Goal: Task Accomplishment & Management: Manage account settings

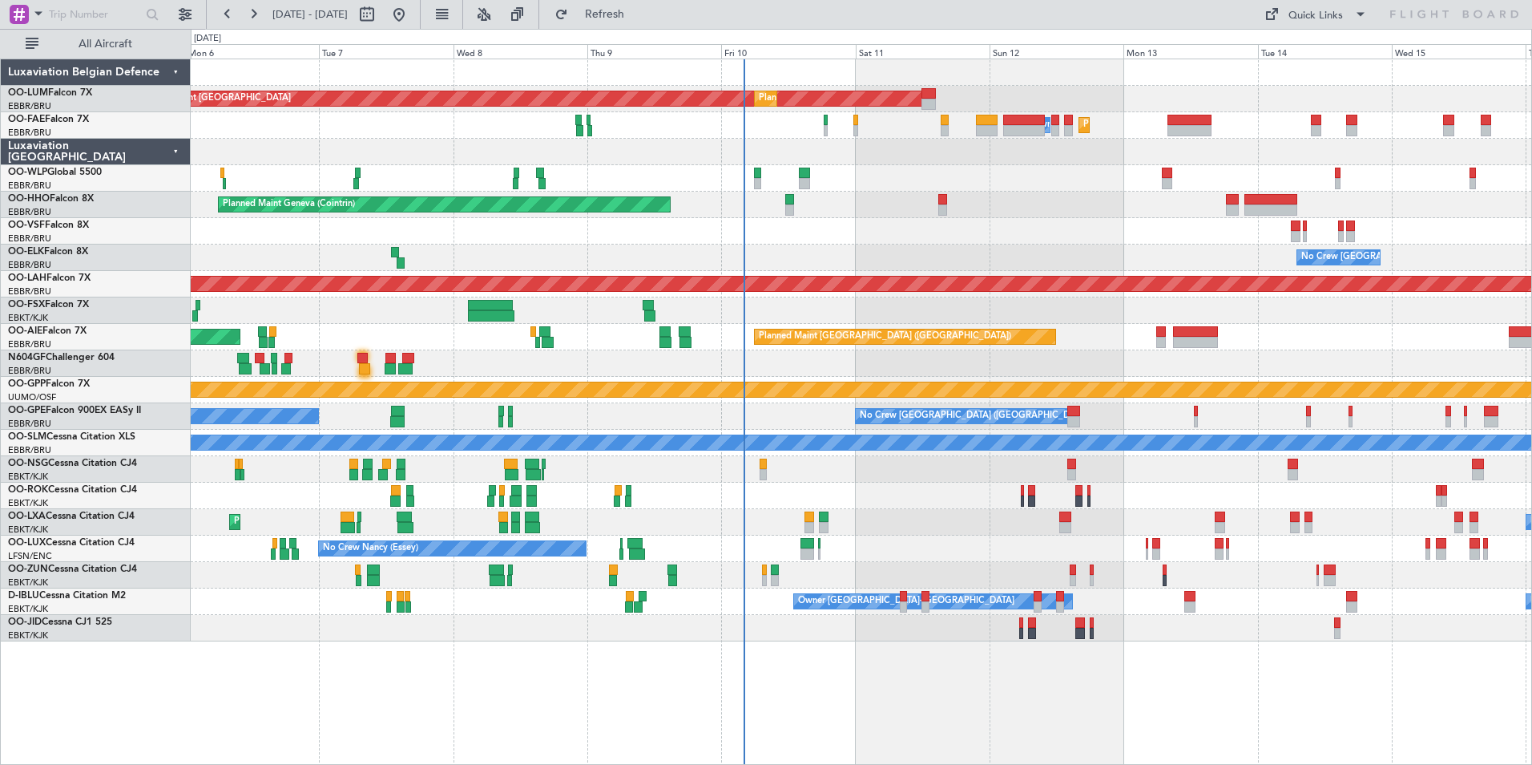
click at [776, 381] on div "AOG Maint [GEOGRAPHIC_DATA] Planned Maint [GEOGRAPHIC_DATA] ([GEOGRAPHIC_DATA])…" at bounding box center [861, 350] width 1341 height 582
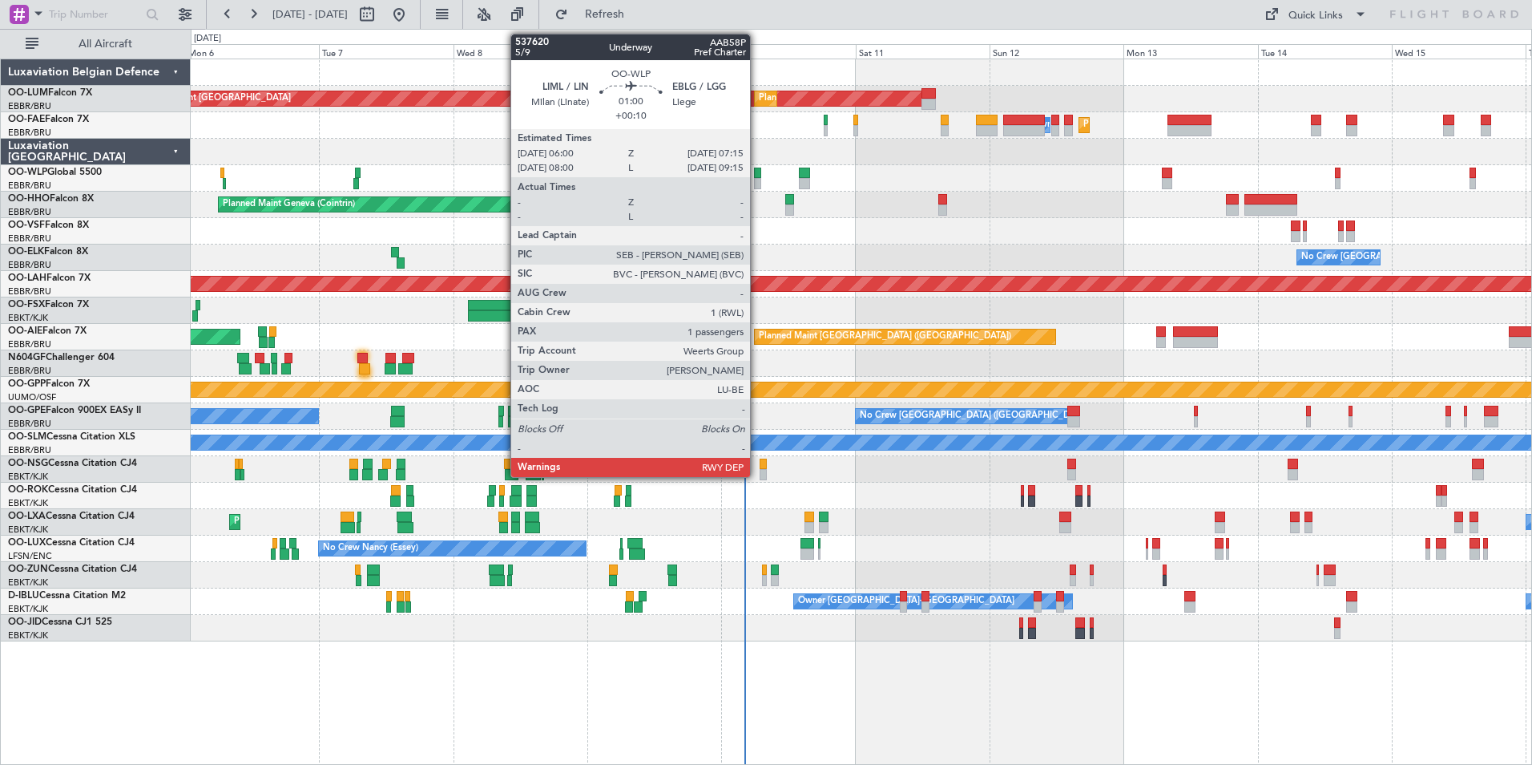
click at [757, 180] on div at bounding box center [757, 183] width 7 height 11
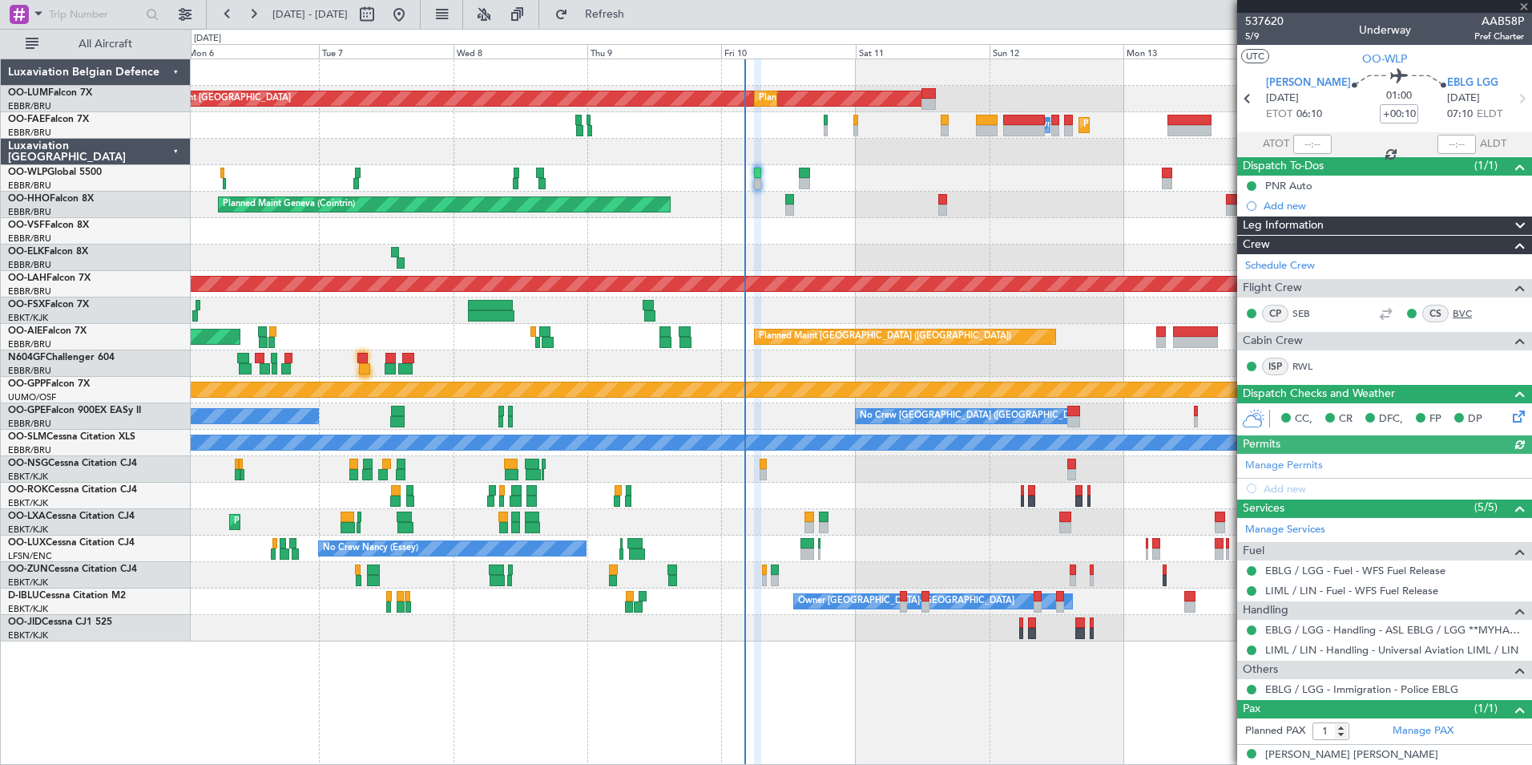
click at [1453, 309] on link "BVC" at bounding box center [1471, 313] width 36 height 14
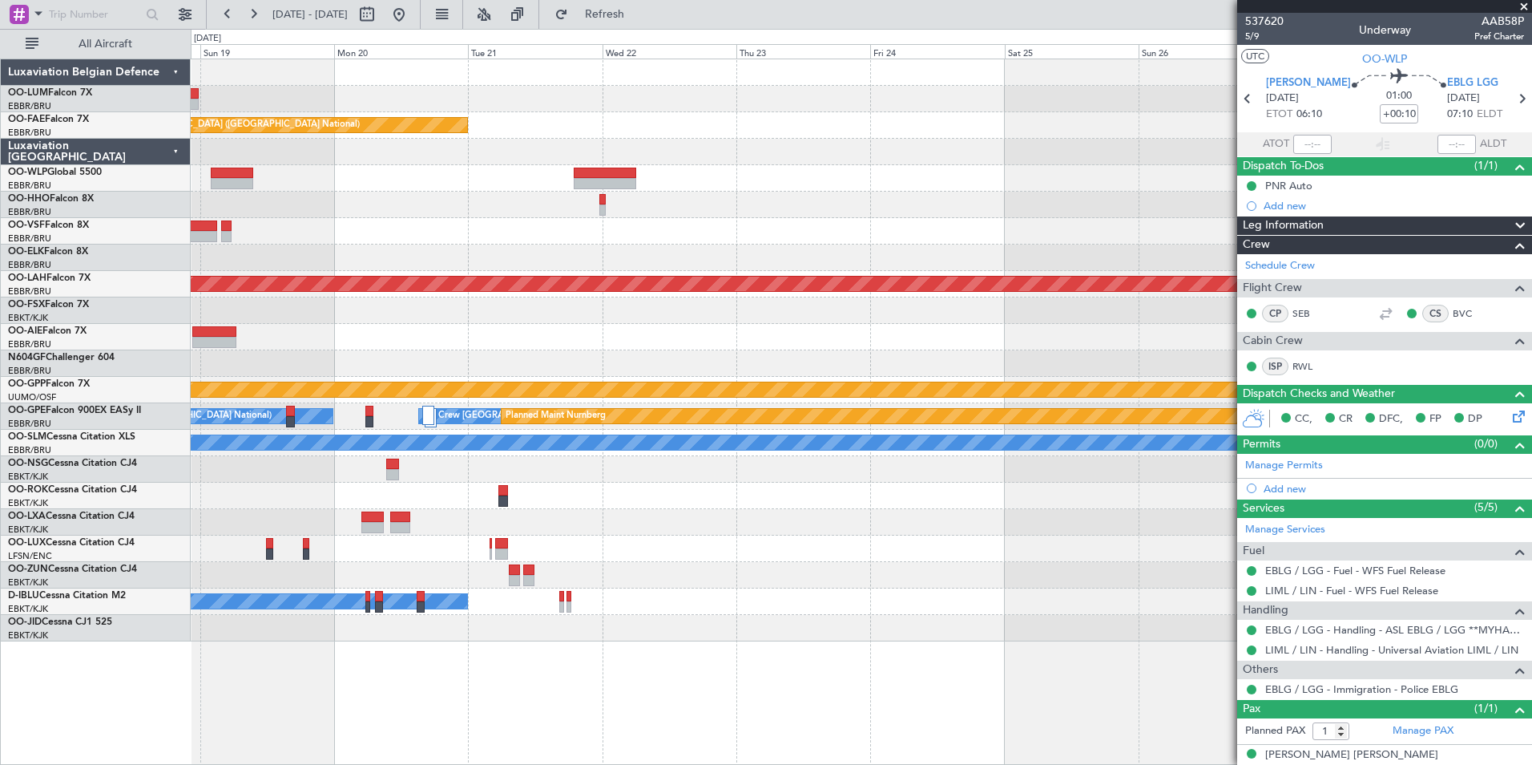
click at [0, 568] on html "[DATE] - [DATE] Refresh Quick Links All Aircraft Planned Maint [GEOGRAPHIC_DATA…" at bounding box center [766, 382] width 1532 height 765
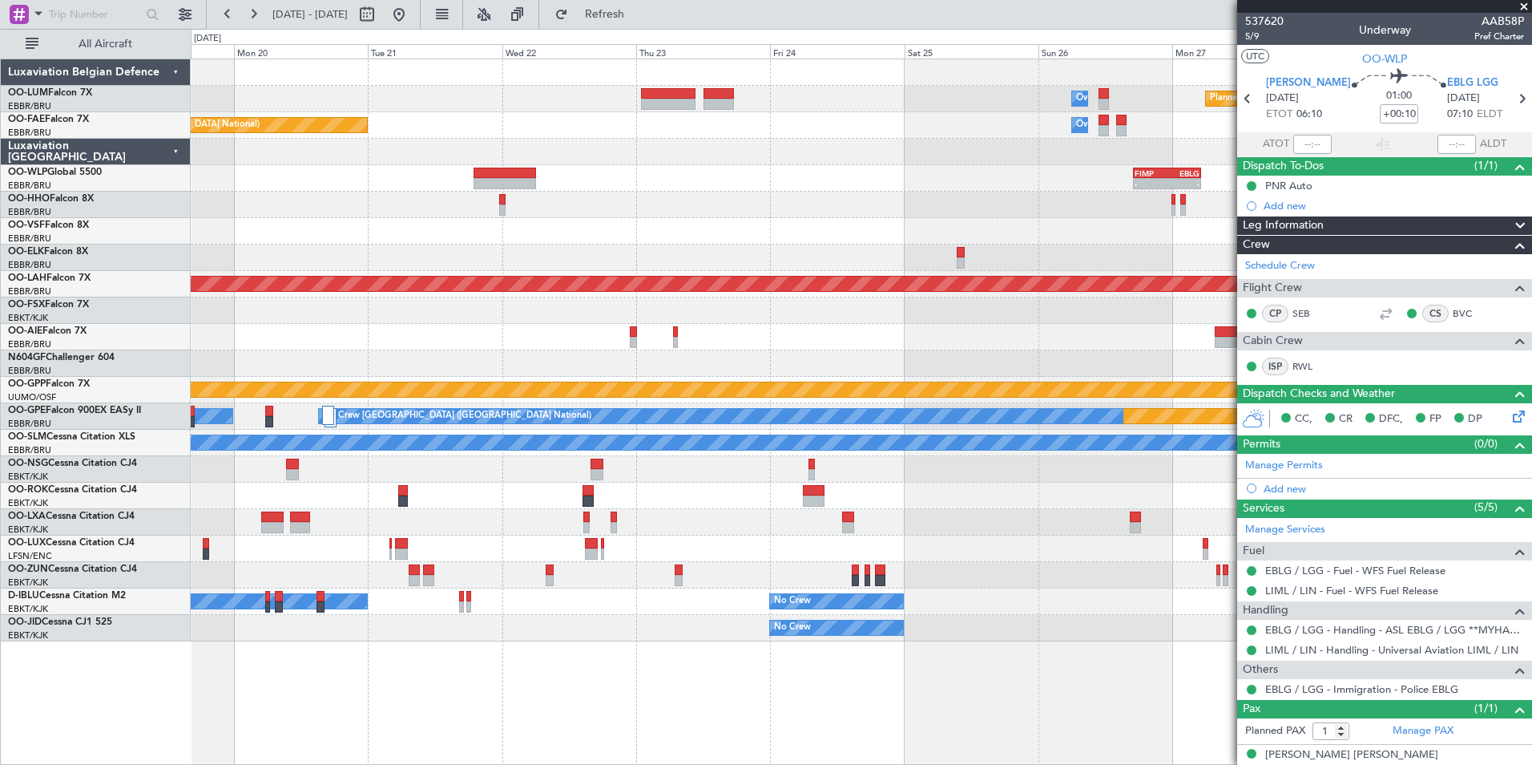
click at [450, 455] on div "A/C Unavailable [GEOGRAPHIC_DATA]" at bounding box center [861, 443] width 1341 height 26
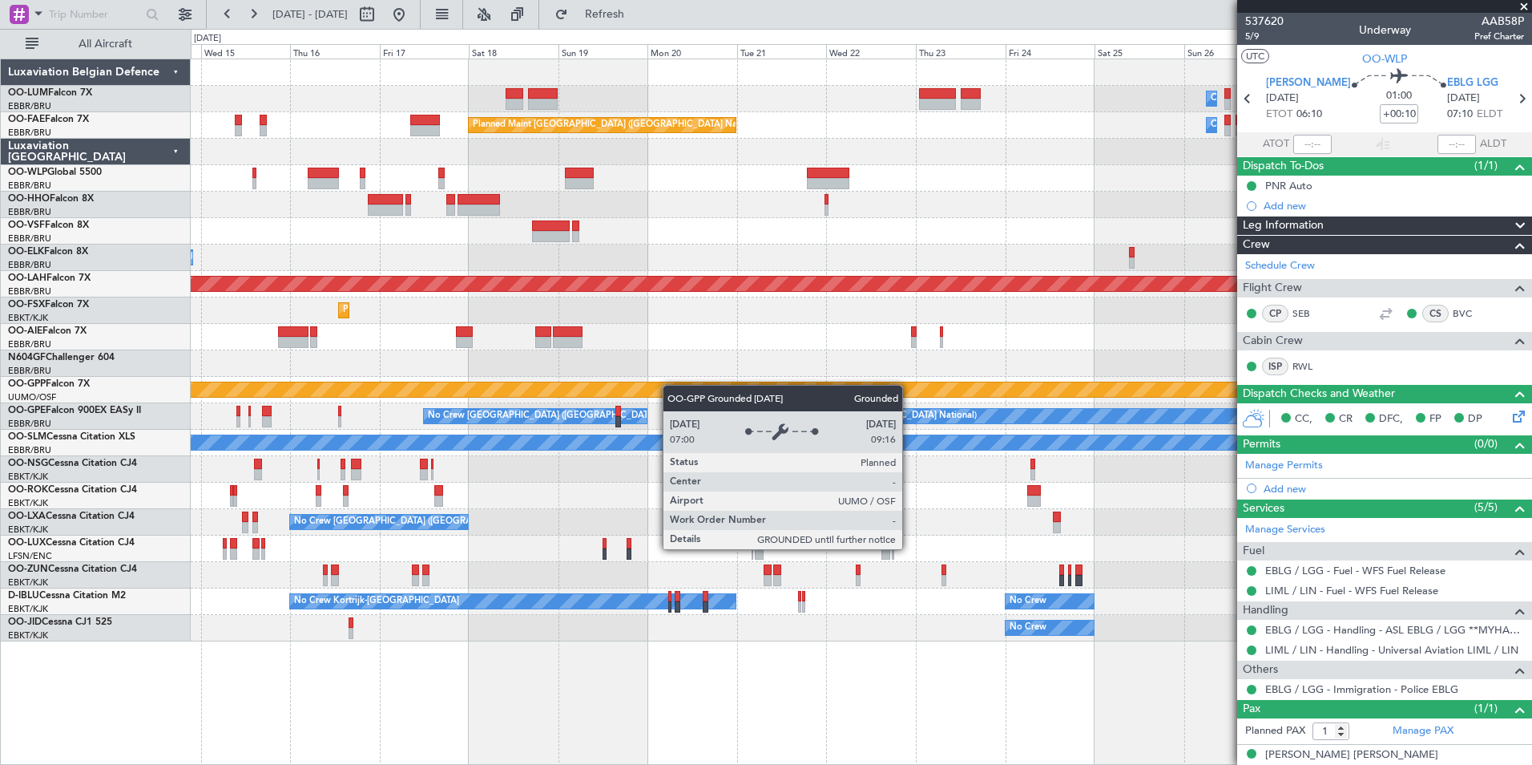
click at [1015, 383] on div "Planned Maint Kortrijk-[GEOGRAPHIC_DATA] Owner [GEOGRAPHIC_DATA] AOG Maint [GEO…" at bounding box center [861, 350] width 1341 height 582
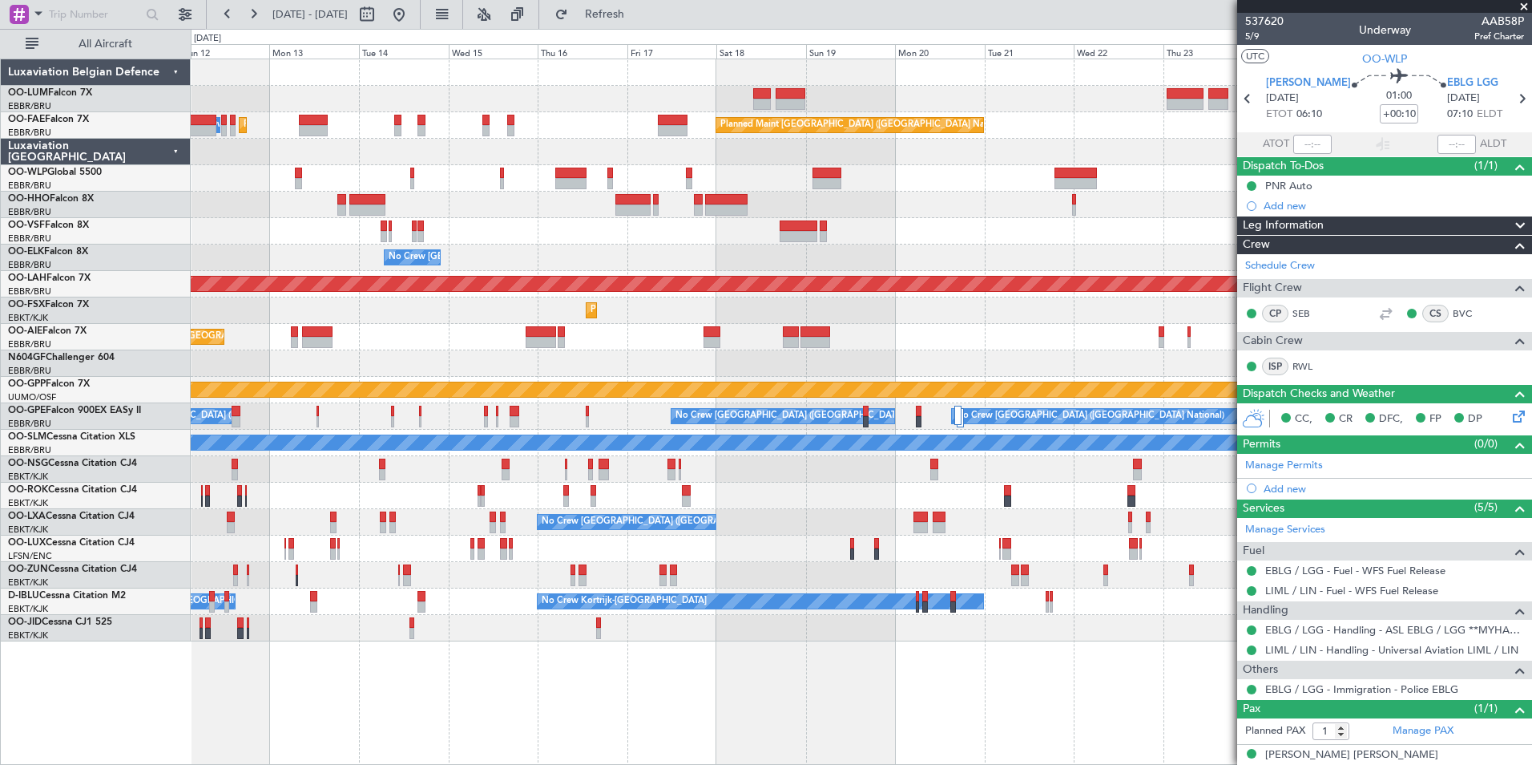
click at [840, 300] on div "Owner Melsbroek Air Base Planned Maint [GEOGRAPHIC_DATA] ([GEOGRAPHIC_DATA]) Pl…" at bounding box center [861, 350] width 1341 height 582
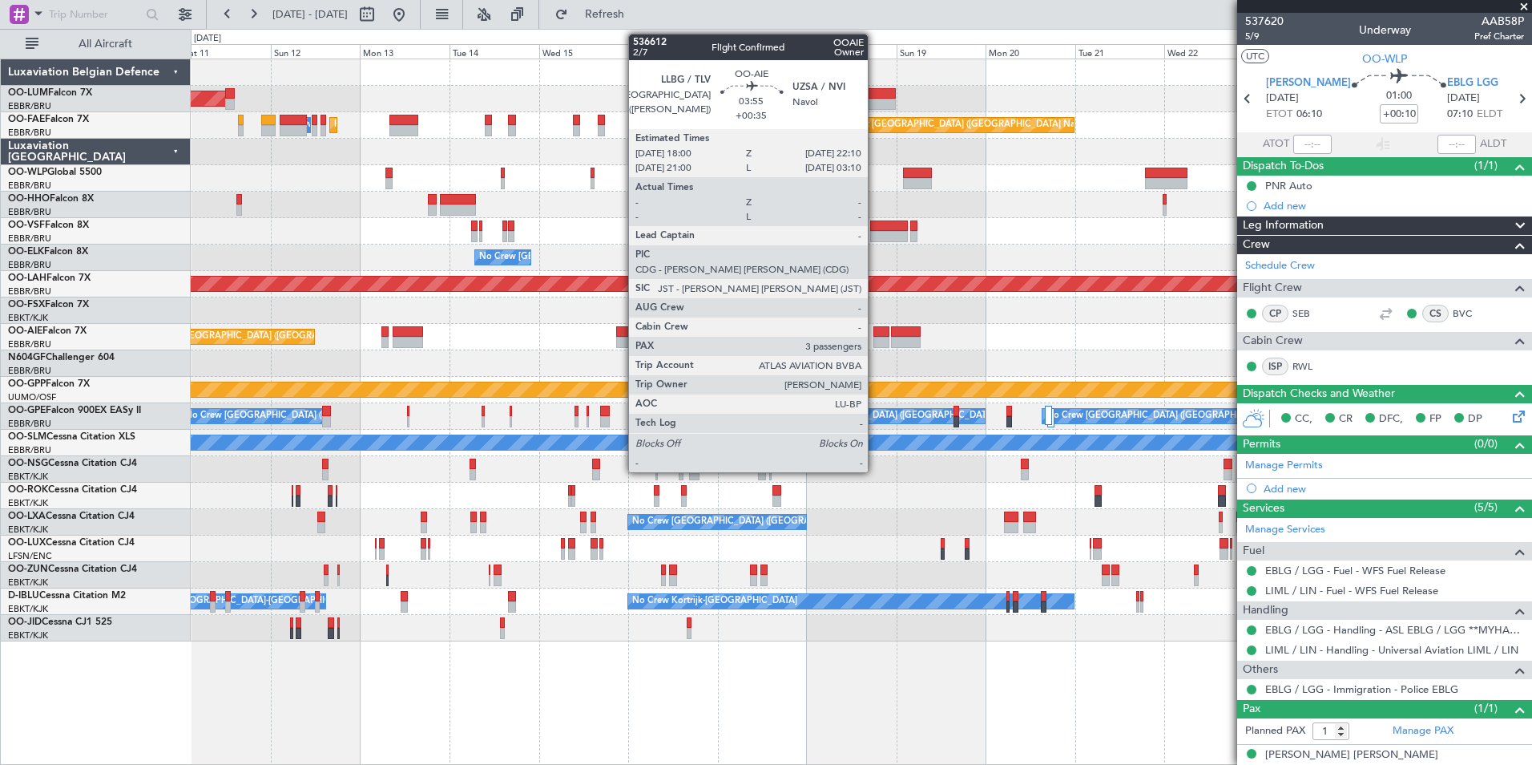
click at [875, 337] on div at bounding box center [882, 342] width 16 height 11
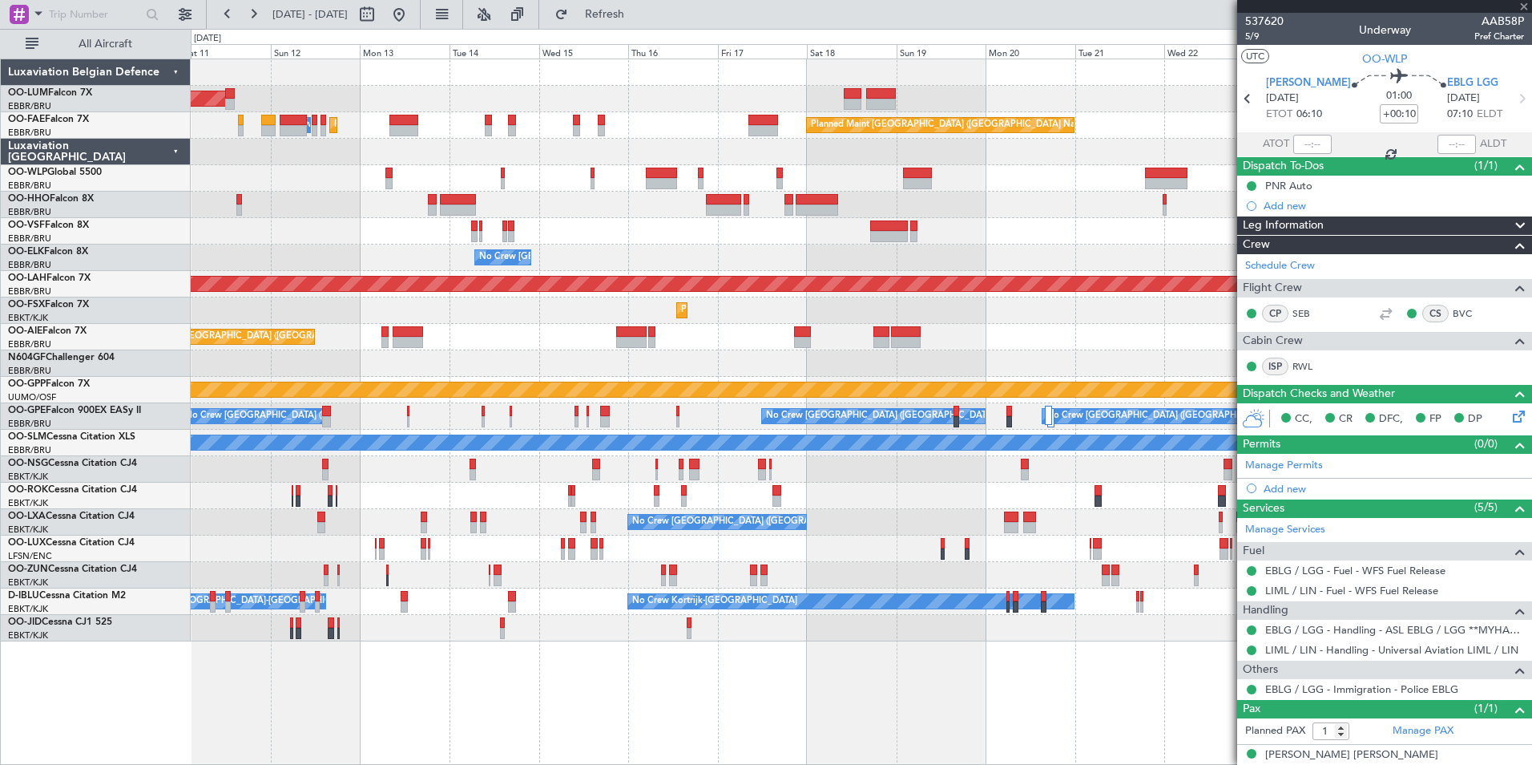
type input "+00:35"
type input "3"
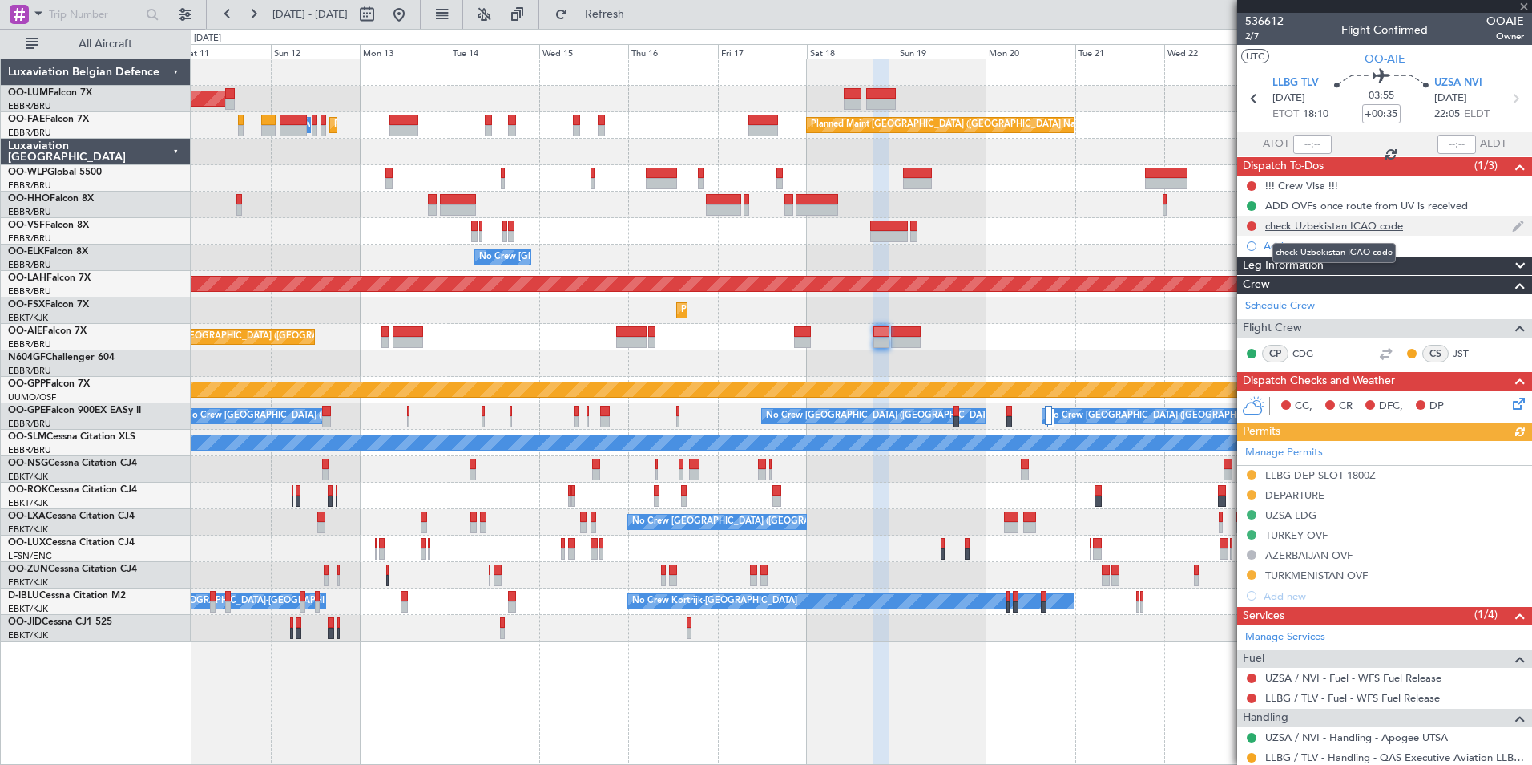
click at [1305, 230] on div "check Uzbekistan ICAO code" at bounding box center [1334, 226] width 138 height 14
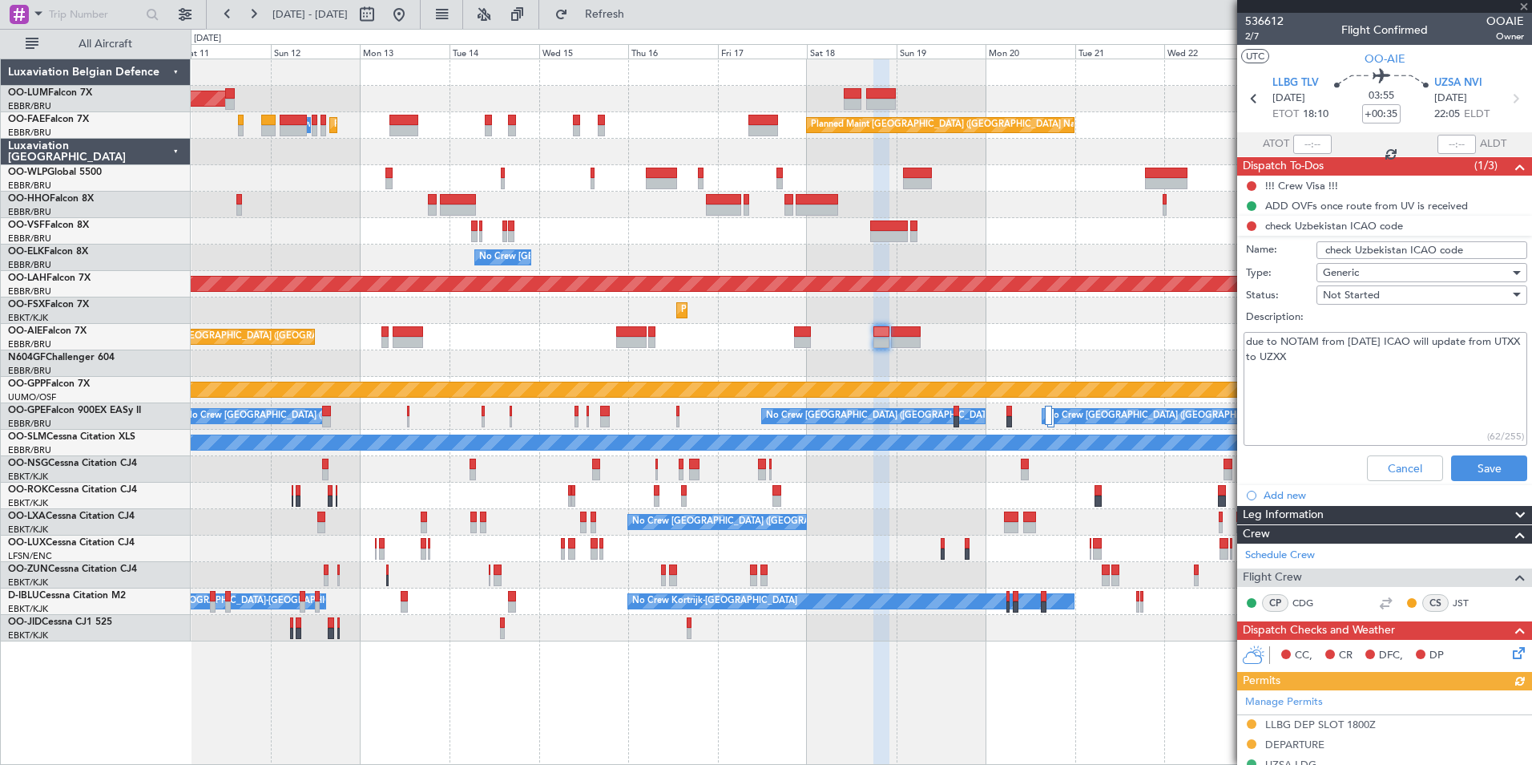
click at [1305, 229] on li "check Uzbekistan ICAO code Name: check Uzbekistan ICAO code Type: Generic Statu…" at bounding box center [1384, 352] width 295 height 272
drag, startPoint x: 1386, startPoint y: 469, endPoint x: 1325, endPoint y: 223, distance: 253.6
click at [1386, 459] on button "Cancel" at bounding box center [1405, 468] width 76 height 26
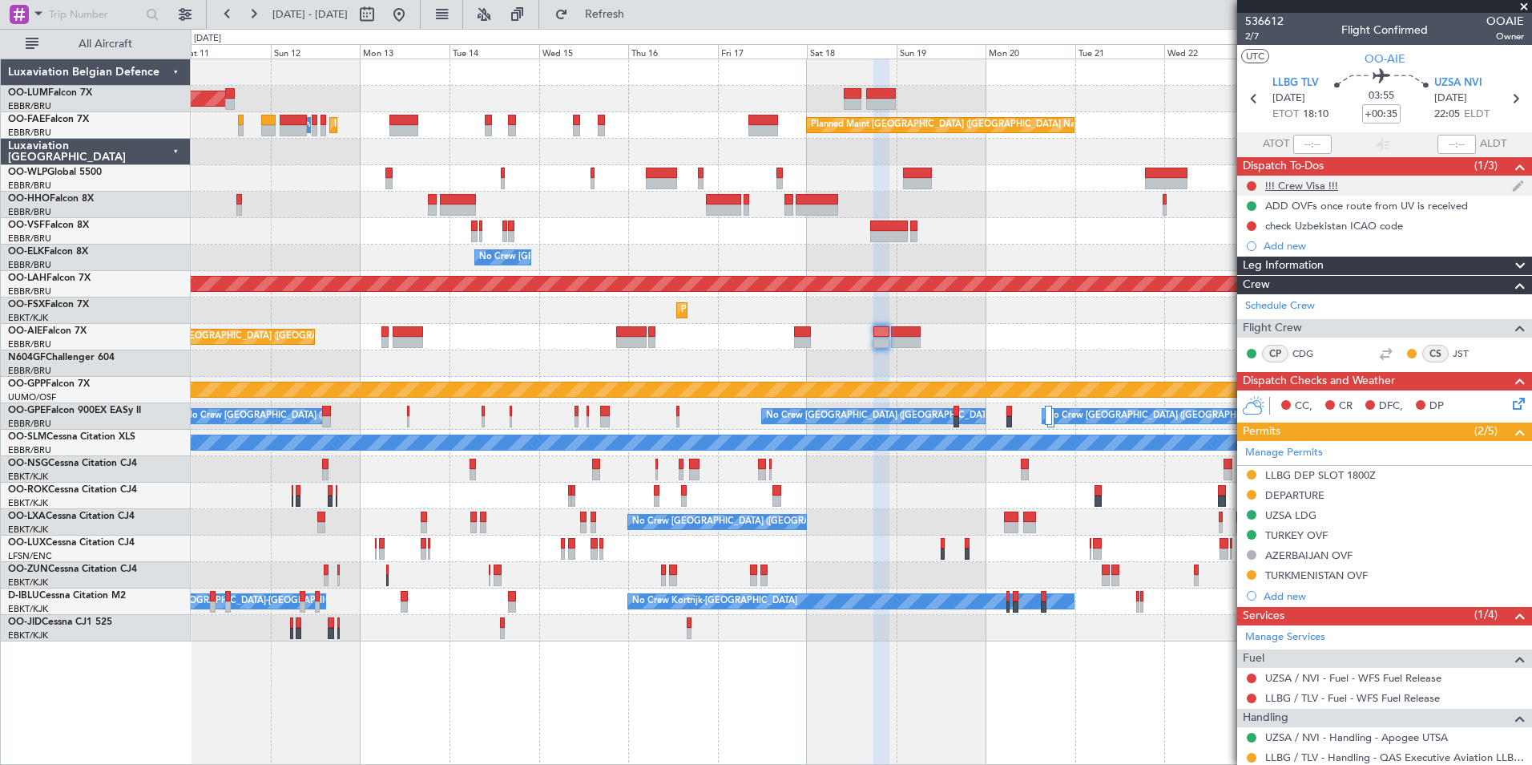
click at [1307, 182] on div "!!! Crew Visa !!!" at bounding box center [1301, 186] width 73 height 14
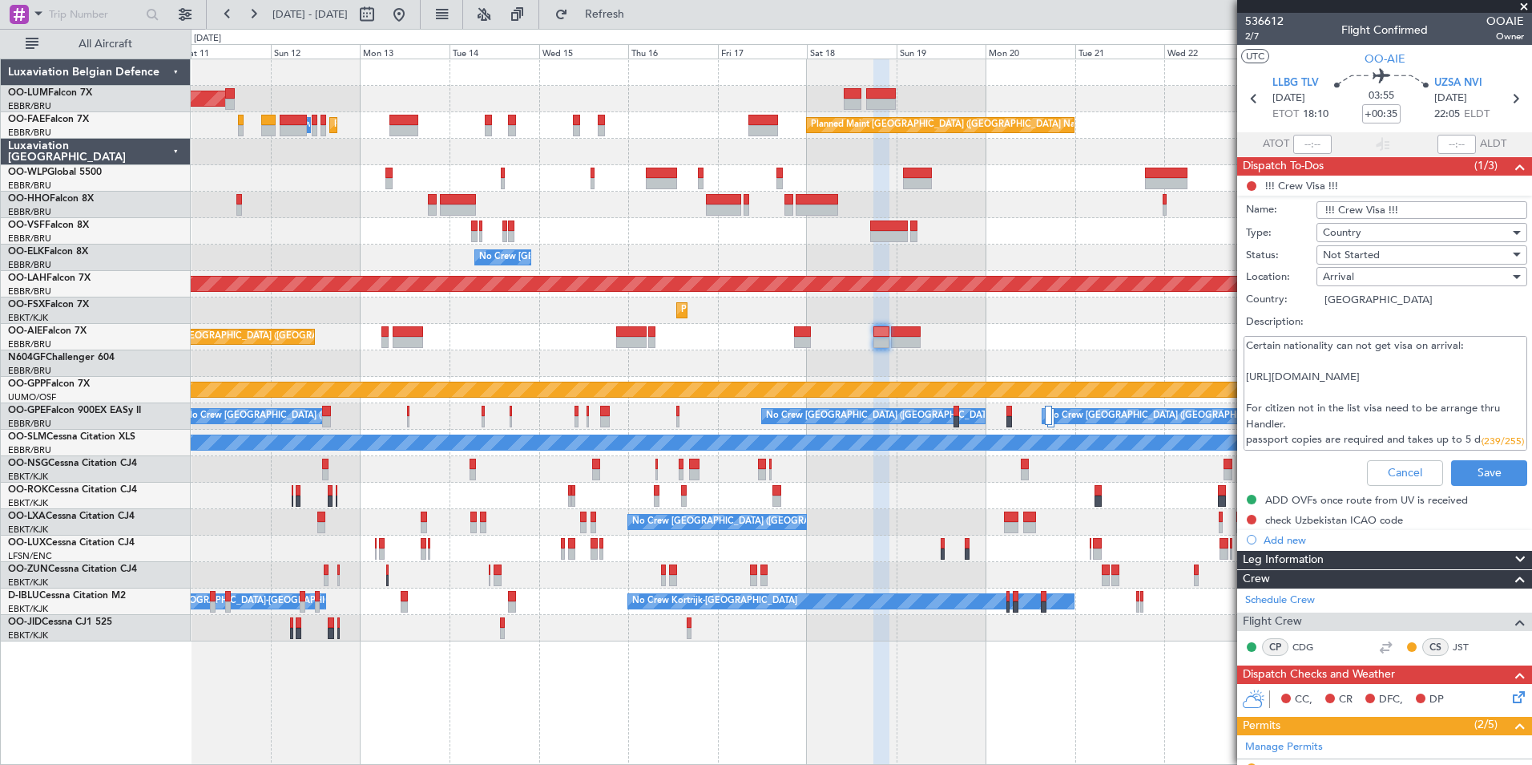
drag, startPoint x: 1248, startPoint y: 341, endPoint x: 1370, endPoint y: 358, distance: 123.0
click at [1362, 349] on textarea "Certain nationality can not get visa on arrival: [URL][DOMAIN_NAME] For citizen…" at bounding box center [1386, 393] width 284 height 115
click at [1371, 361] on textarea "Certain nationality can not get visa on arrival: [URL][DOMAIN_NAME] For citizen…" at bounding box center [1386, 393] width 284 height 115
drag, startPoint x: 1321, startPoint y: 348, endPoint x: 1448, endPoint y: 353, distance: 127.5
click at [1445, 349] on textarea "Certain nationality can not get visa on arrival: [URL][DOMAIN_NAME] For citizen…" at bounding box center [1386, 393] width 284 height 115
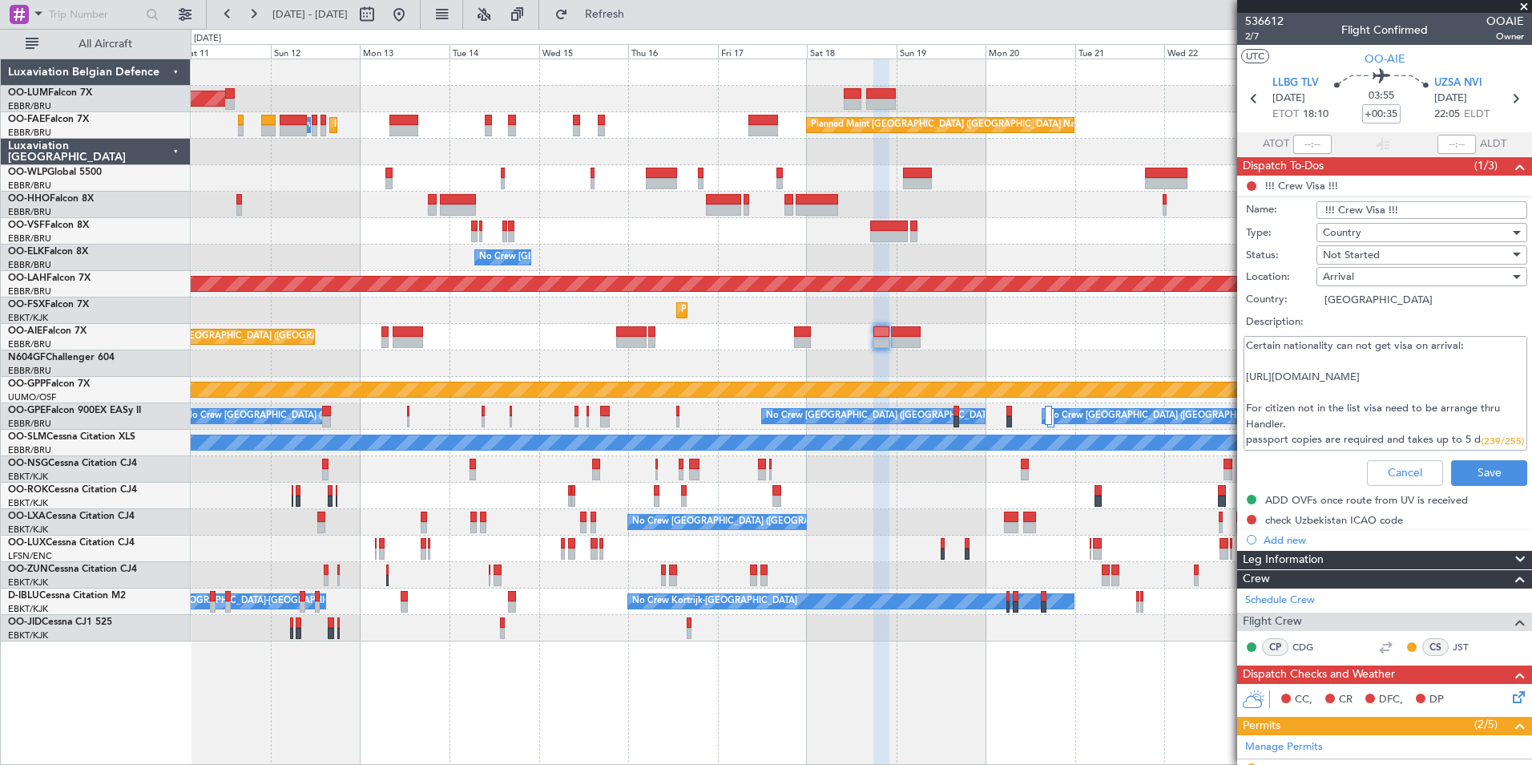
click at [1452, 361] on textarea "Certain nationality can not get visa on arrival: [URL][DOMAIN_NAME] For citizen…" at bounding box center [1386, 393] width 284 height 115
drag, startPoint x: 1252, startPoint y: 379, endPoint x: 1461, endPoint y: 377, distance: 209.2
click at [1461, 377] on textarea "Certain nationality can not get visa on arrival: [URL][DOMAIN_NAME] For citizen…" at bounding box center [1386, 393] width 284 height 115
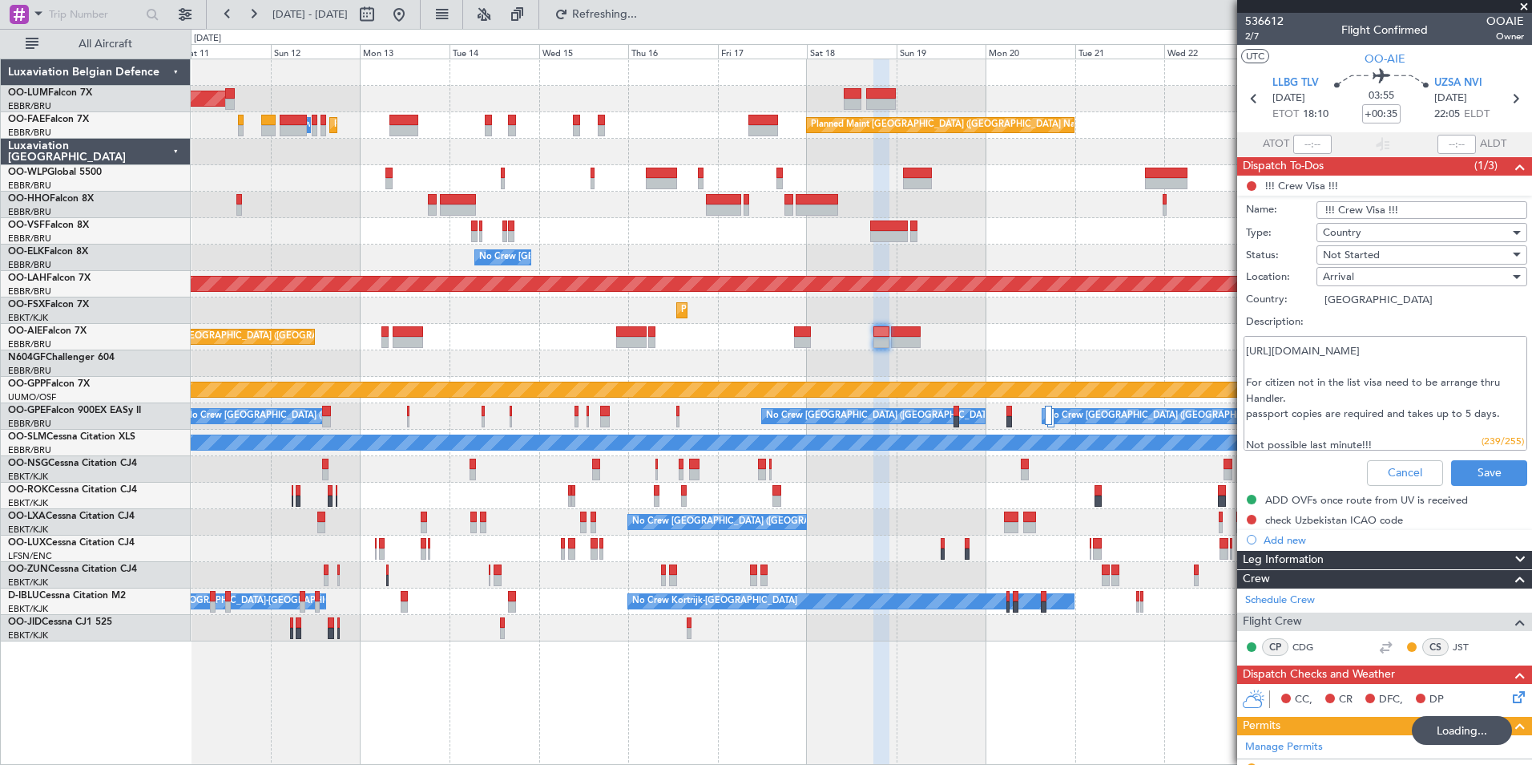
scroll to position [31, 0]
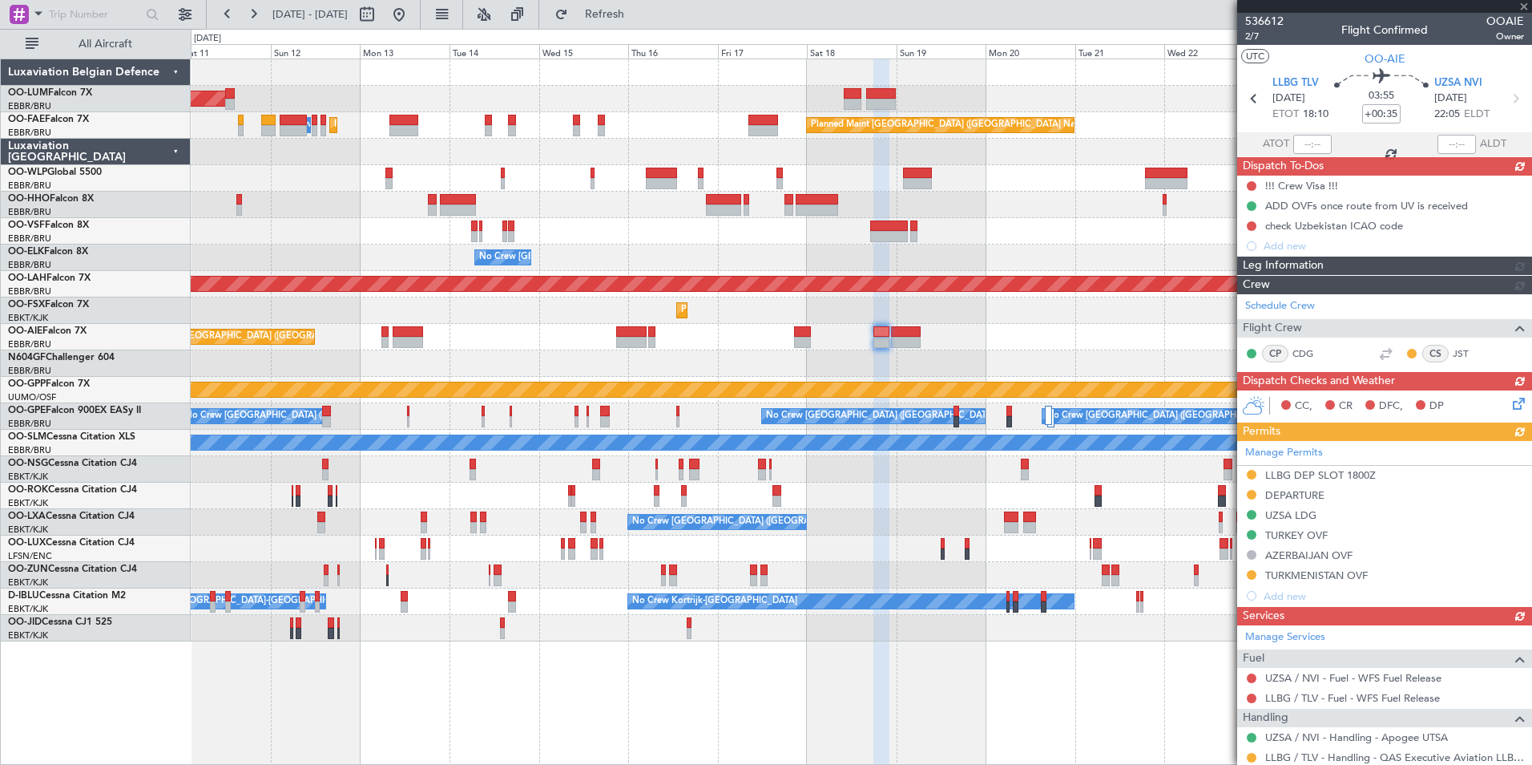
drag, startPoint x: 1245, startPoint y: 381, endPoint x: 1396, endPoint y: 383, distance: 150.7
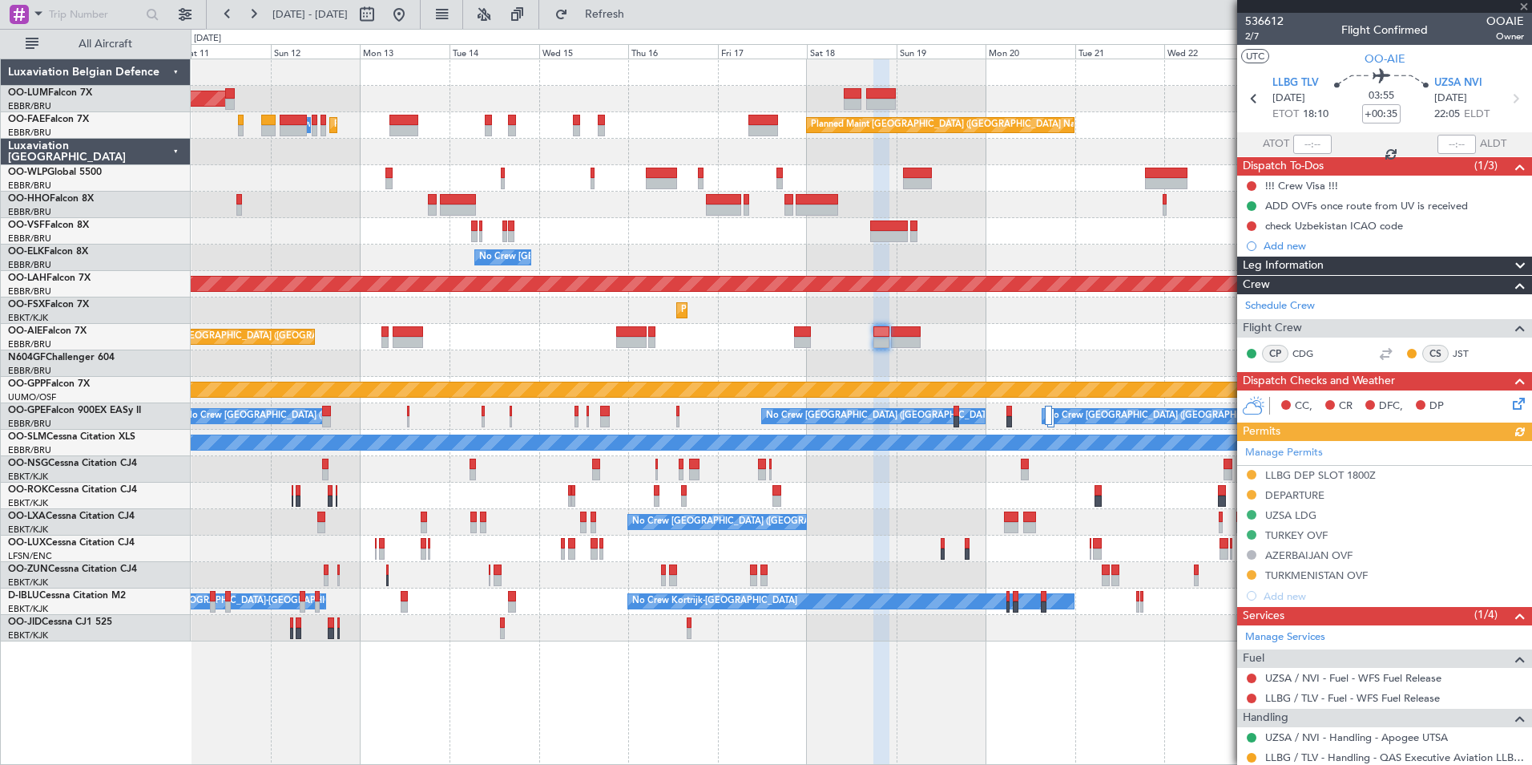
drag, startPoint x: 1396, startPoint y: 383, endPoint x: 1317, endPoint y: 187, distance: 211.8
click at [1317, 187] on div "!!! Crew Visa !!!" at bounding box center [1301, 186] width 73 height 14
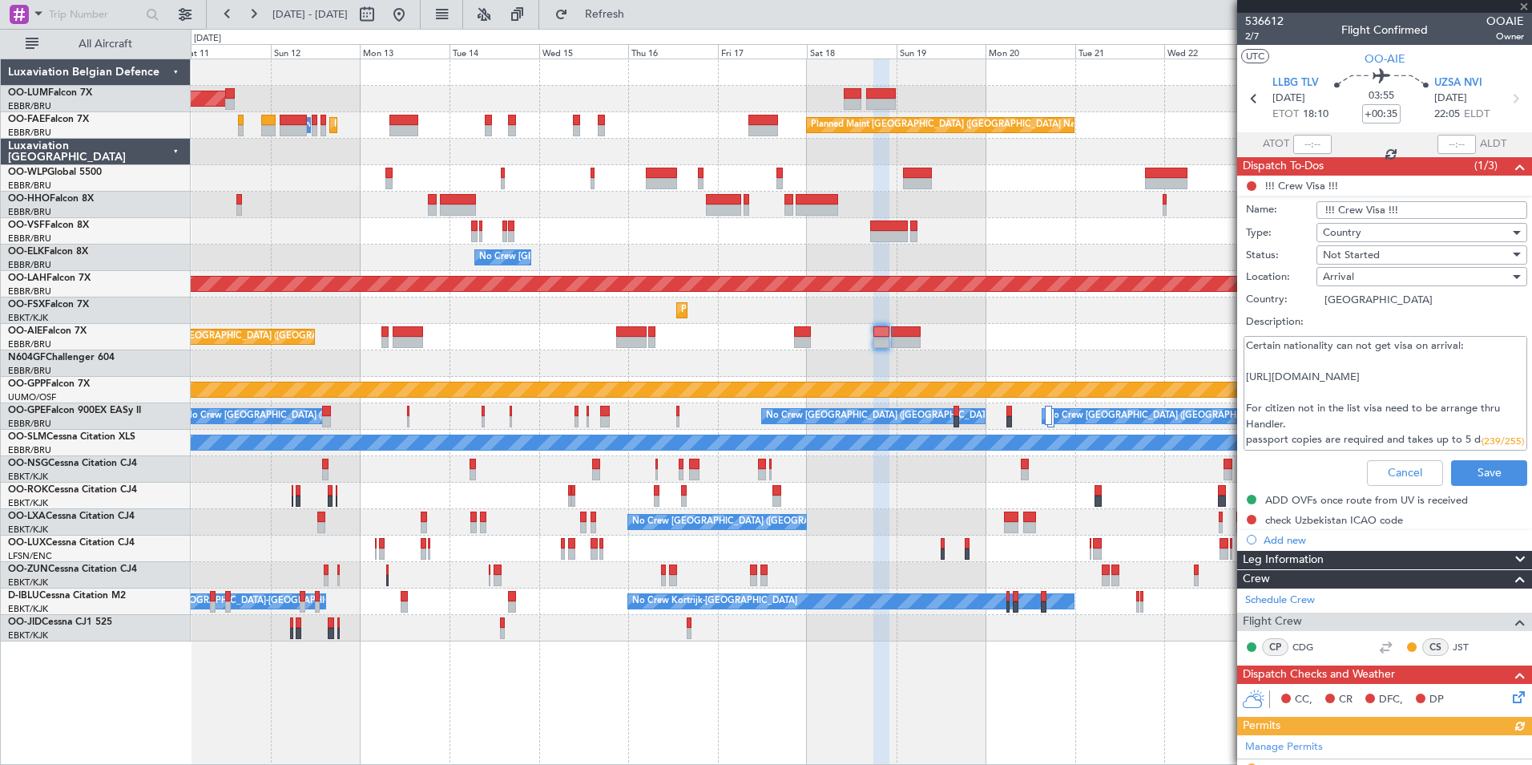
drag, startPoint x: 1257, startPoint y: 414, endPoint x: 1450, endPoint y: 414, distance: 193.1
click at [1450, 414] on textarea "Certain nationality can not get visa on arrival: [URL][DOMAIN_NAME] For citizen…" at bounding box center [1386, 393] width 284 height 115
click at [1335, 345] on textarea "Certain nationality can not get visa on arrival: [URL][DOMAIN_NAME] For citizen…" at bounding box center [1386, 393] width 284 height 115
drag, startPoint x: 1414, startPoint y: 343, endPoint x: 1230, endPoint y: 371, distance: 185.6
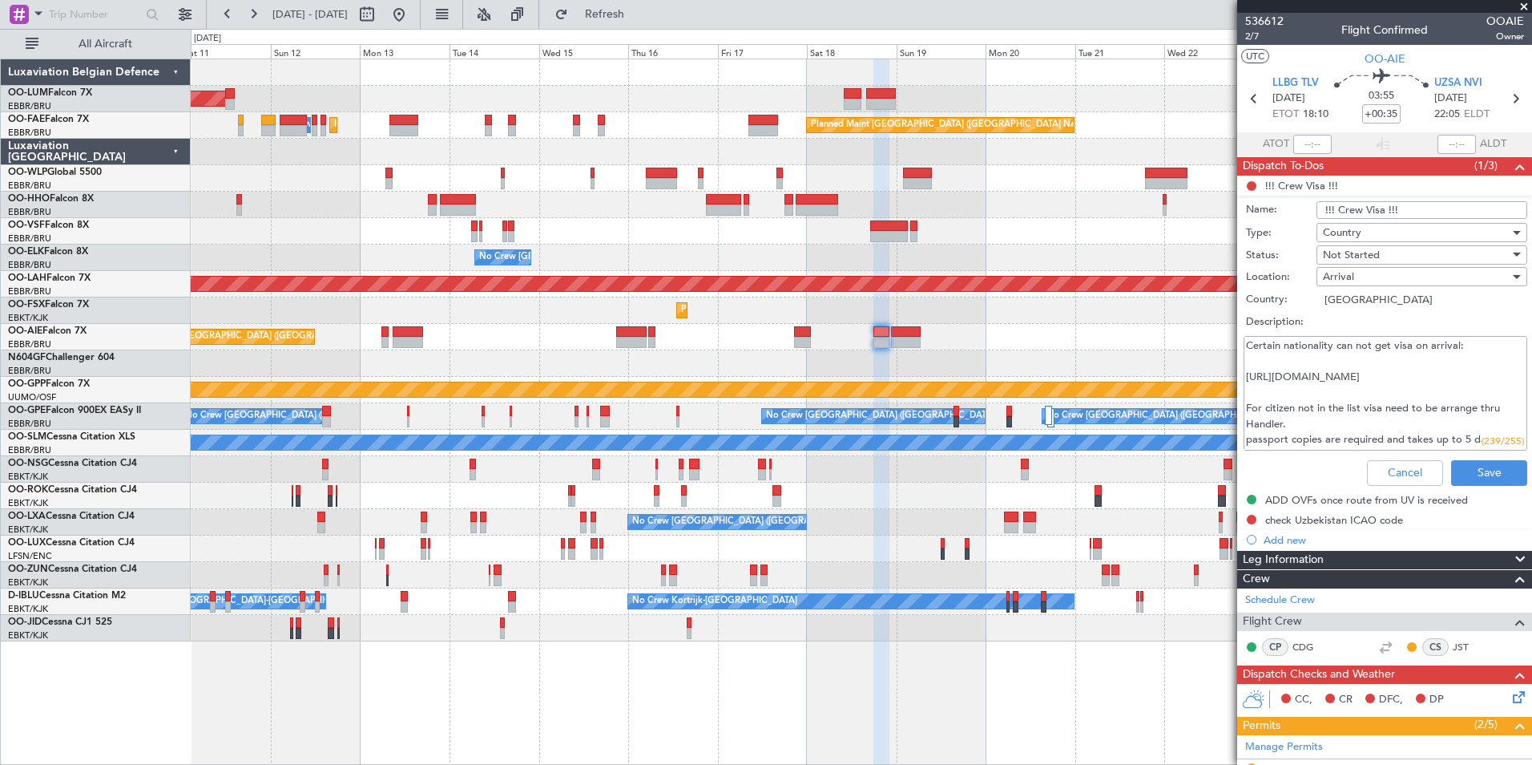
click at [1230, 371] on fb-app "[DATE] - [DATE] Refresh Quick Links All Aircraft AOG Maint [GEOGRAPHIC_DATA] Pl…" at bounding box center [766, 388] width 1532 height 753
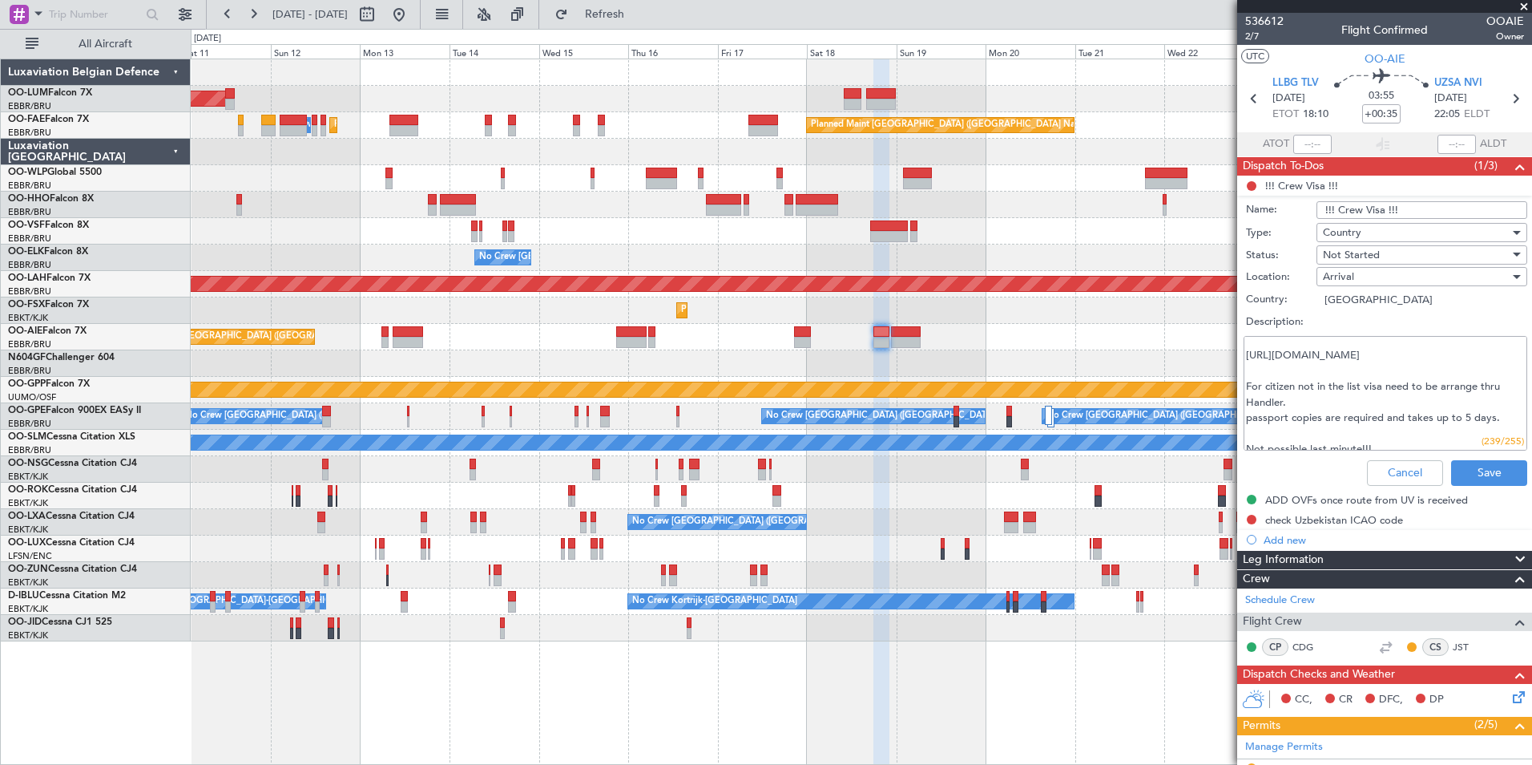
scroll to position [31, 0]
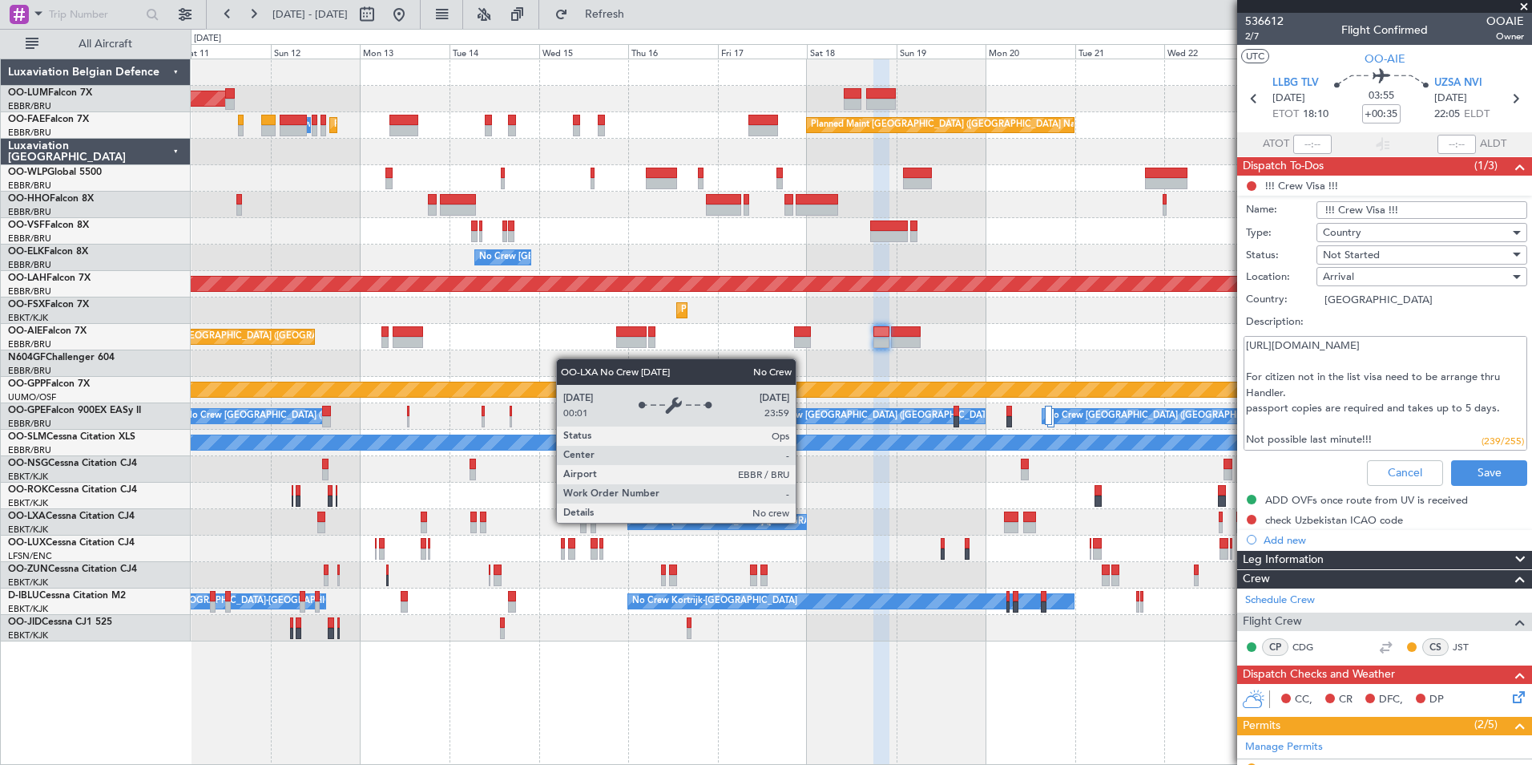
click at [751, 525] on div "No Crew [GEOGRAPHIC_DATA] ([GEOGRAPHIC_DATA] National)" at bounding box center [716, 521] width 177 height 14
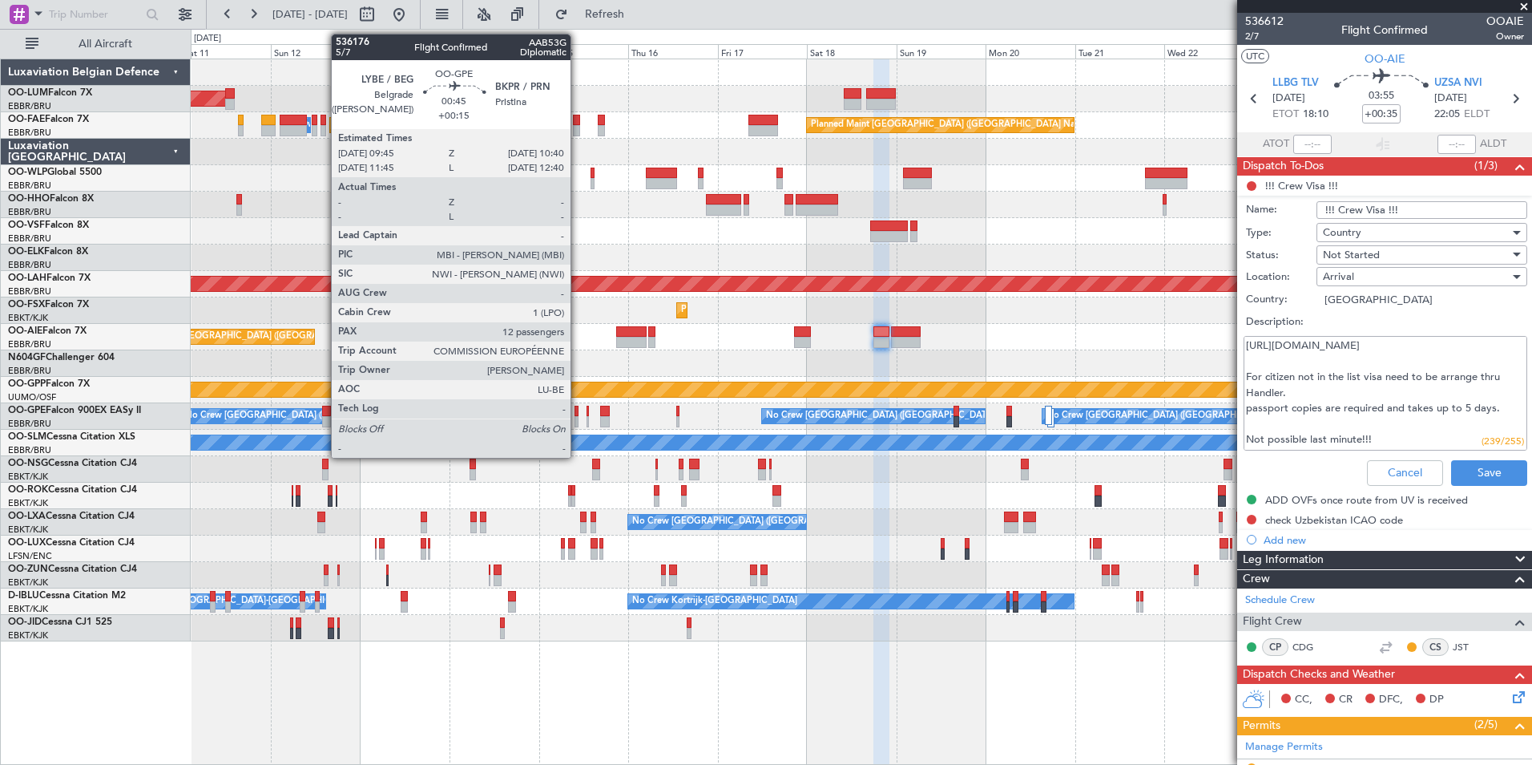
click at [578, 417] on div at bounding box center [577, 421] width 4 height 11
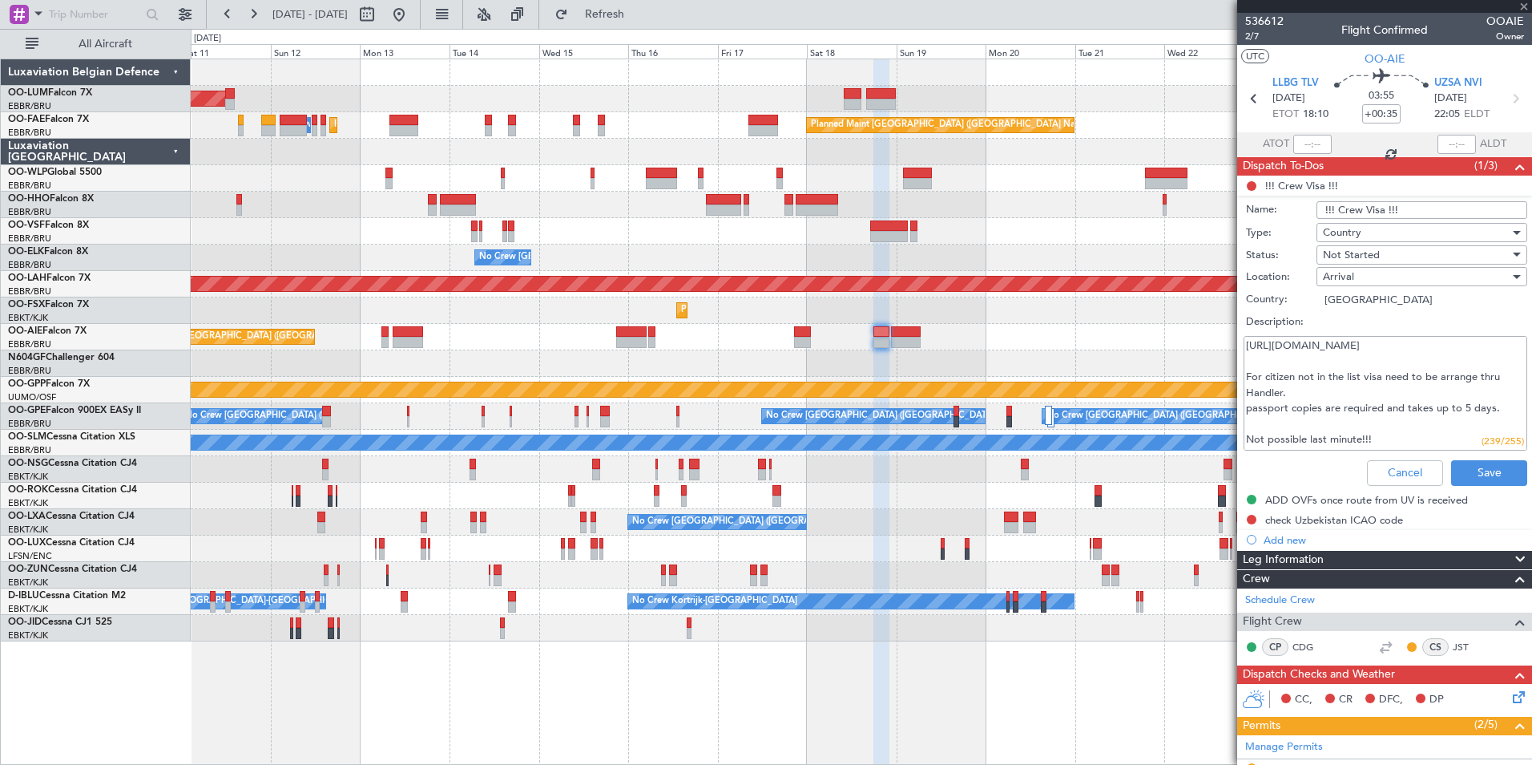
type input "+00:15"
type input "12"
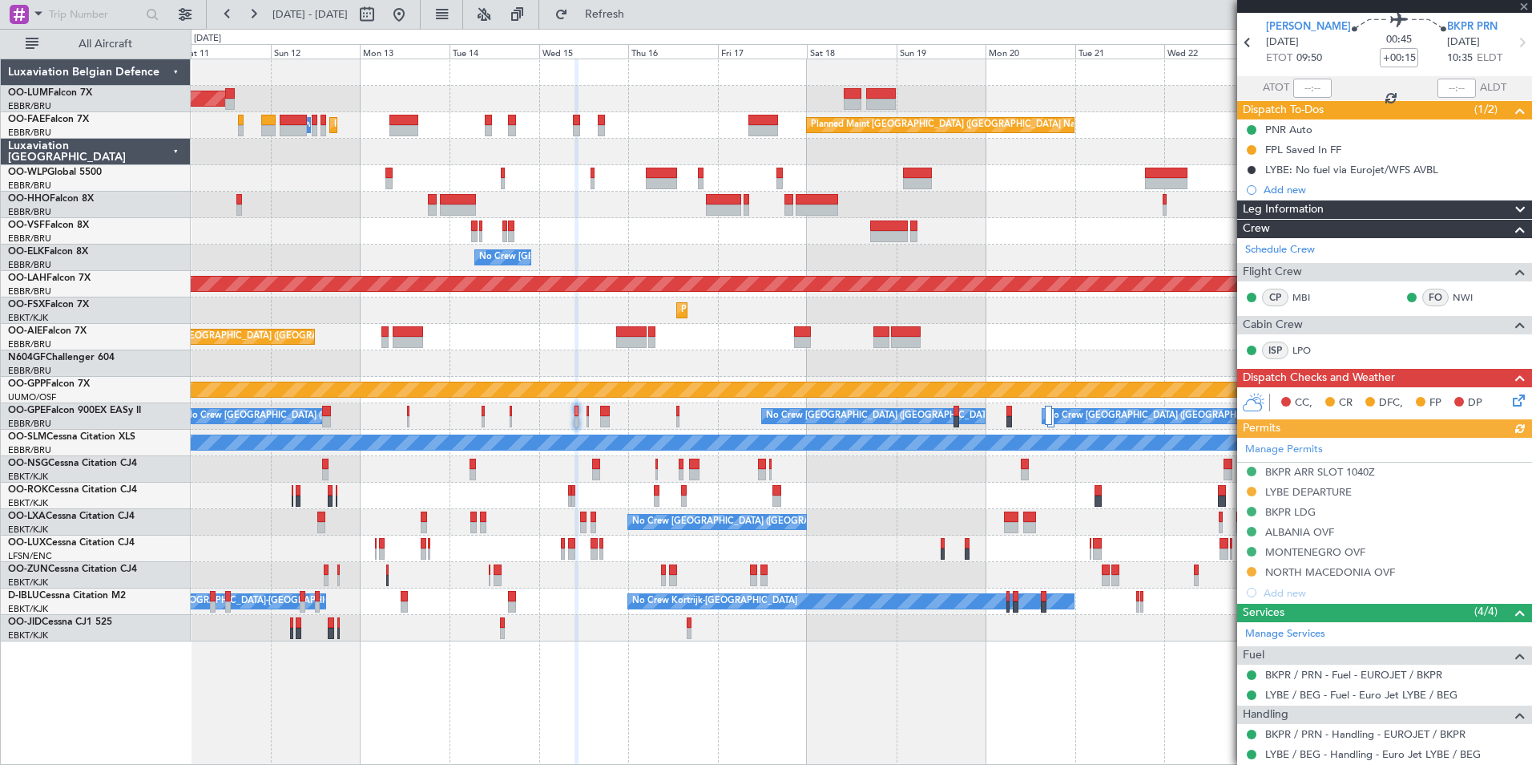
scroll to position [80, 0]
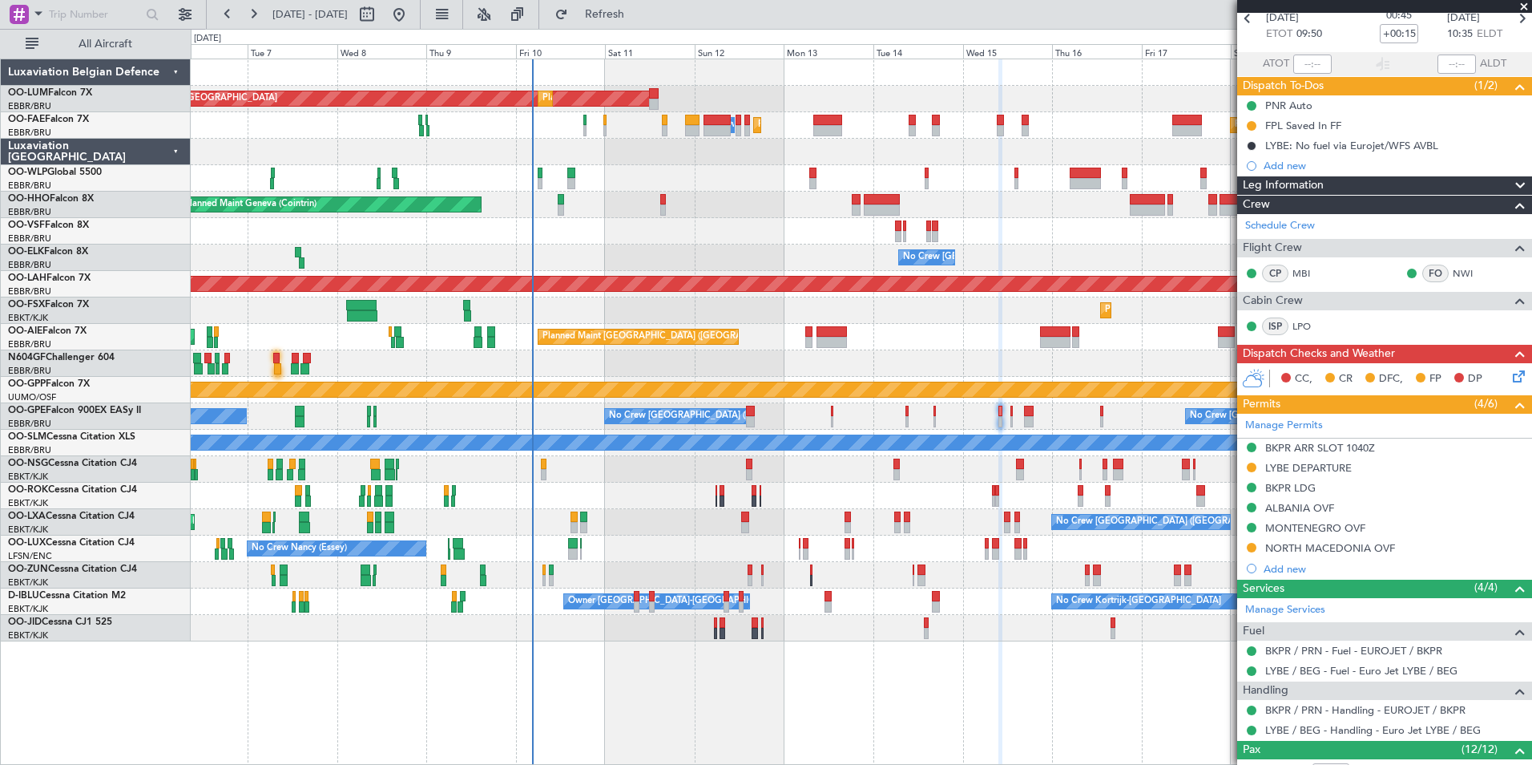
click at [799, 489] on div at bounding box center [861, 495] width 1341 height 26
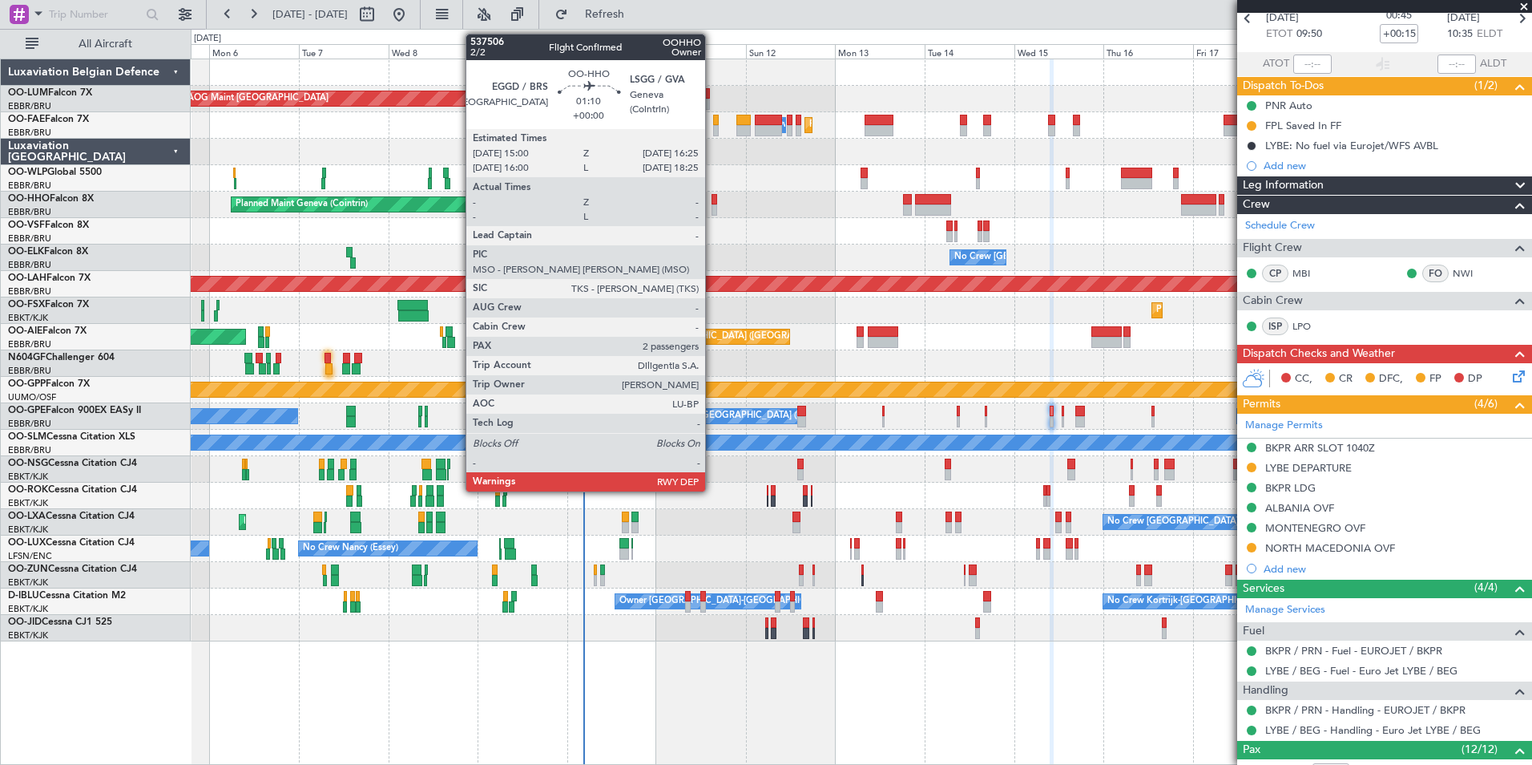
click at [712, 200] on div at bounding box center [715, 199] width 6 height 11
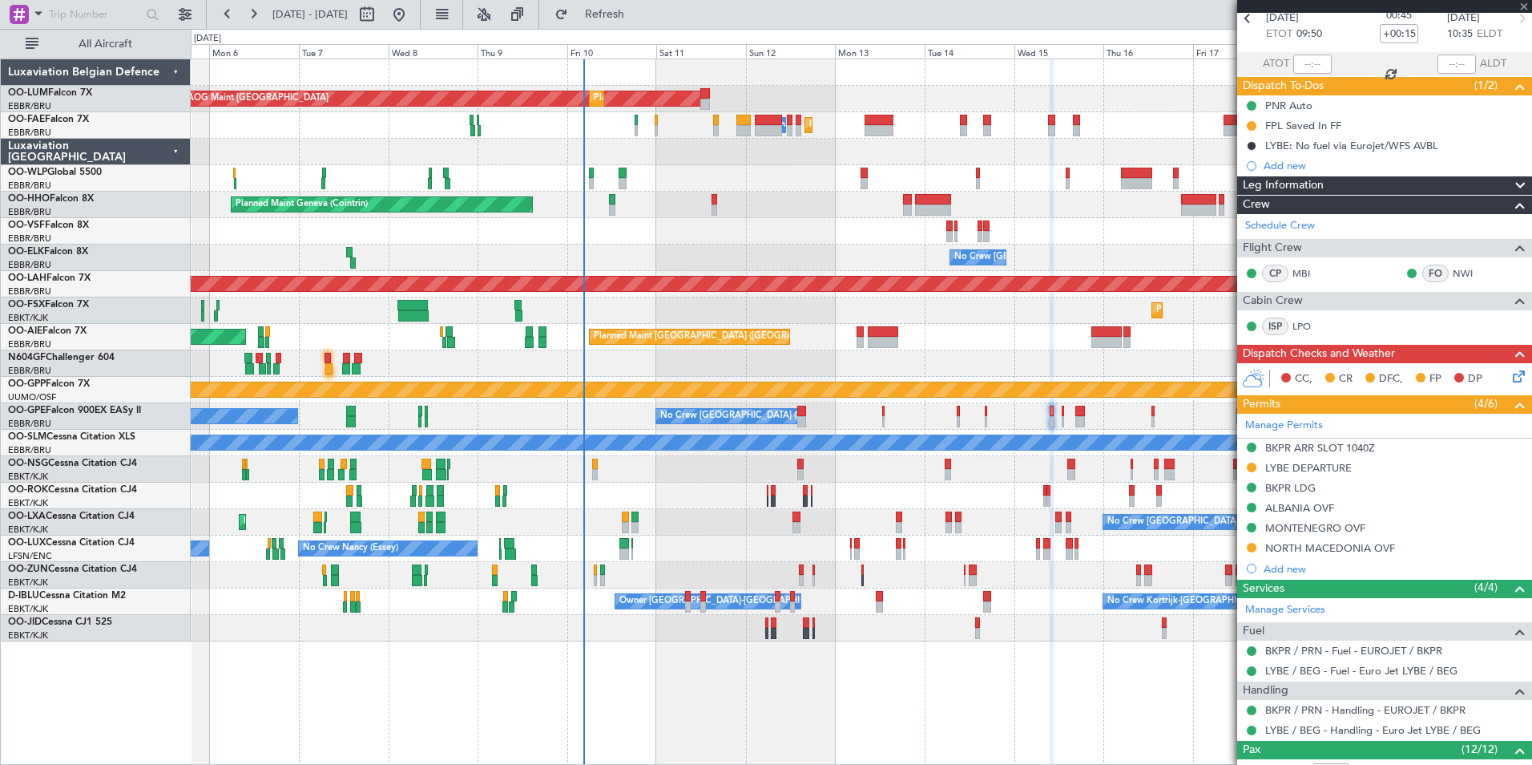
type input "2"
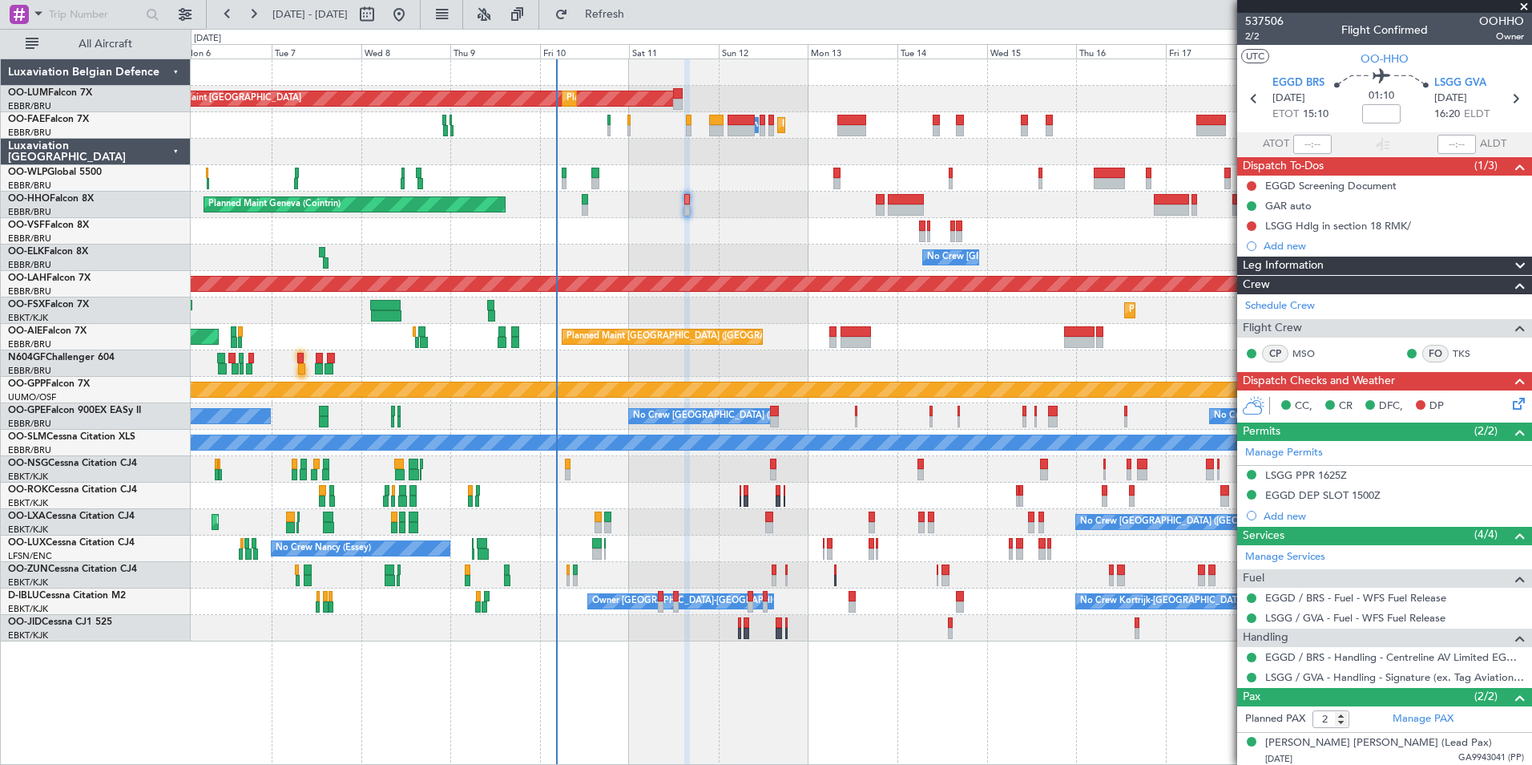
click at [626, 238] on div at bounding box center [861, 231] width 1341 height 26
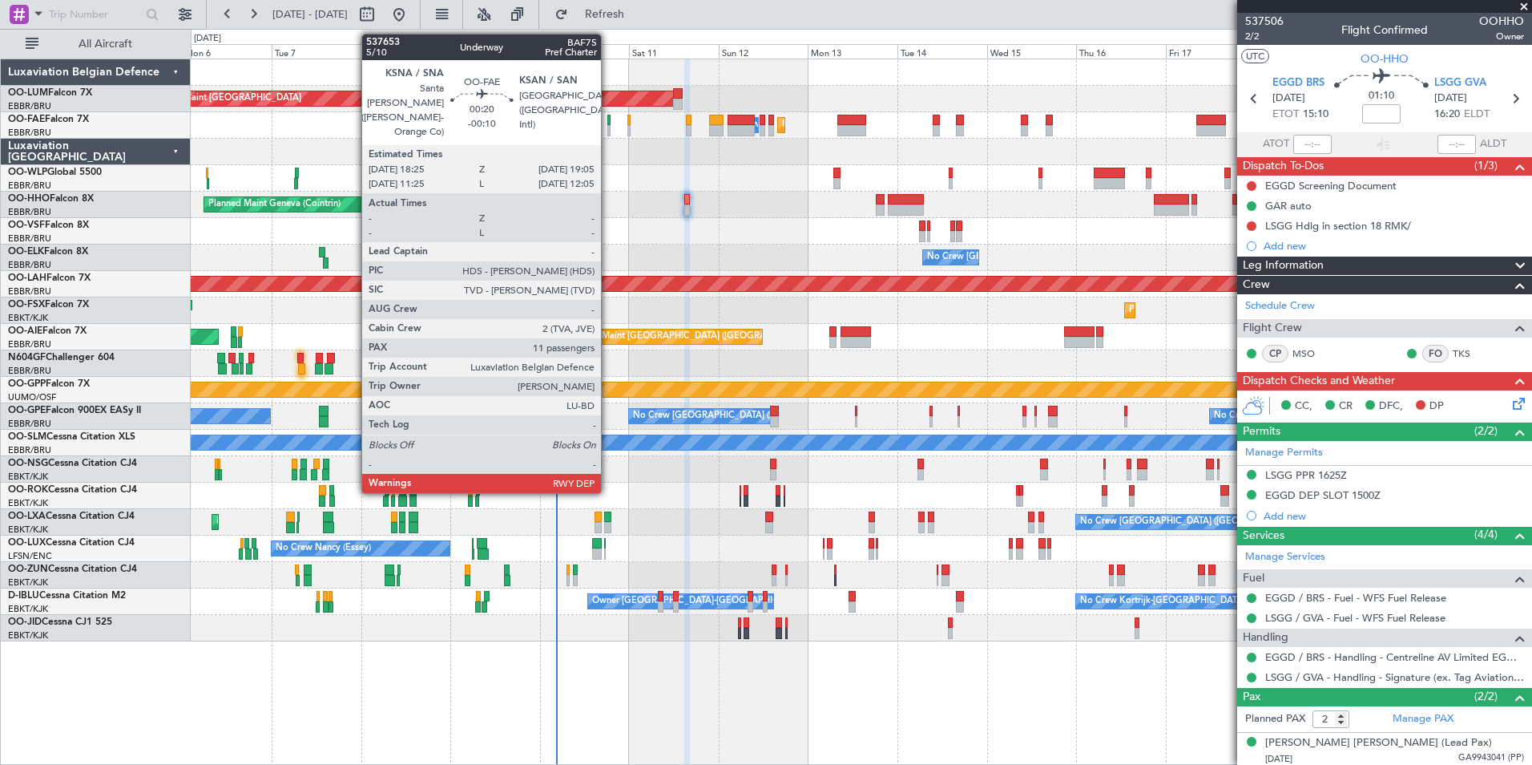
click at [608, 127] on div at bounding box center [608, 130] width 3 height 11
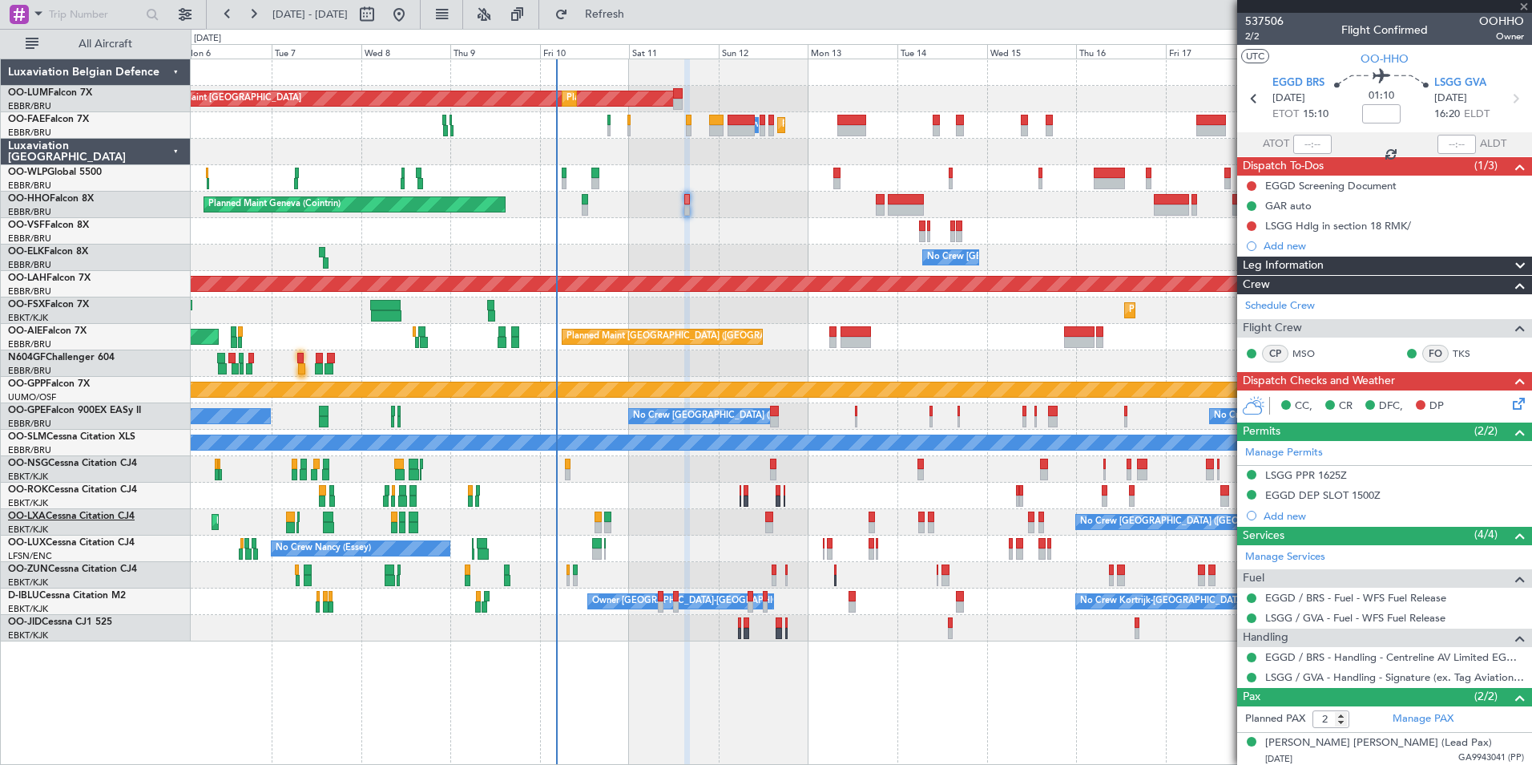
type input "-00:10"
type input "11"
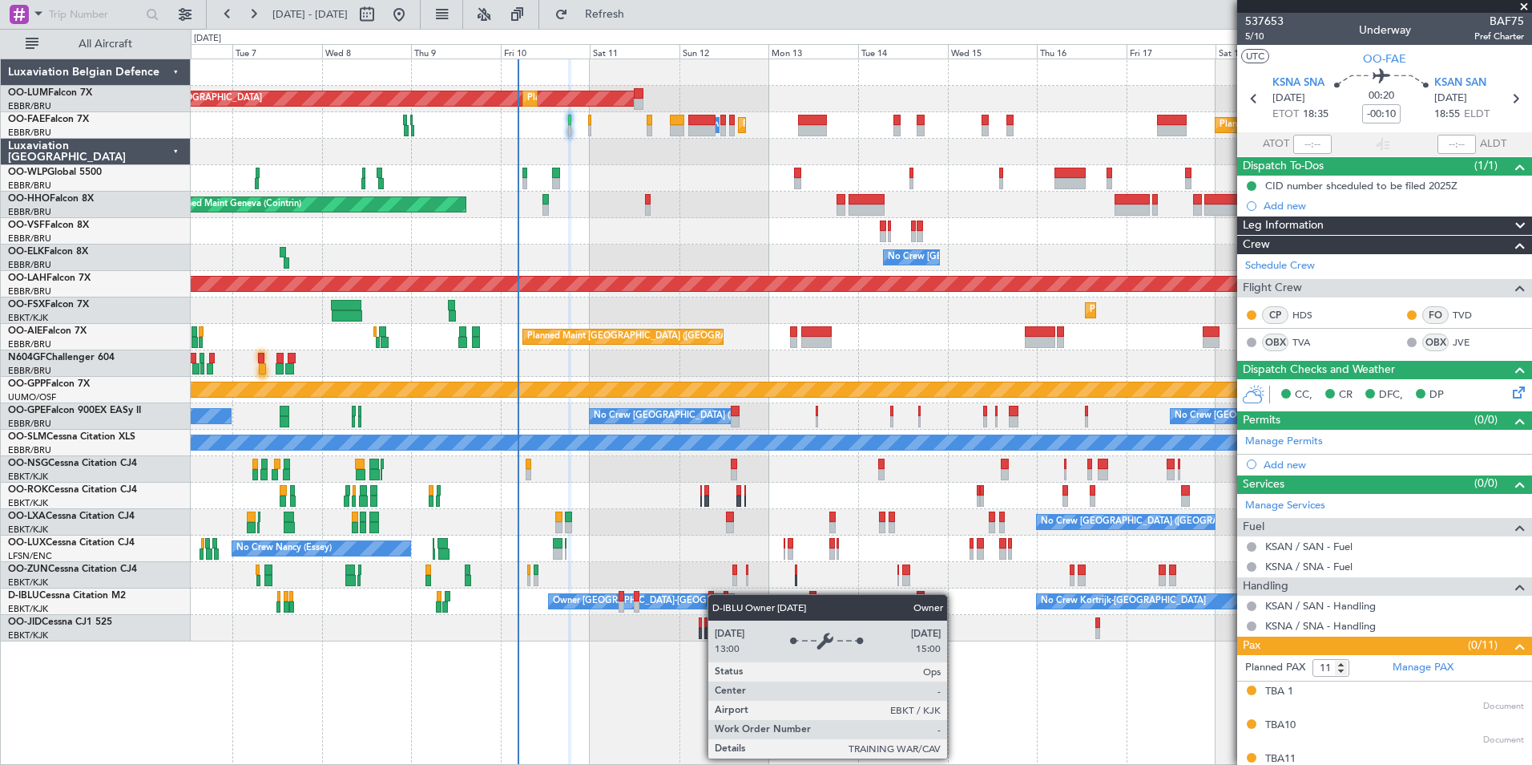
click at [714, 595] on div "No Crew Kortrijk-[GEOGRAPHIC_DATA] Owner [GEOGRAPHIC_DATA]-[GEOGRAPHIC_DATA] No…" at bounding box center [861, 601] width 1341 height 26
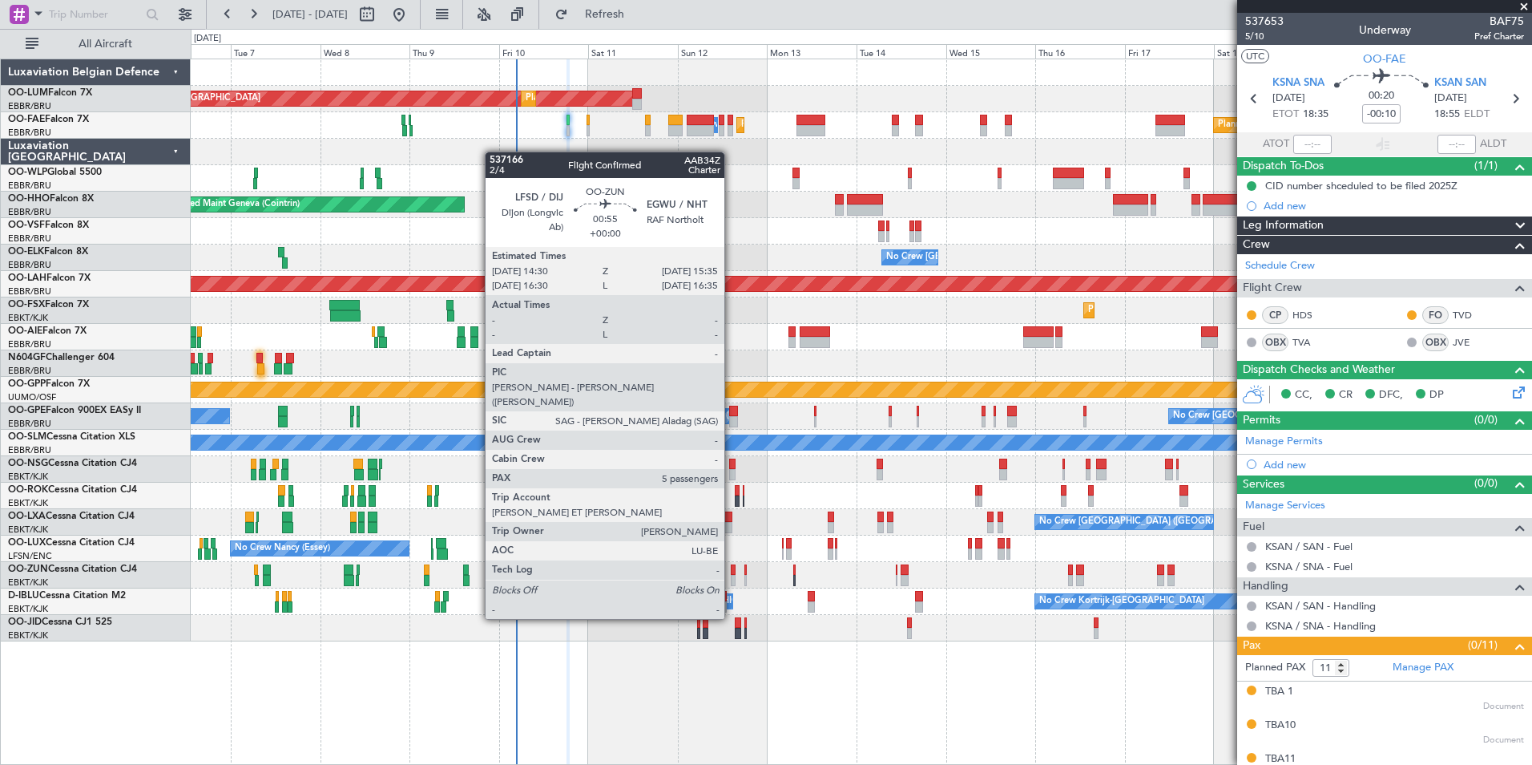
click at [732, 574] on div at bounding box center [733, 569] width 5 height 11
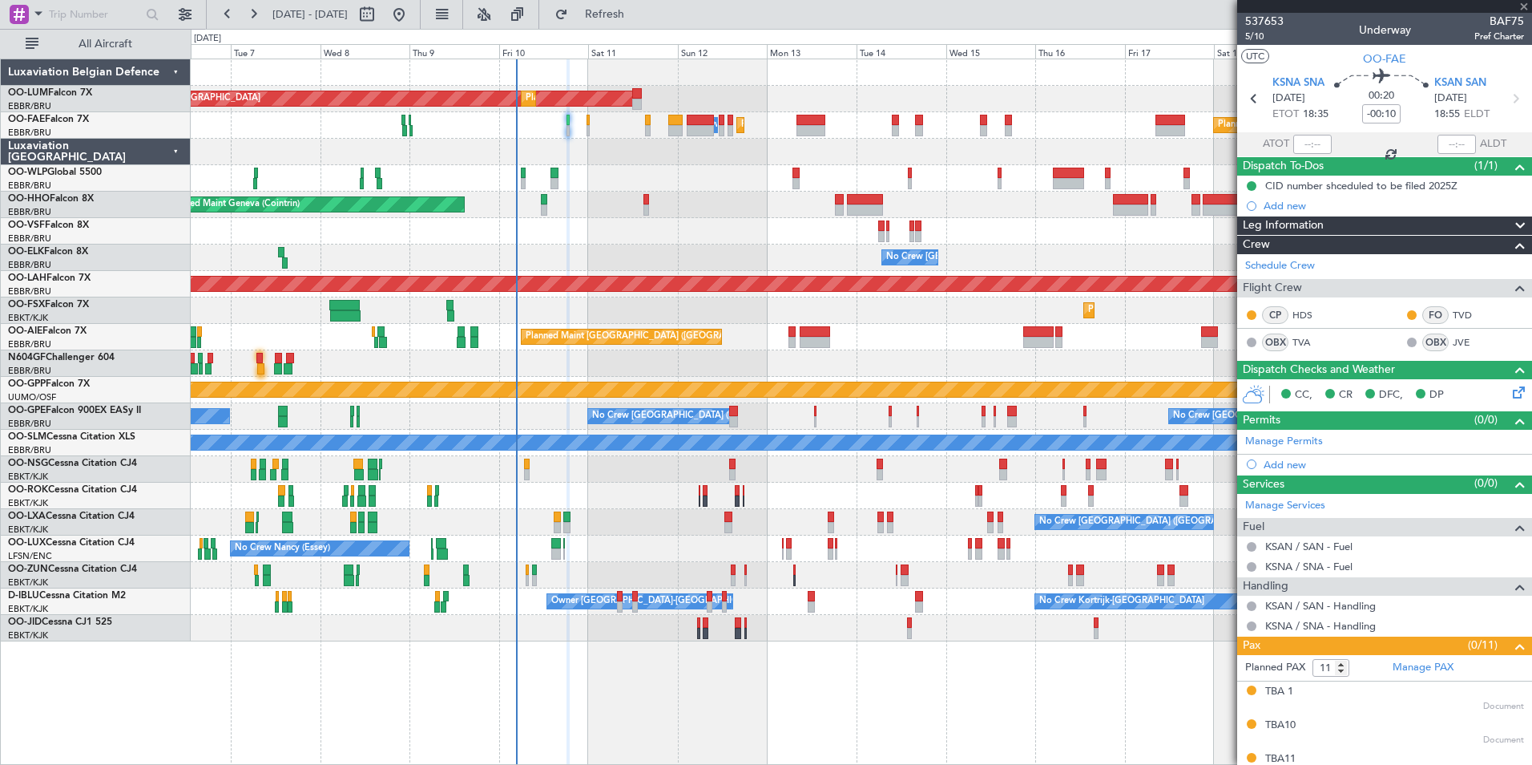
type input "5"
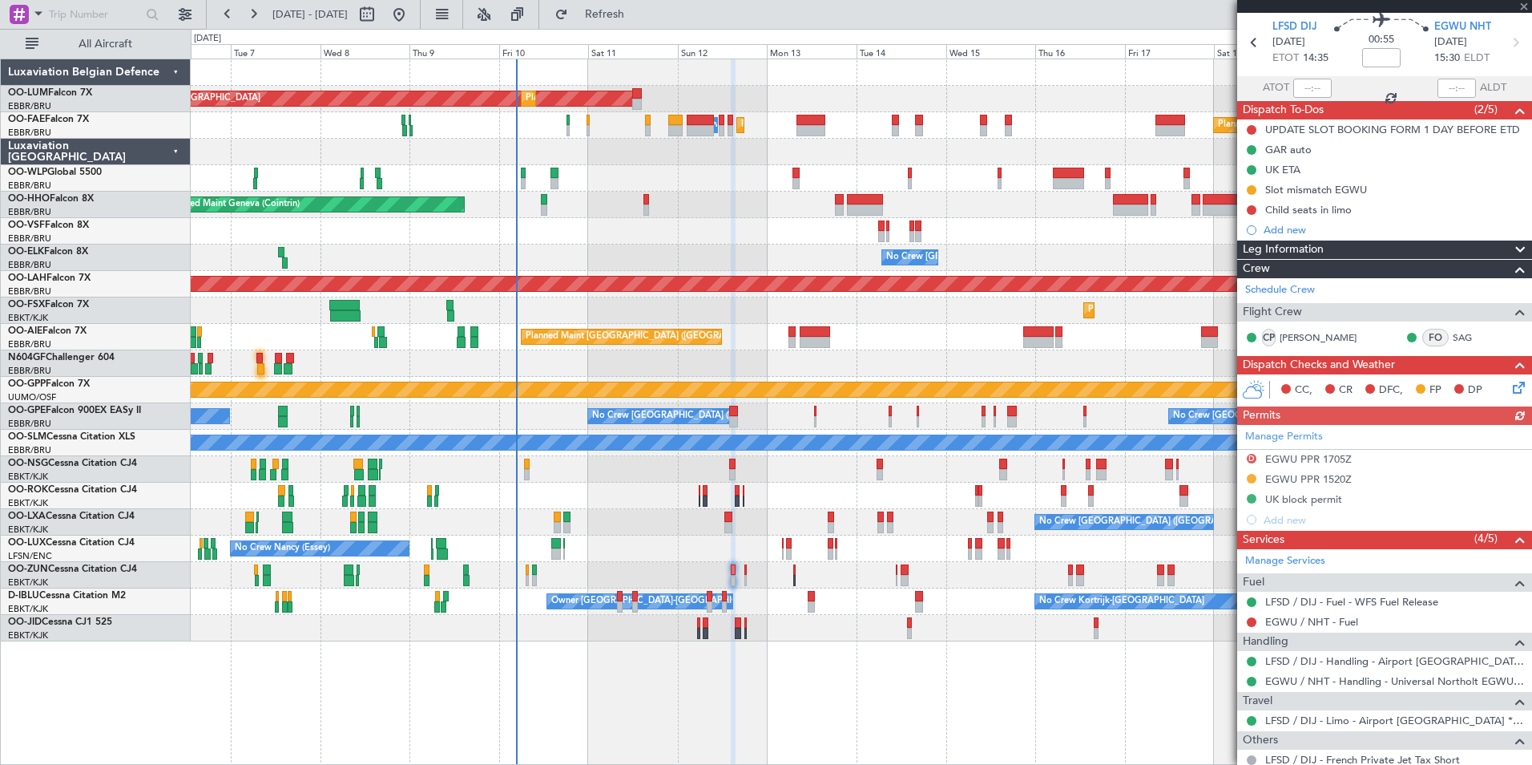
scroll to position [80, 0]
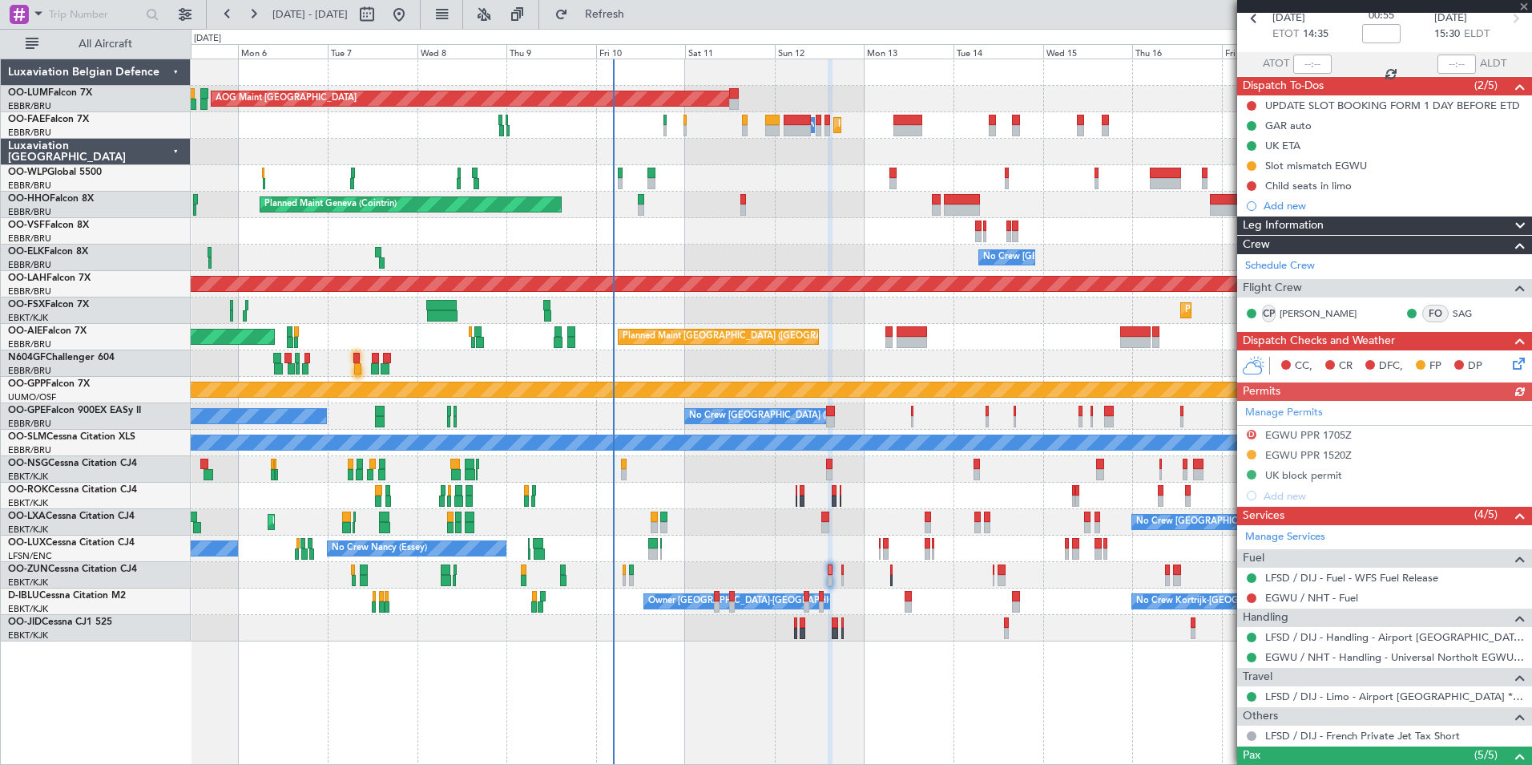
click at [519, 627] on div "No Crew" at bounding box center [861, 628] width 1341 height 26
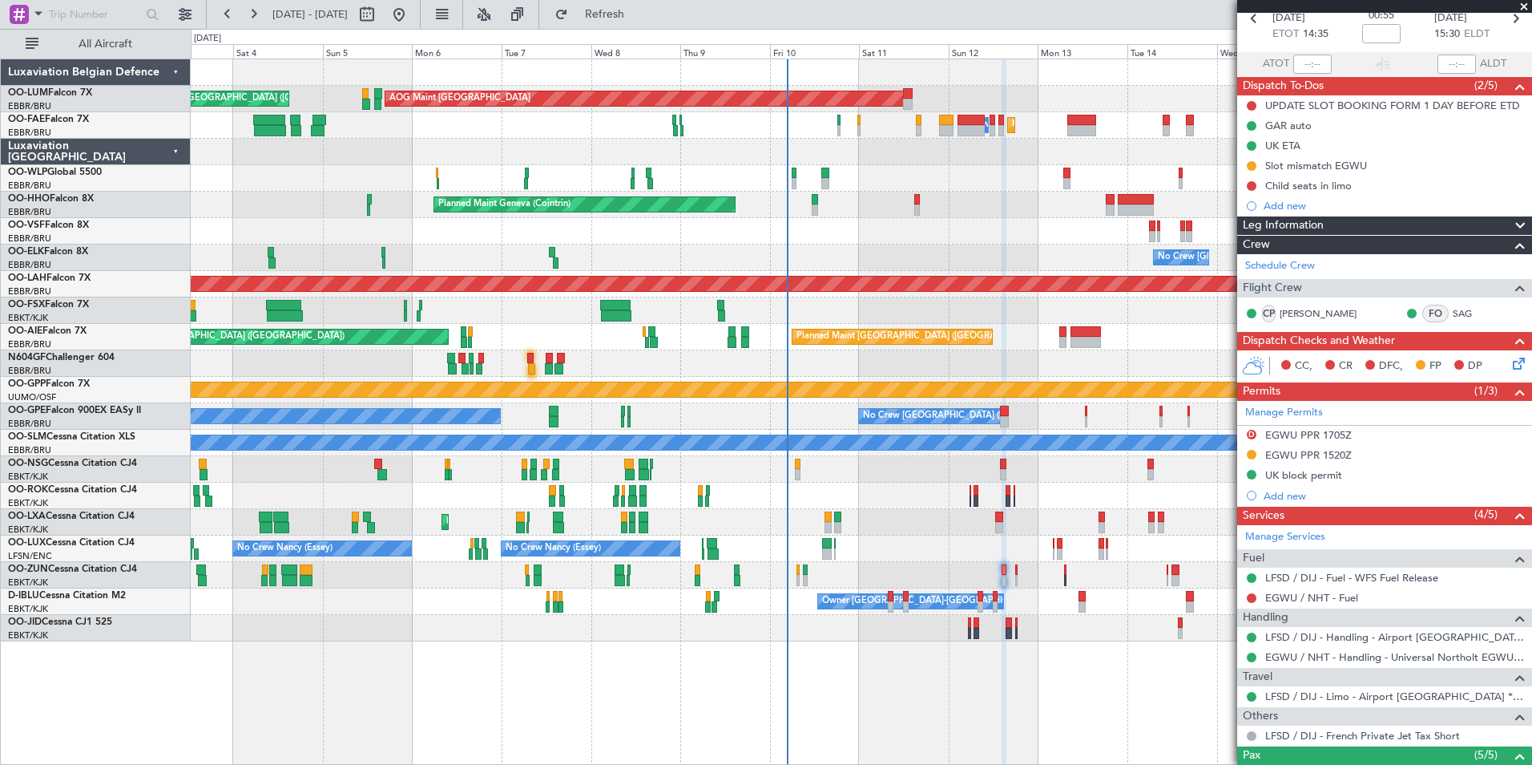
click at [535, 623] on div at bounding box center [861, 628] width 1341 height 26
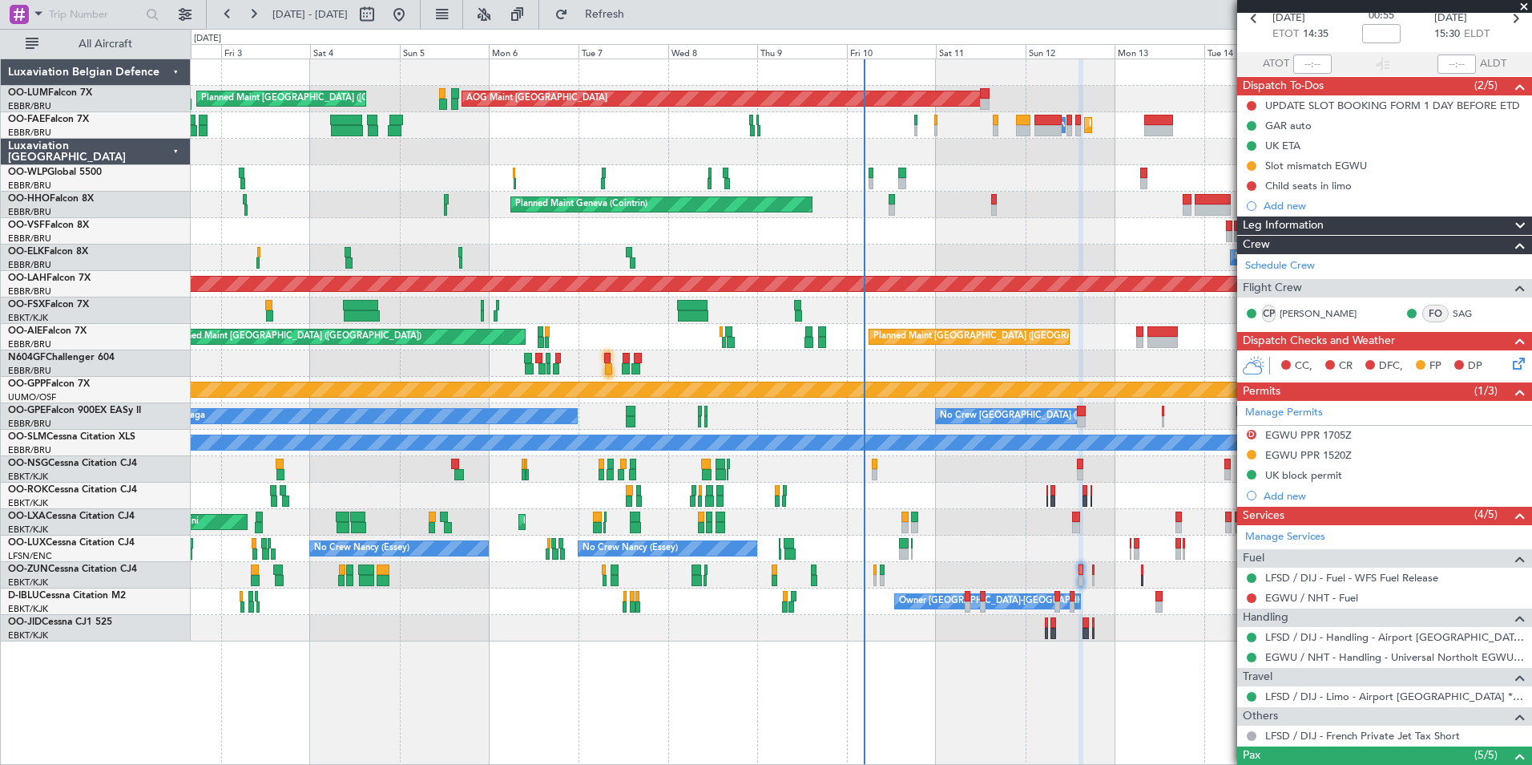
click at [443, 607] on div "No Crew Kortrijk-[GEOGRAPHIC_DATA] Owner [GEOGRAPHIC_DATA]-[GEOGRAPHIC_DATA]" at bounding box center [861, 601] width 1341 height 26
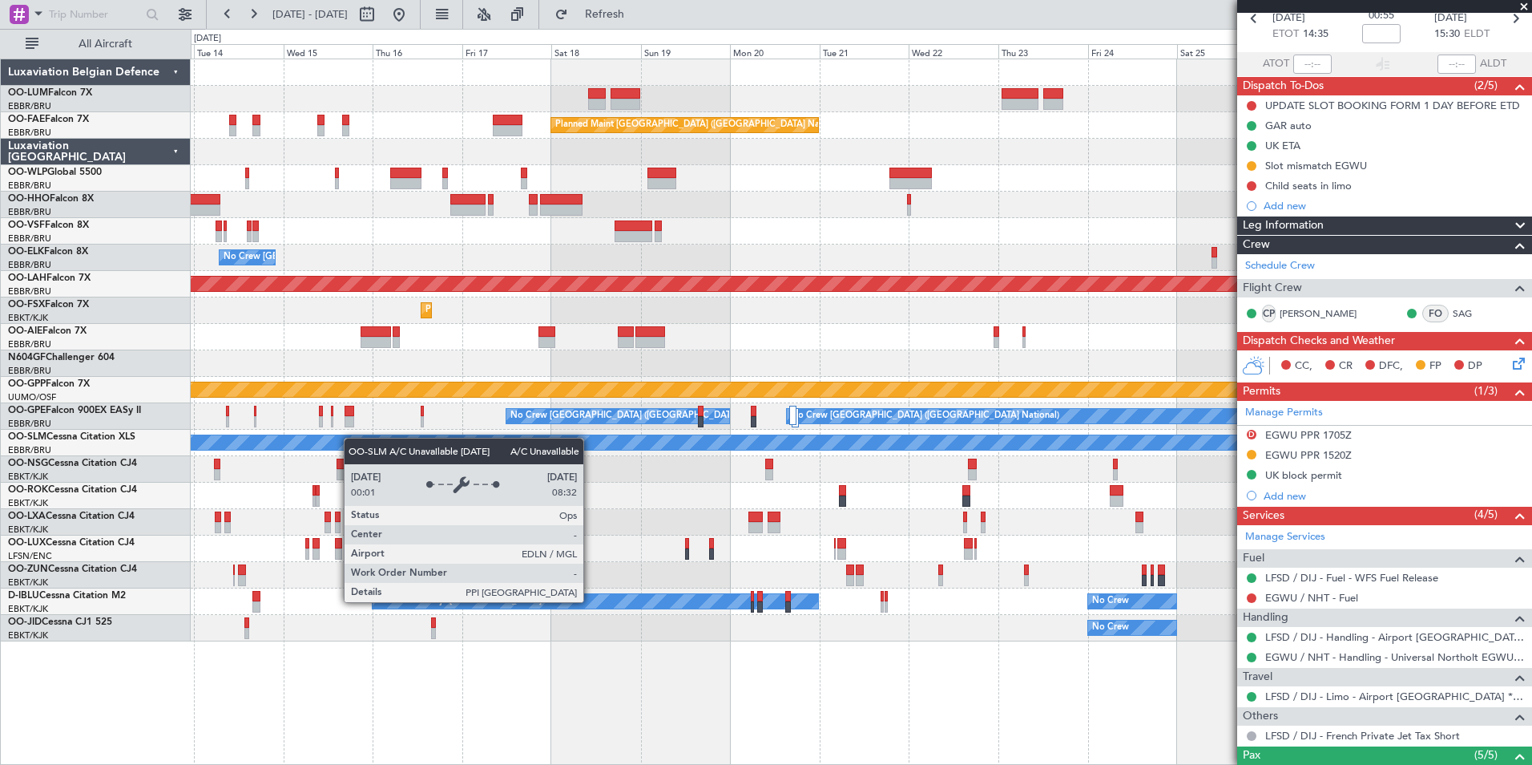
click at [340, 441] on div "Owner Melsbroek Air Base Planned Maint [GEOGRAPHIC_DATA]-[GEOGRAPHIC_DATA] Plan…" at bounding box center [861, 350] width 1341 height 582
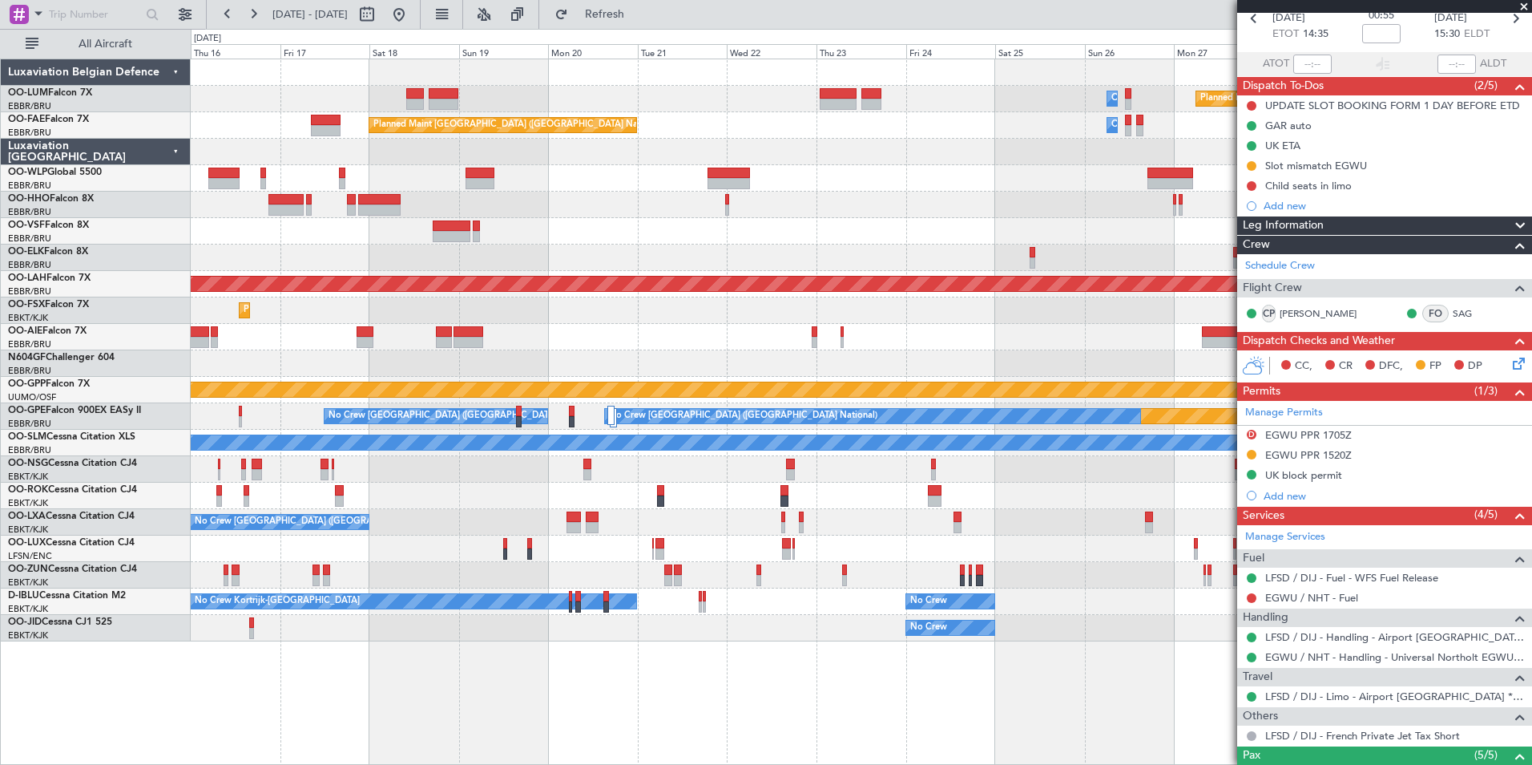
click at [358, 216] on div at bounding box center [861, 205] width 1341 height 26
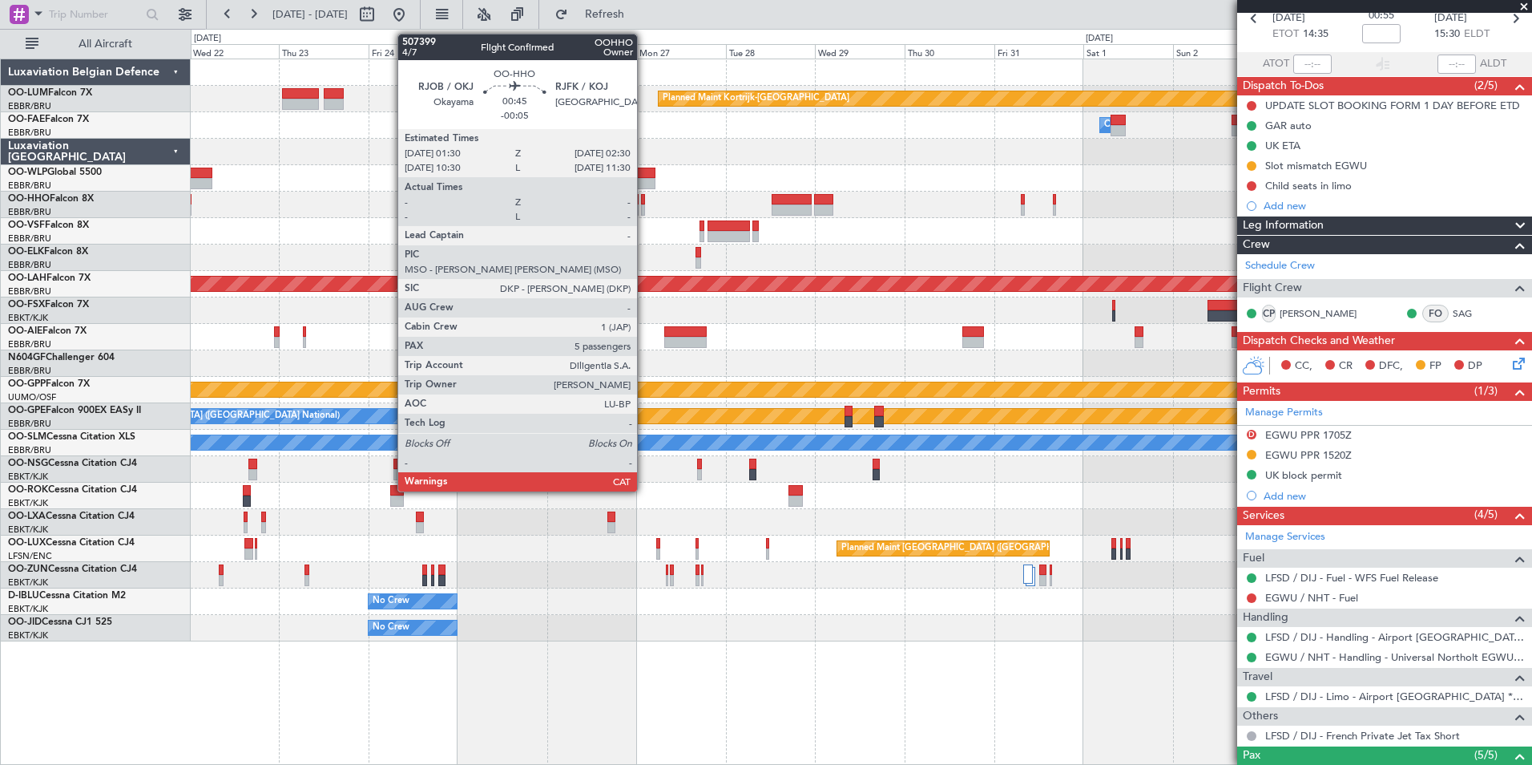
click at [644, 208] on div at bounding box center [643, 209] width 4 height 11
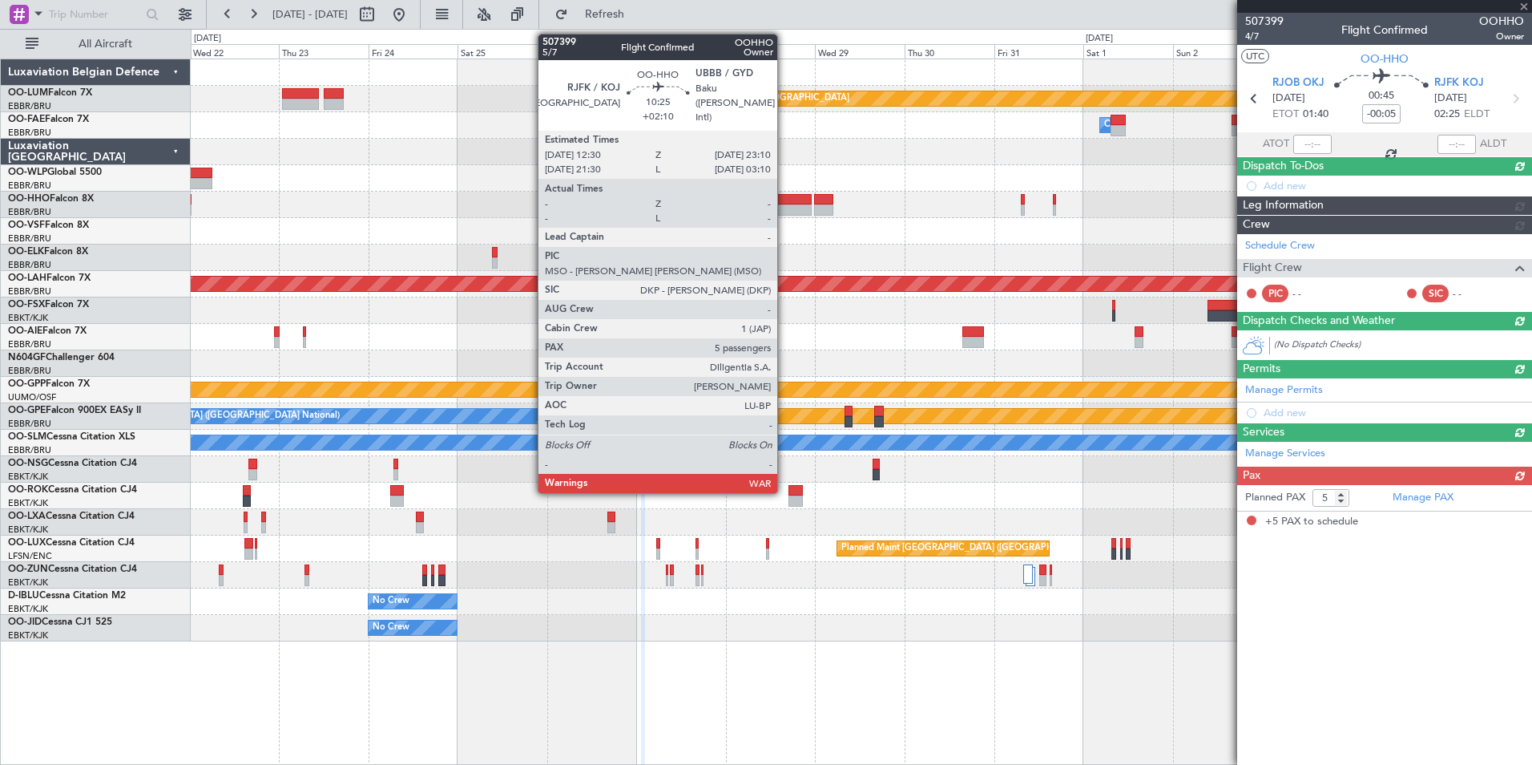
scroll to position [0, 0]
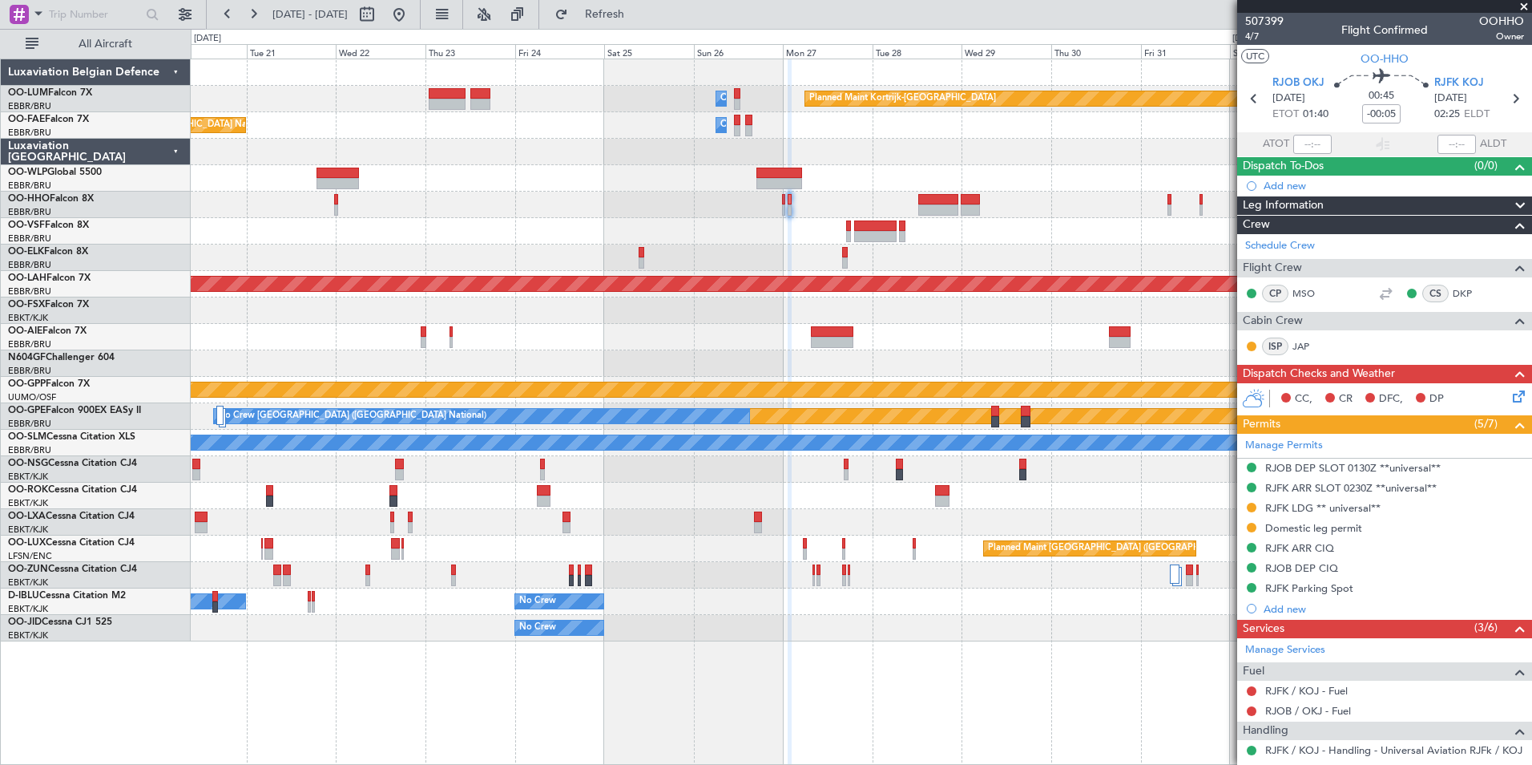
click at [890, 314] on div "Planned Maint Kortrijk-[GEOGRAPHIC_DATA]" at bounding box center [861, 310] width 1341 height 26
click at [1011, 341] on div at bounding box center [861, 337] width 1341 height 26
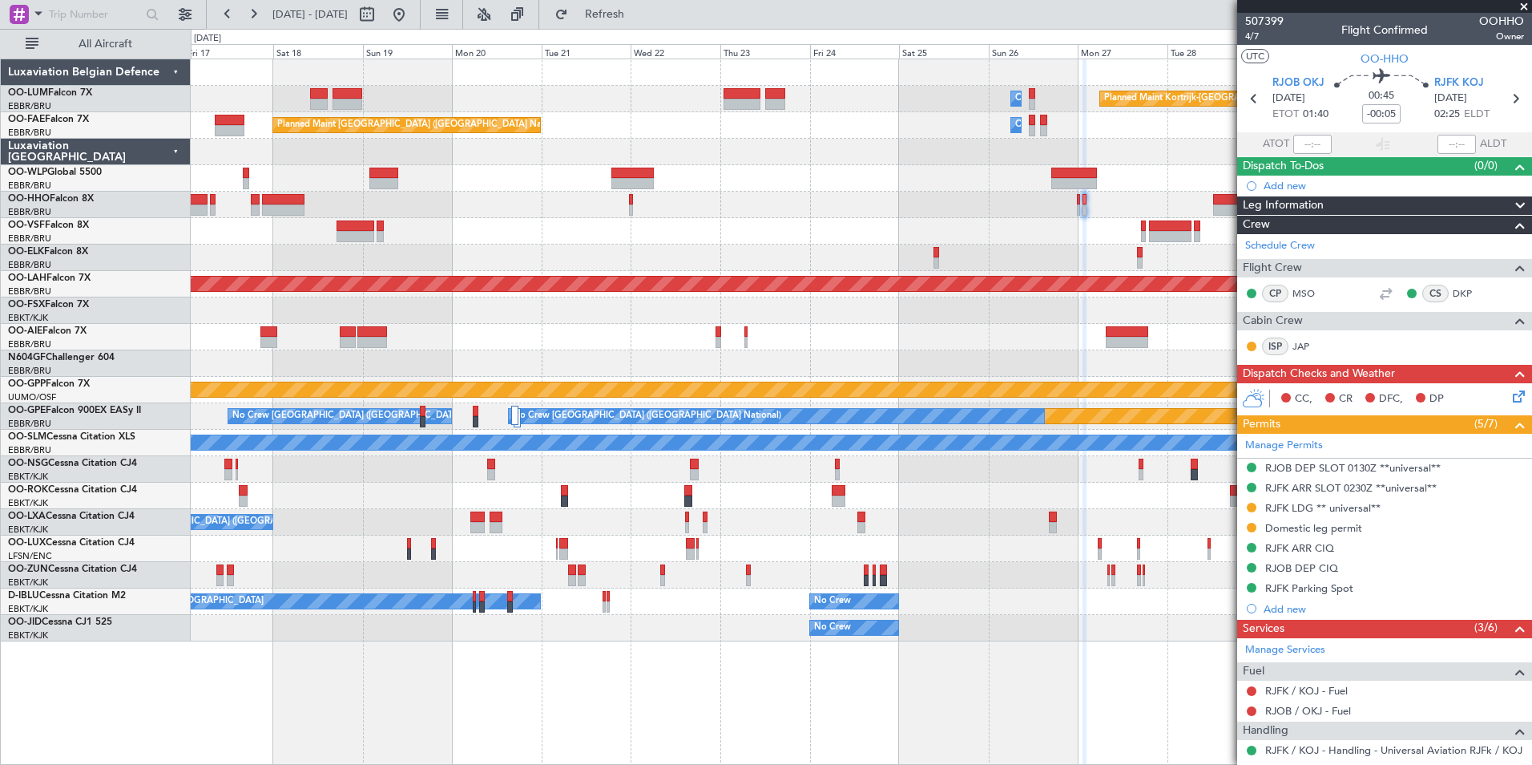
click at [676, 331] on div at bounding box center [861, 337] width 1341 height 26
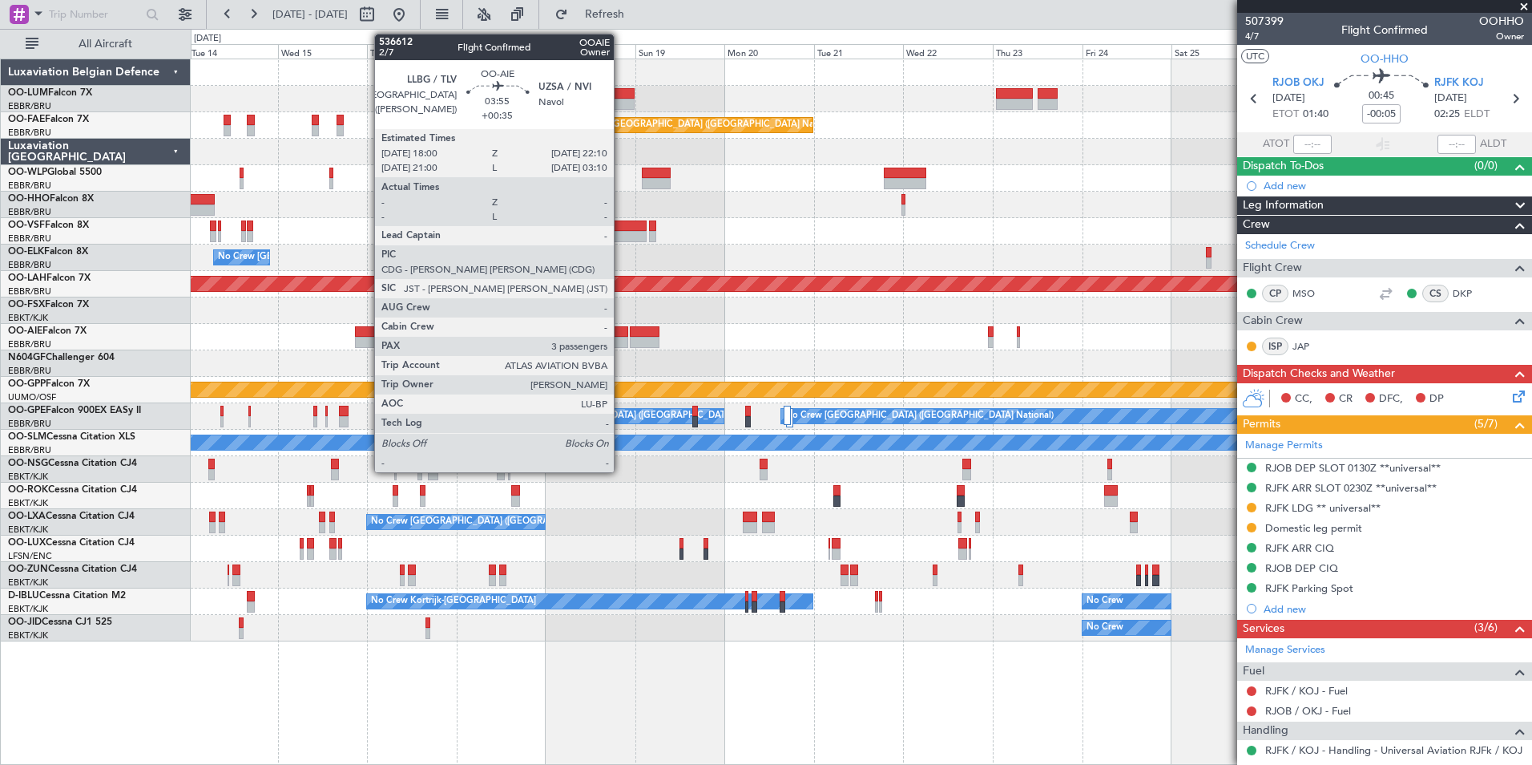
click at [621, 335] on div at bounding box center [620, 331] width 16 height 11
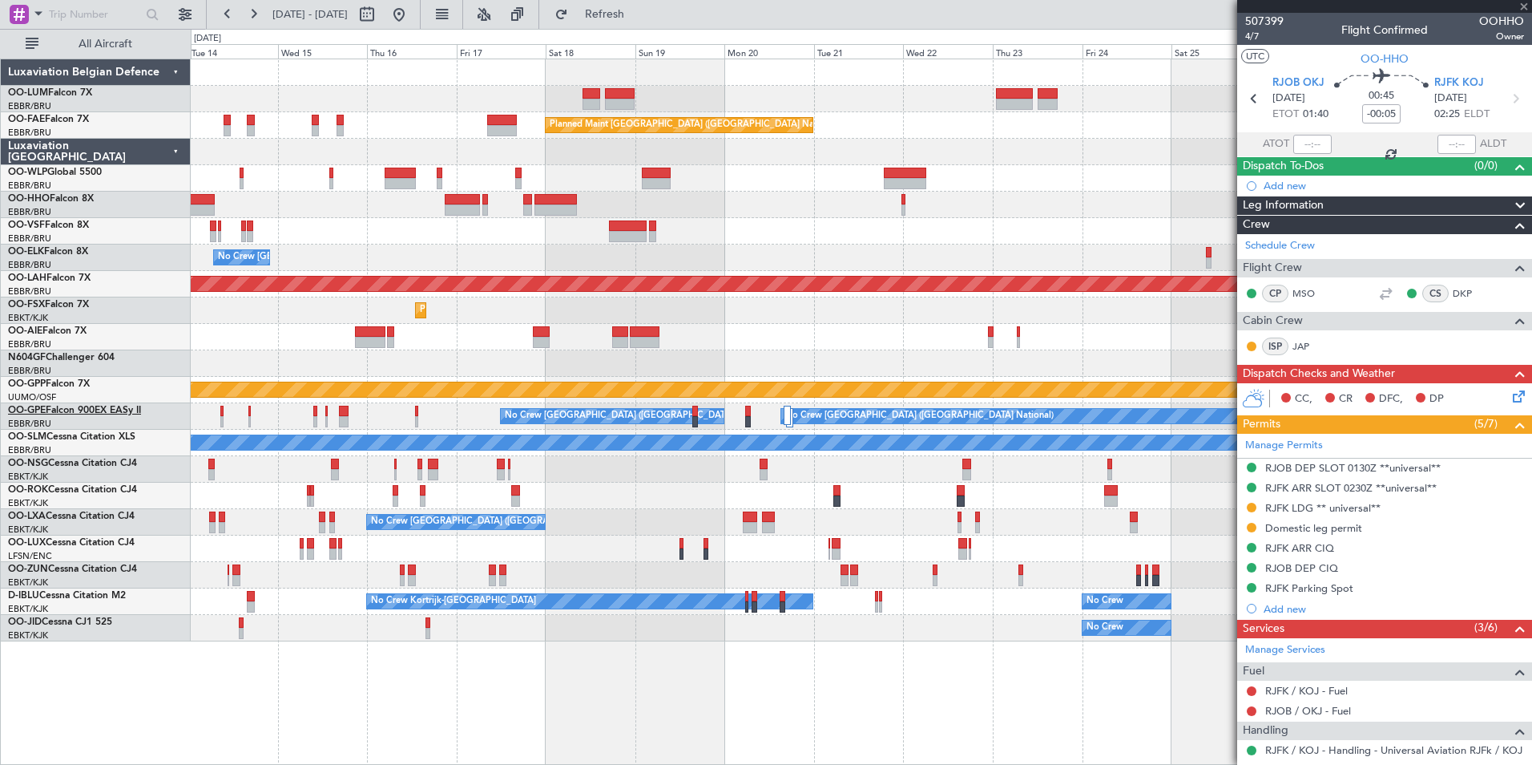
type input "+00:35"
type input "3"
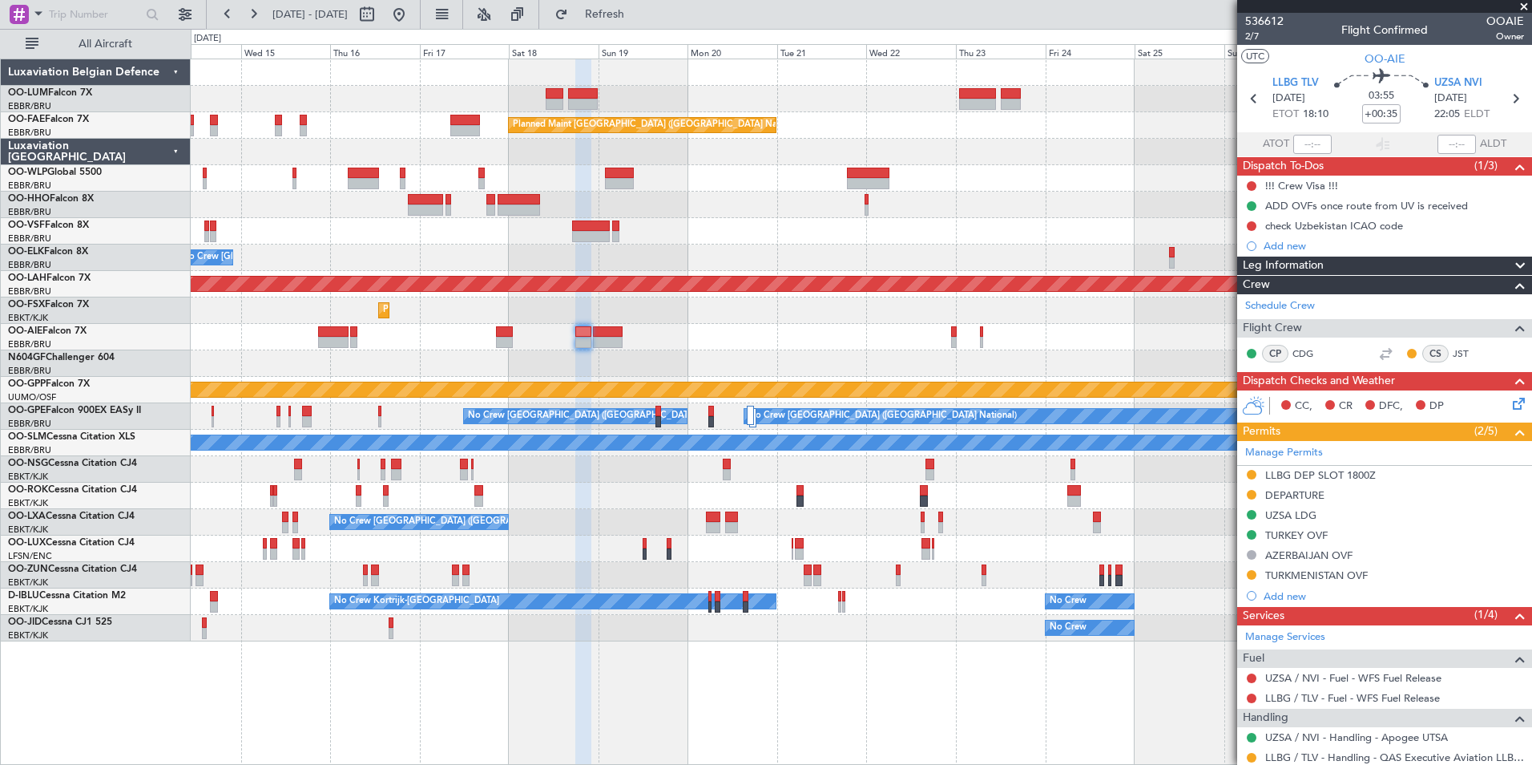
click at [607, 362] on div at bounding box center [861, 363] width 1341 height 26
click at [1301, 225] on div "check Uzbekistan ICAO code" at bounding box center [1334, 226] width 138 height 14
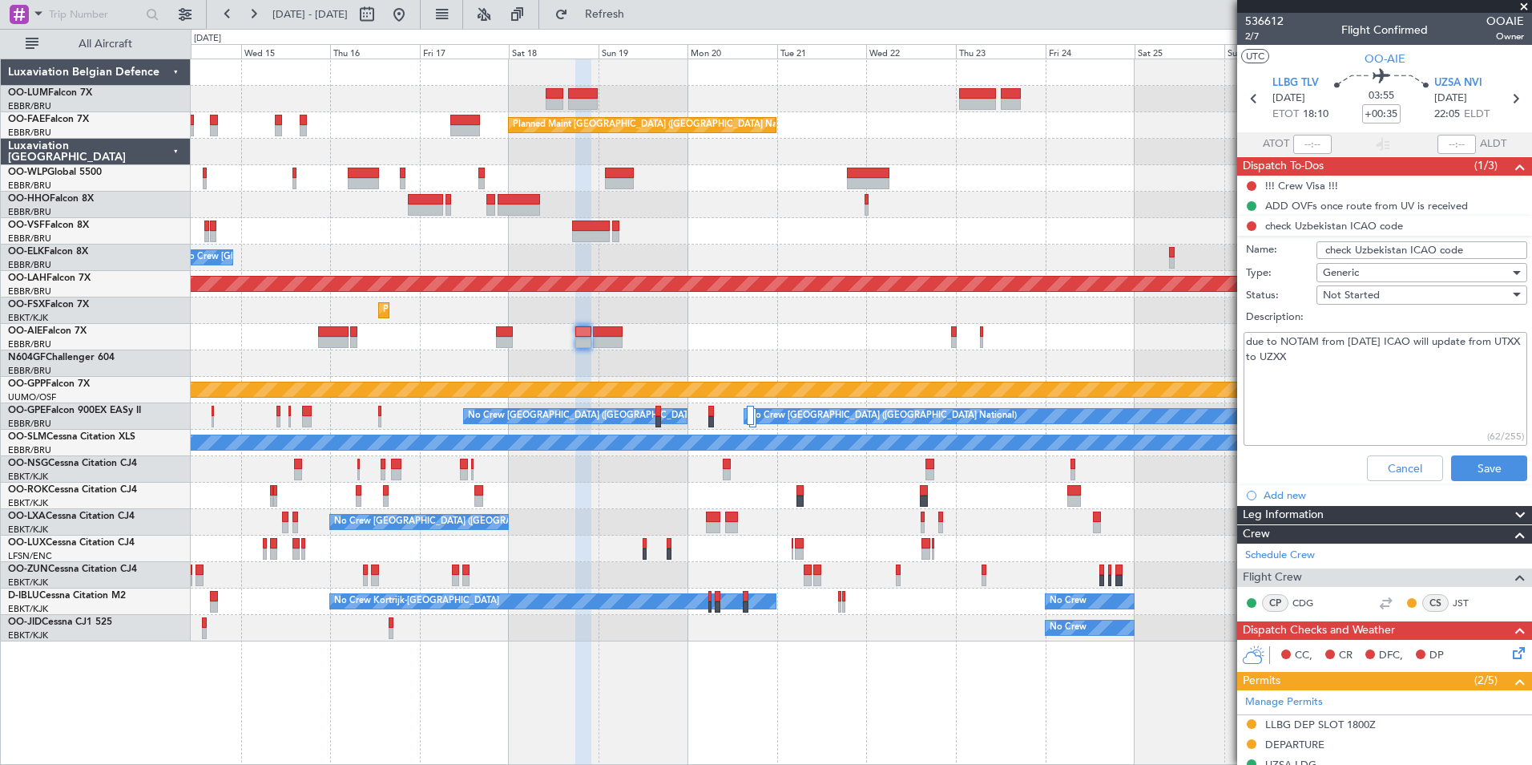
drag, startPoint x: 1261, startPoint y: 337, endPoint x: 1407, endPoint y: 344, distance: 146.8
click at [1407, 344] on textarea "due to NOTAM from [DATE] ICAO will update from UTXX to UZXX" at bounding box center [1386, 389] width 284 height 115
click at [1398, 370] on textarea "due to NOTAM from [DATE] ICAO will update from UTXX to UZXX" at bounding box center [1386, 389] width 284 height 115
click at [1391, 458] on button "Cancel" at bounding box center [1405, 468] width 76 height 26
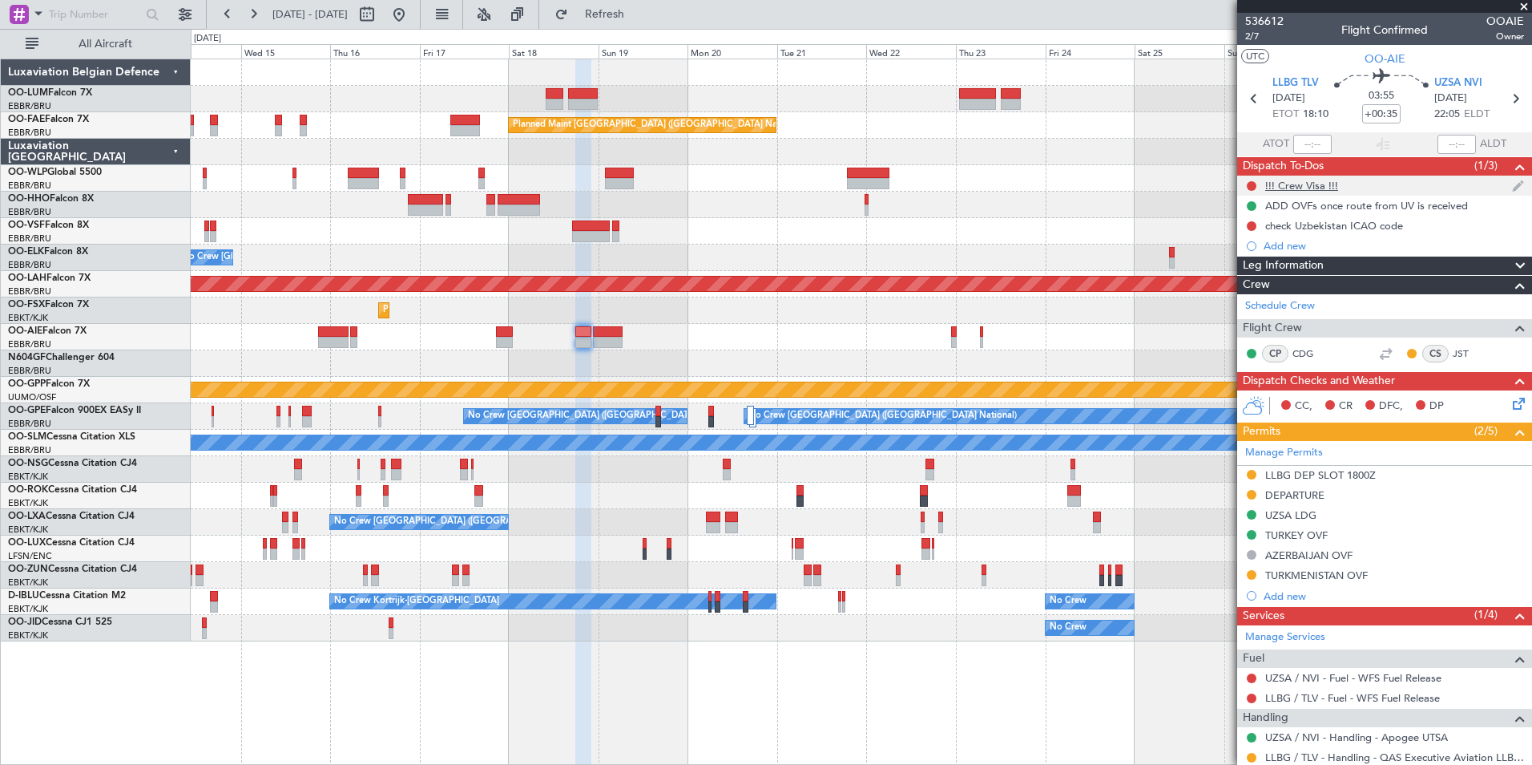
click at [1308, 194] on div "!!! Crew Visa !!!" at bounding box center [1384, 186] width 295 height 20
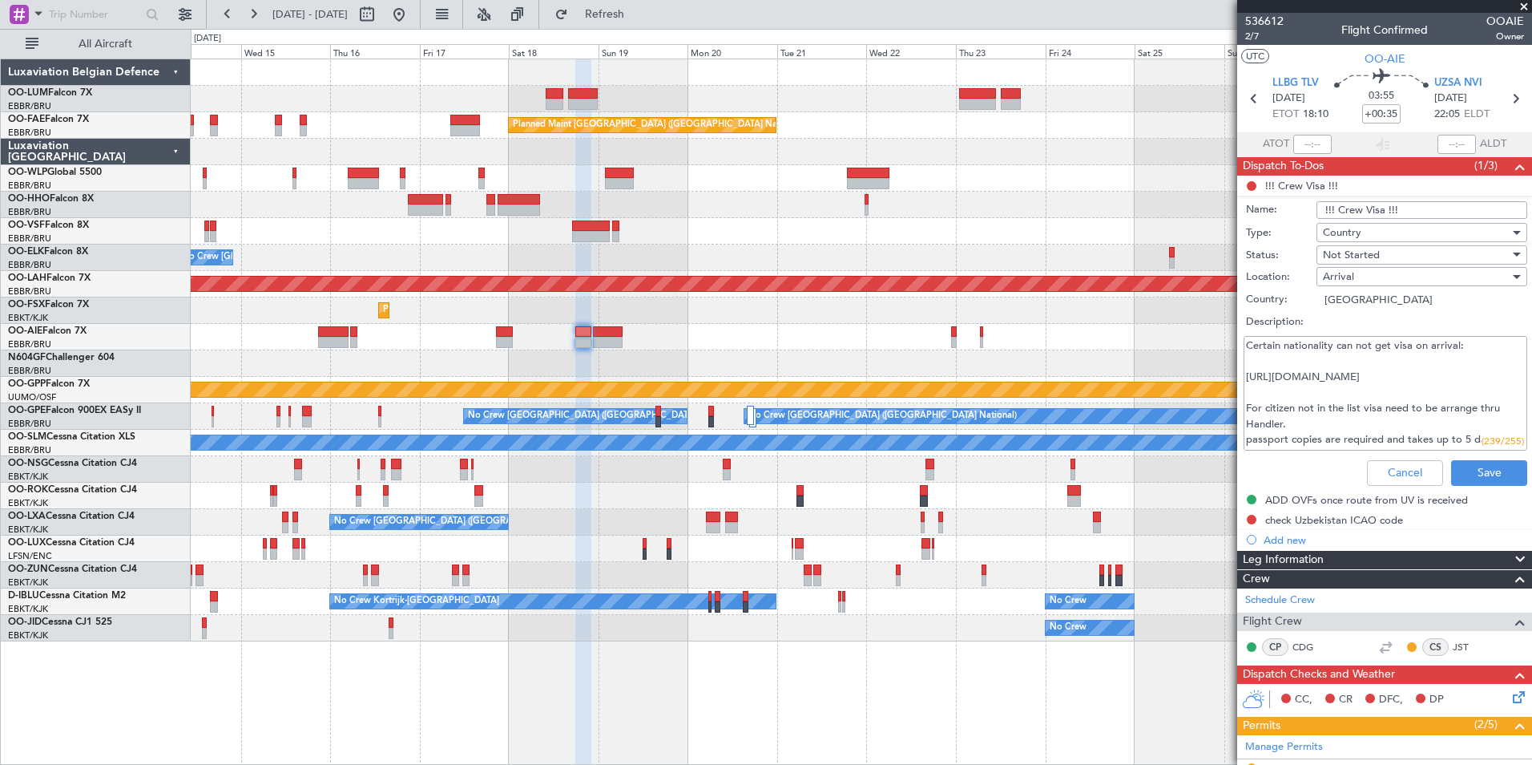
drag, startPoint x: 1258, startPoint y: 348, endPoint x: 1442, endPoint y: 358, distance: 183.8
click at [1427, 355] on textarea "Certain nationality can not get visa on arrival: [URL][DOMAIN_NAME] For citizen…" at bounding box center [1386, 393] width 284 height 115
click at [1459, 363] on textarea "Certain nationality can not get visa on arrival: [URL][DOMAIN_NAME] For citizen…" at bounding box center [1386, 393] width 284 height 115
drag, startPoint x: 1261, startPoint y: 344, endPoint x: 1397, endPoint y: 354, distance: 136.6
click at [1394, 350] on textarea "Certain nationality can not get visa on arrival: [URL][DOMAIN_NAME] For citizen…" at bounding box center [1386, 393] width 284 height 115
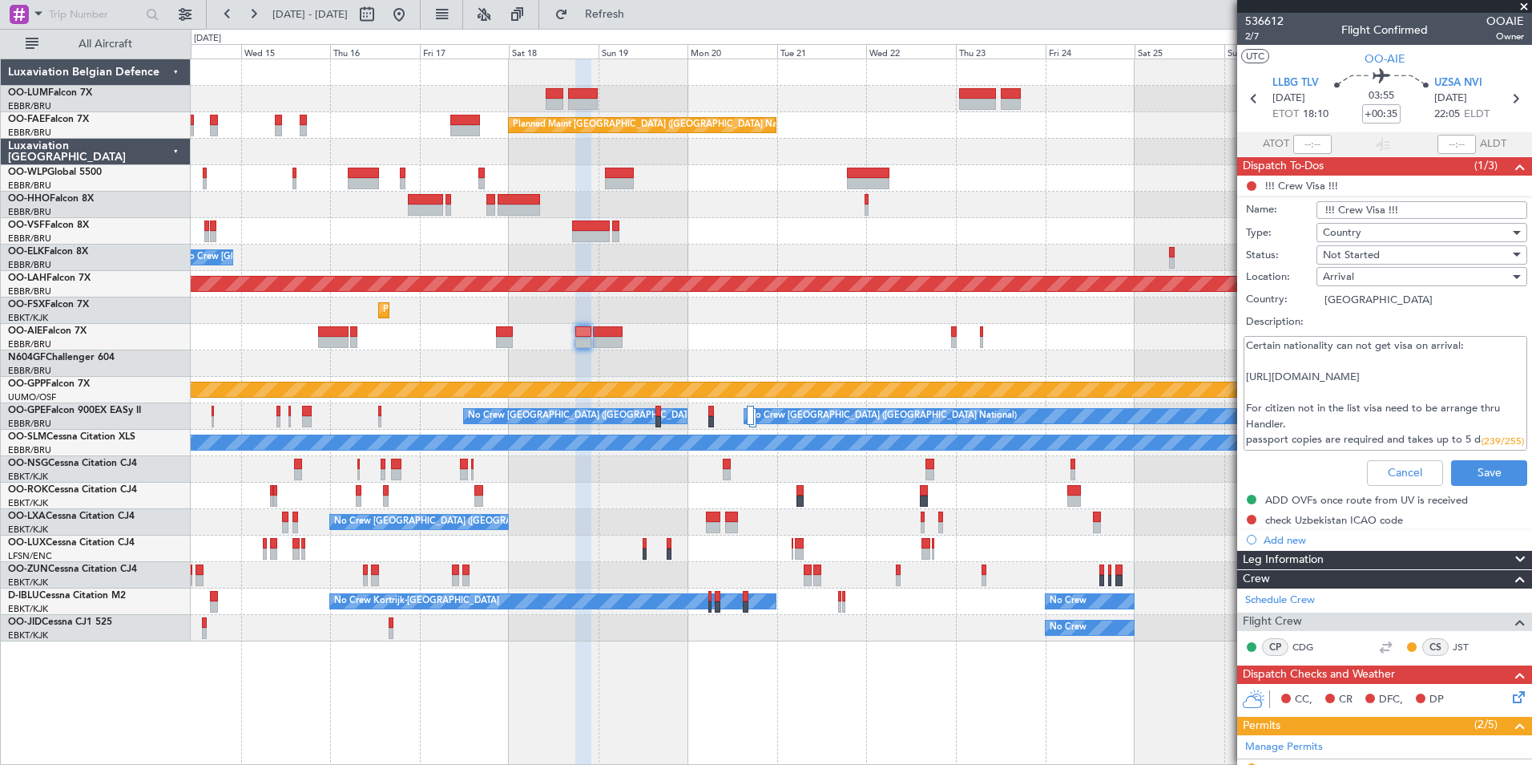
click at [1409, 362] on textarea "Certain nationality can not get visa on arrival: [URL][DOMAIN_NAME] For citizen…" at bounding box center [1386, 393] width 284 height 115
drag, startPoint x: 1321, startPoint y: 338, endPoint x: 1444, endPoint y: 354, distance: 124.4
click at [1441, 347] on textarea "Certain nationality can not get visa on arrival: [URL][DOMAIN_NAME] For citizen…" at bounding box center [1386, 393] width 284 height 115
click at [1446, 356] on textarea "Certain nationality can not get visa on arrival: [URL][DOMAIN_NAME] For citizen…" at bounding box center [1386, 393] width 284 height 115
drag, startPoint x: 1386, startPoint y: 349, endPoint x: 1457, endPoint y: 364, distance: 72.9
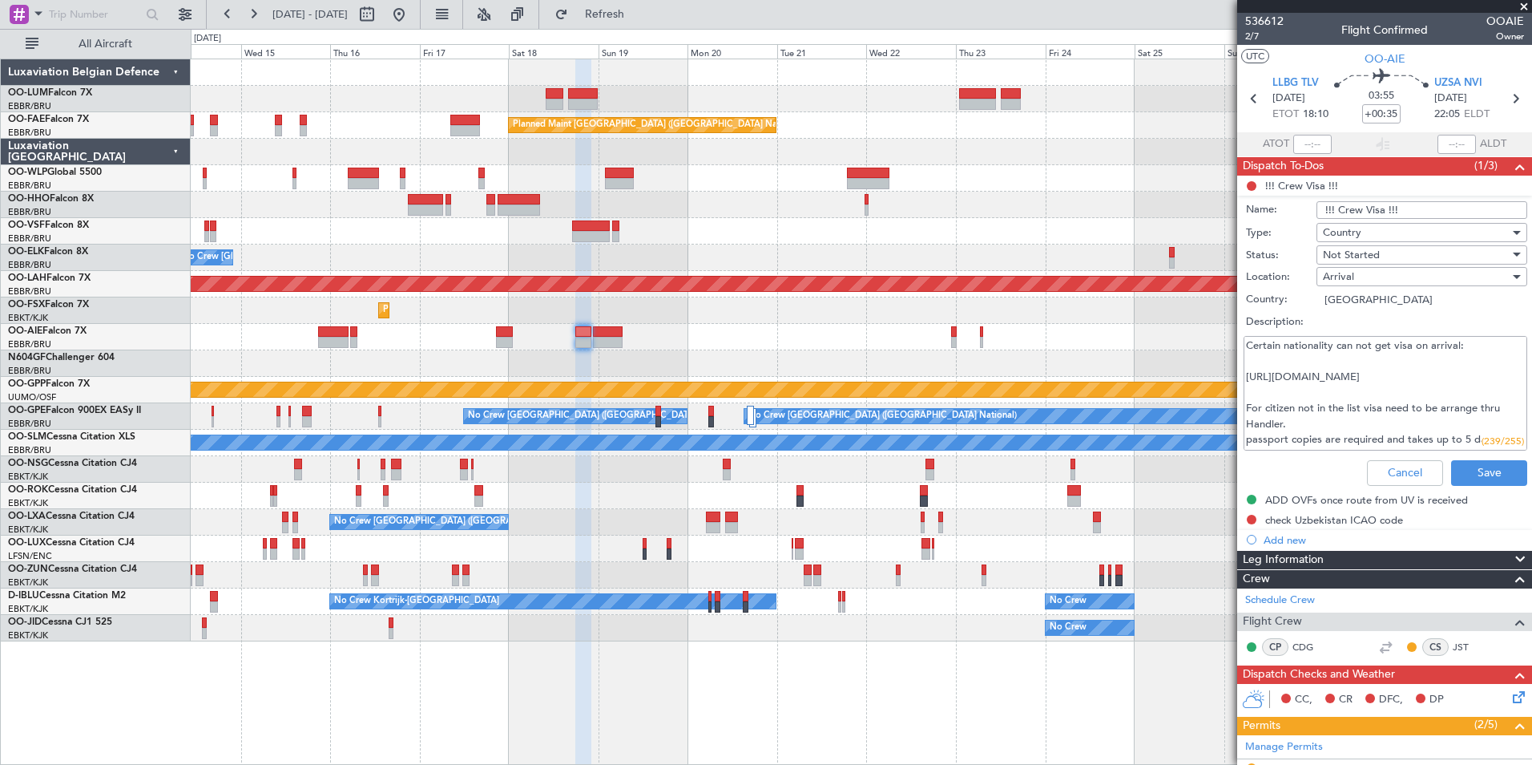
click at [1462, 356] on textarea "Certain nationality can not get visa on arrival: [URL][DOMAIN_NAME] For citizen…" at bounding box center [1386, 393] width 284 height 115
click at [1457, 364] on textarea "Certain nationality can not get visa on arrival: [URL][DOMAIN_NAME] For citizen…" at bounding box center [1386, 393] width 284 height 115
drag, startPoint x: 1258, startPoint y: 349, endPoint x: 1338, endPoint y: 361, distance: 80.2
click at [1335, 354] on textarea "Certain nationality can not get visa on arrival: [URL][DOMAIN_NAME] For citizen…" at bounding box center [1386, 393] width 284 height 115
click at [1338, 361] on textarea "Certain nationality can not get visa on arrival: [URL][DOMAIN_NAME] For citizen…" at bounding box center [1386, 393] width 284 height 115
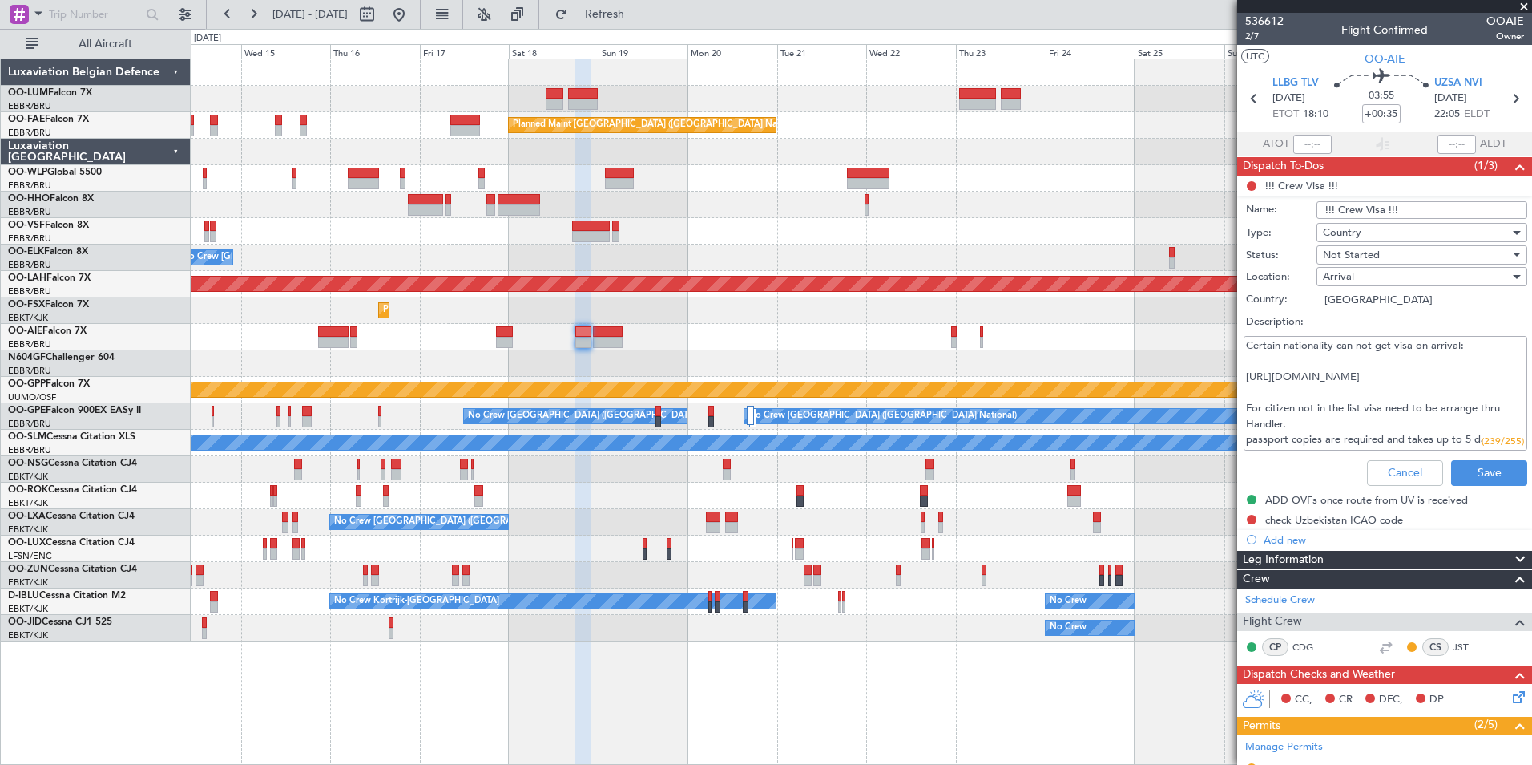
drag, startPoint x: 1295, startPoint y: 350, endPoint x: 1449, endPoint y: 364, distance: 154.5
click at [1446, 363] on textarea "Certain nationality can not get visa on arrival: [URL][DOMAIN_NAME] For citizen…" at bounding box center [1386, 393] width 284 height 115
click at [1452, 366] on textarea "Certain nationality can not get visa on arrival: [URL][DOMAIN_NAME] For citizen…" at bounding box center [1386, 393] width 284 height 115
drag, startPoint x: 1414, startPoint y: 381, endPoint x: 1272, endPoint y: 388, distance: 142.8
click at [1245, 378] on textarea "Certain nationality can not get visa on arrival: [URL][DOMAIN_NAME] For citizen…" at bounding box center [1386, 393] width 284 height 115
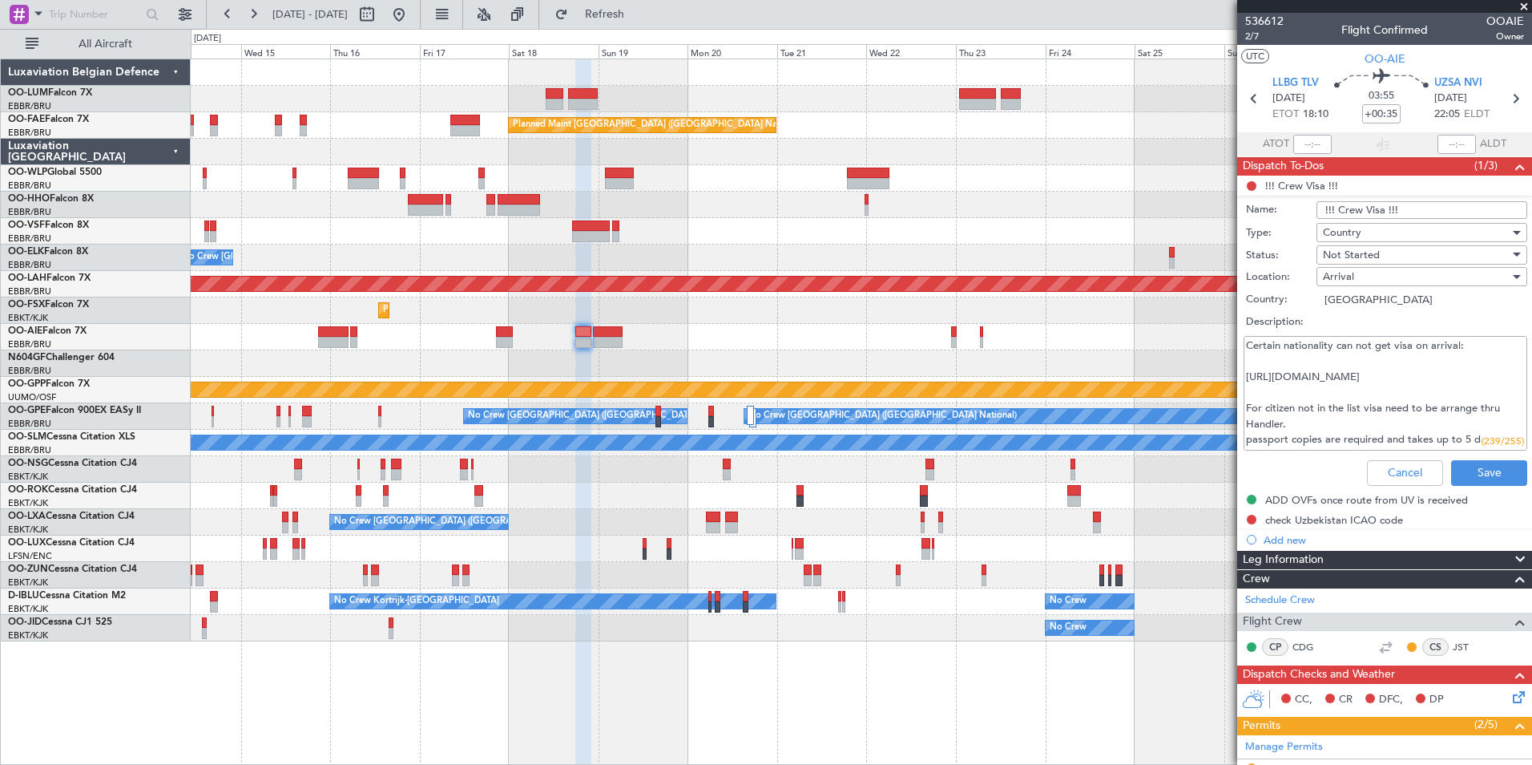
drag, startPoint x: 1256, startPoint y: 412, endPoint x: 1383, endPoint y: 403, distance: 127.7
click at [1383, 403] on textarea "Certain nationality can not get visa on arrival: [URL][DOMAIN_NAME] For citizen…" at bounding box center [1386, 393] width 284 height 115
click at [1369, 425] on textarea "Certain nationality can not get visa on arrival: [URL][DOMAIN_NAME] For citizen…" at bounding box center [1386, 393] width 284 height 115
drag, startPoint x: 1333, startPoint y: 423, endPoint x: 1460, endPoint y: 410, distance: 128.1
click at [1471, 408] on textarea "Certain nationality can not get visa on arrival: [URL][DOMAIN_NAME] For citizen…" at bounding box center [1386, 393] width 284 height 115
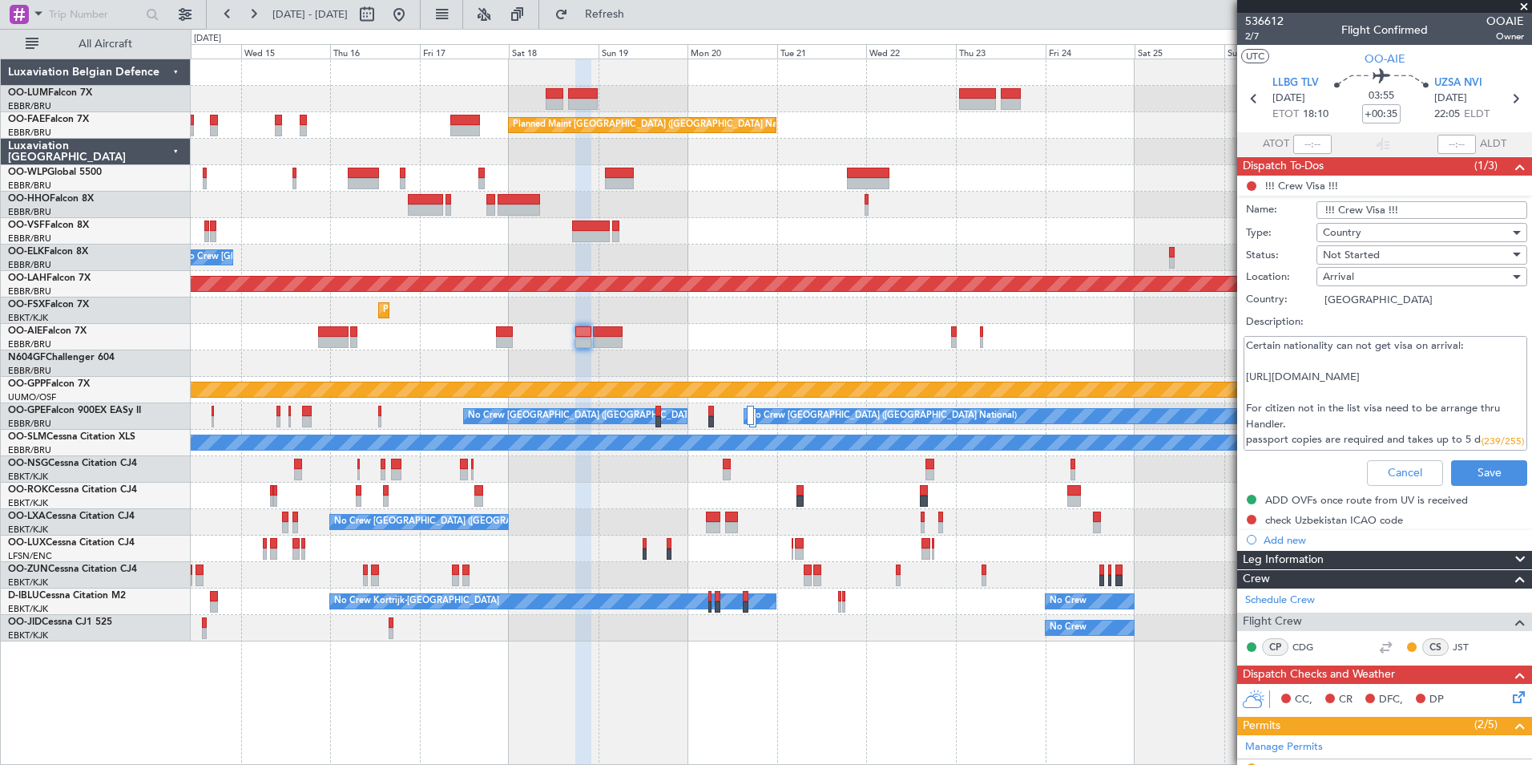
click at [1435, 412] on textarea "Certain nationality can not get visa on arrival: [URL][DOMAIN_NAME] For citizen…" at bounding box center [1386, 393] width 284 height 115
drag, startPoint x: 1394, startPoint y: 406, endPoint x: 1527, endPoint y: 400, distance: 133.1
click at [1527, 400] on article "536612 2/7 Flight Confirmed OOAIE Owner UTC OO-AIE LLBG TLV [DATE] ETOT 18:10 0…" at bounding box center [1384, 389] width 295 height 752
drag, startPoint x: 1293, startPoint y: 438, endPoint x: 1364, endPoint y: 438, distance: 70.5
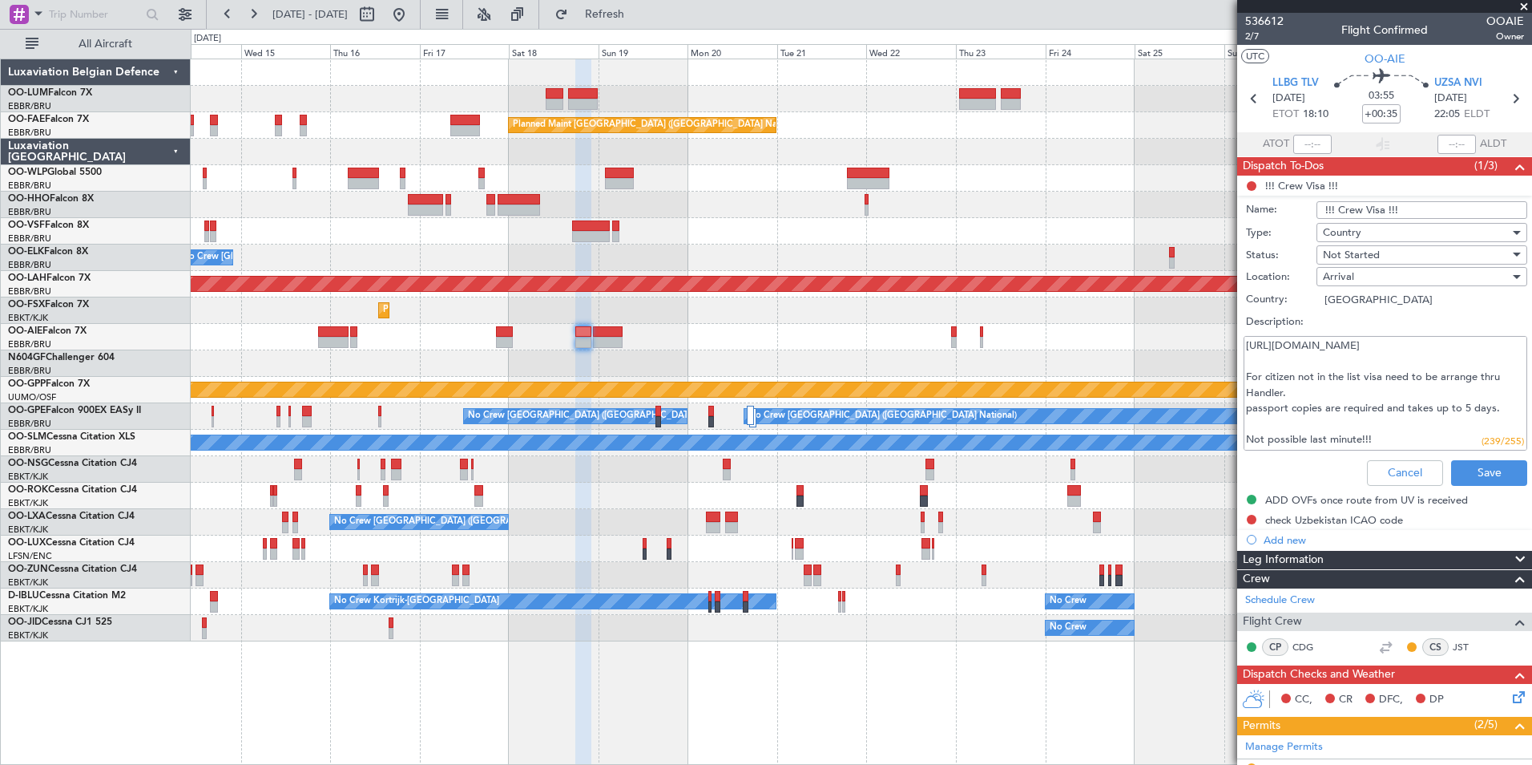
click at [1364, 438] on textarea "Certain nationality can not get visa on arrival: [URL][DOMAIN_NAME] For citizen…" at bounding box center [1386, 393] width 284 height 115
click at [1327, 419] on textarea "Certain nationality can not get visa on arrival: [URL][DOMAIN_NAME] For citizen…" at bounding box center [1386, 393] width 284 height 115
drag, startPoint x: 1305, startPoint y: 410, endPoint x: 1426, endPoint y: 418, distance: 121.3
click at [1426, 413] on textarea "Certain nationality can not get visa on arrival: [URL][DOMAIN_NAME] For citizen…" at bounding box center [1386, 393] width 284 height 115
click at [1415, 427] on textarea "Certain nationality can not get visa on arrival: [URL][DOMAIN_NAME] For citizen…" at bounding box center [1386, 393] width 284 height 115
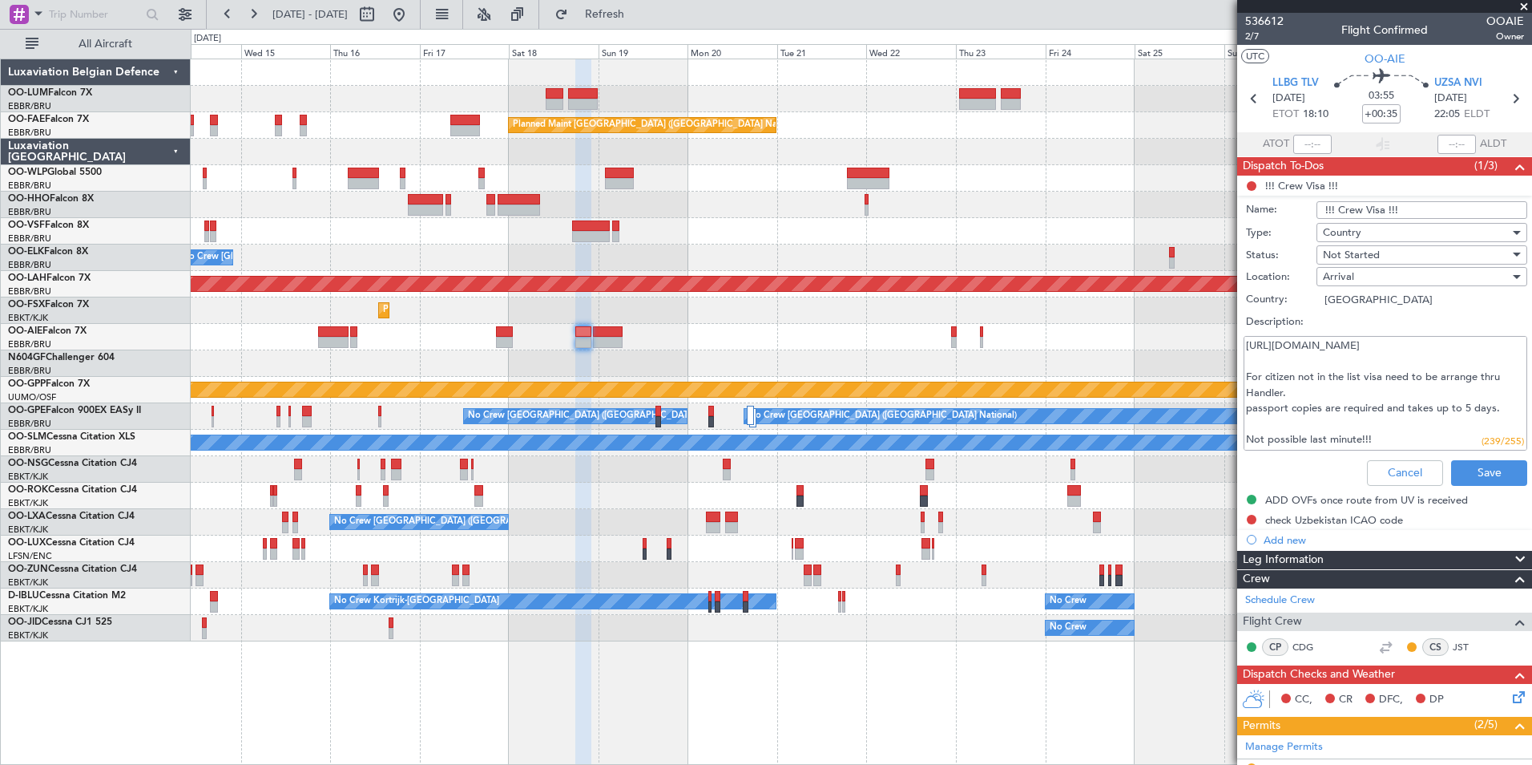
drag, startPoint x: 1383, startPoint y: 438, endPoint x: 1237, endPoint y: 361, distance: 164.9
click at [1231, 361] on fb-app "[DATE] - [DATE] Refresh Quick Links All Aircraft Planned Maint [GEOGRAPHIC_DATA…" at bounding box center [766, 388] width 1532 height 753
click at [1373, 404] on textarea "Certain nationality can not get visa on arrival: [URL][DOMAIN_NAME] For citizen…" at bounding box center [1386, 393] width 284 height 115
drag, startPoint x: 1371, startPoint y: 442, endPoint x: 1240, endPoint y: 349, distance: 161.4
click at [1240, 349] on div "Certain nationality can not get visa on arrival: [URL][DOMAIN_NAME] For citizen…" at bounding box center [1384, 393] width 311 height 121
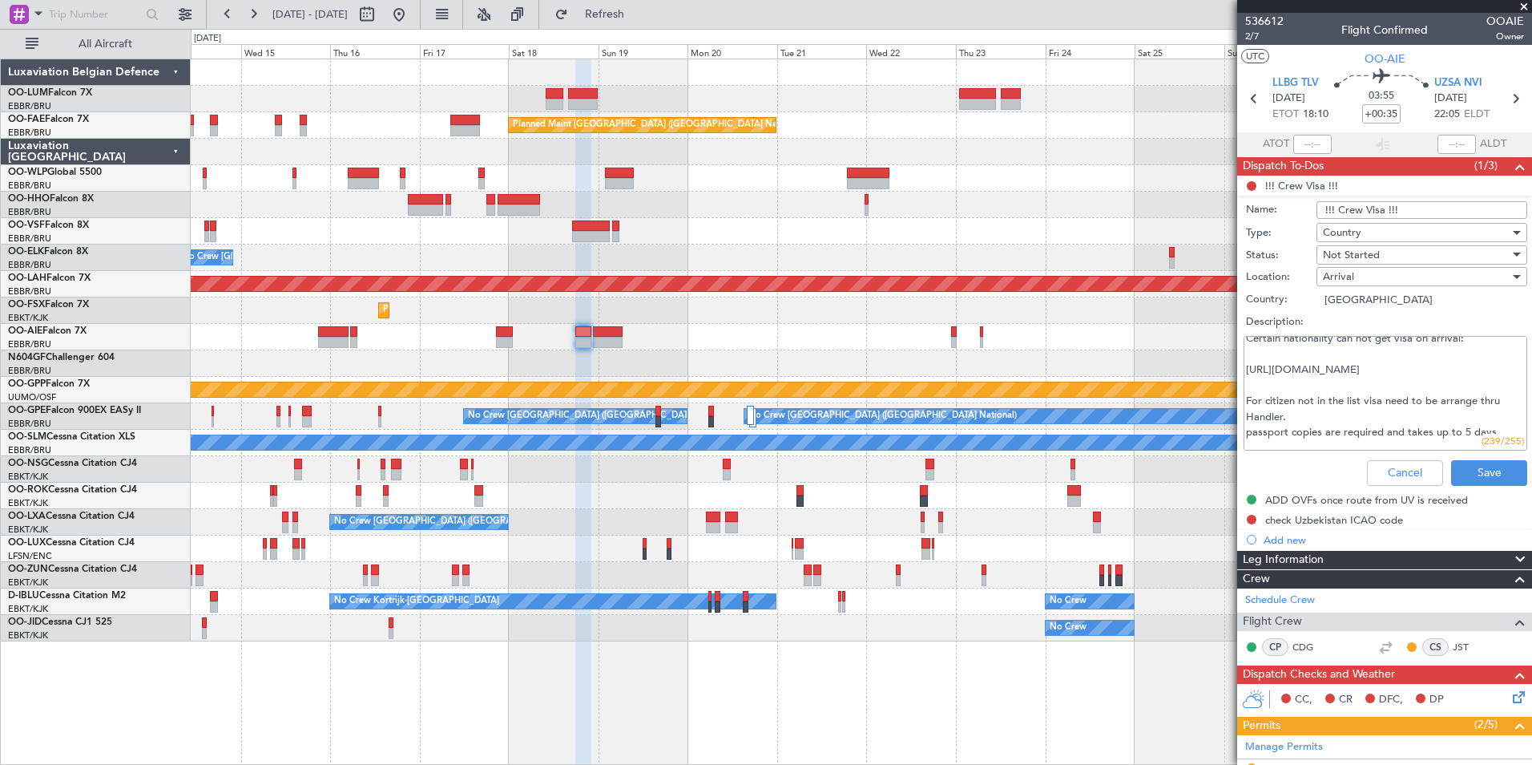
scroll to position [1, 0]
